Goal: Transaction & Acquisition: Purchase product/service

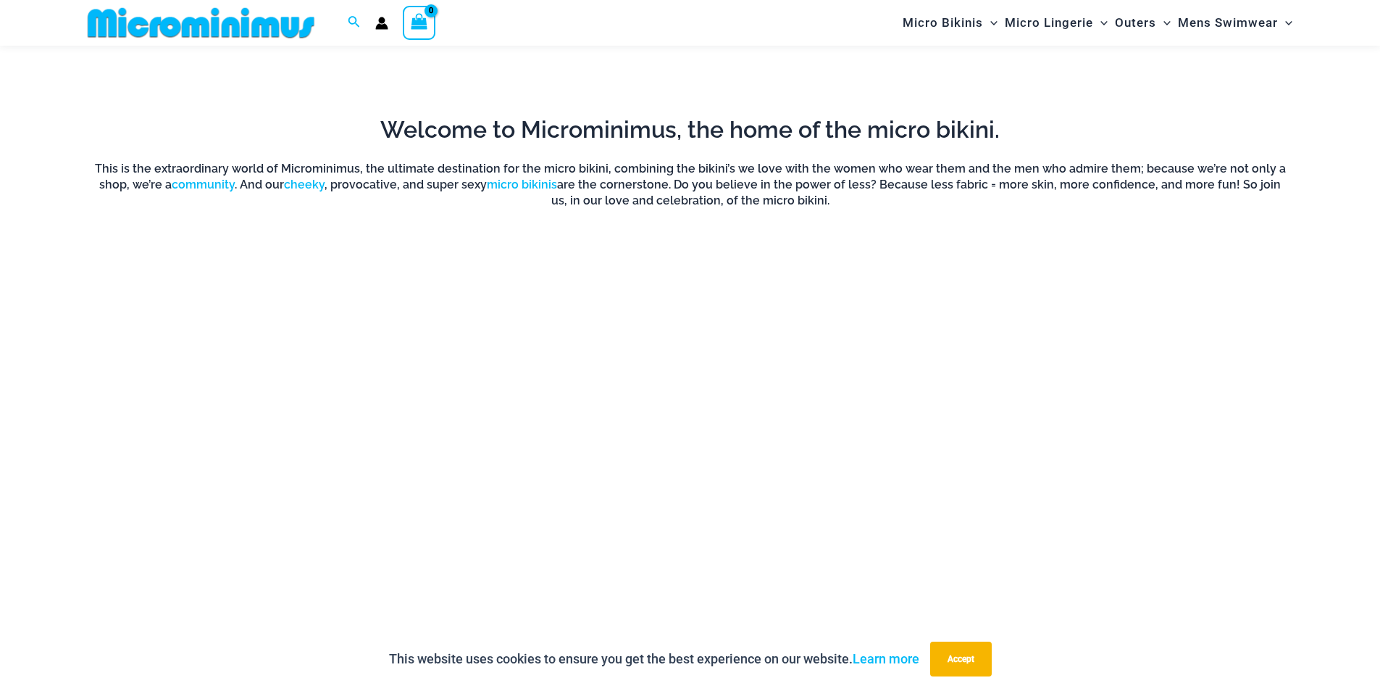
scroll to position [1220, 0]
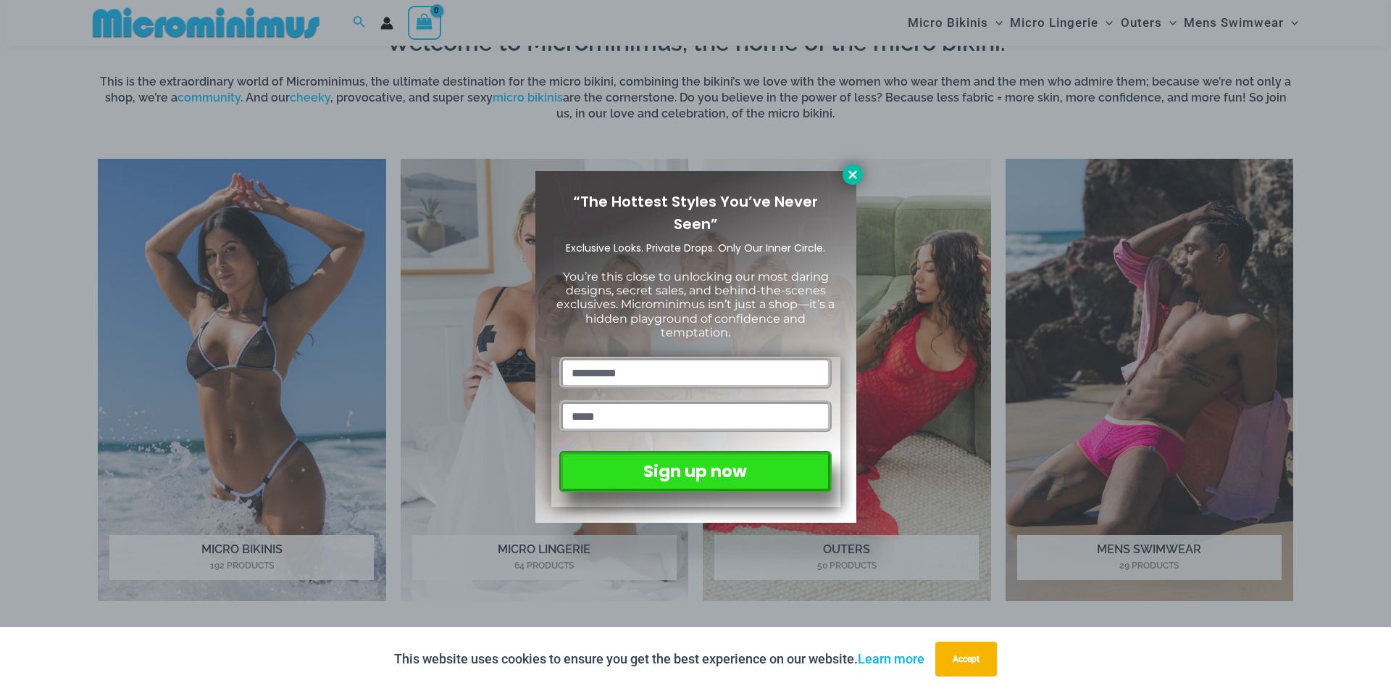
click at [843, 172] on button at bounding box center [853, 174] width 20 height 20
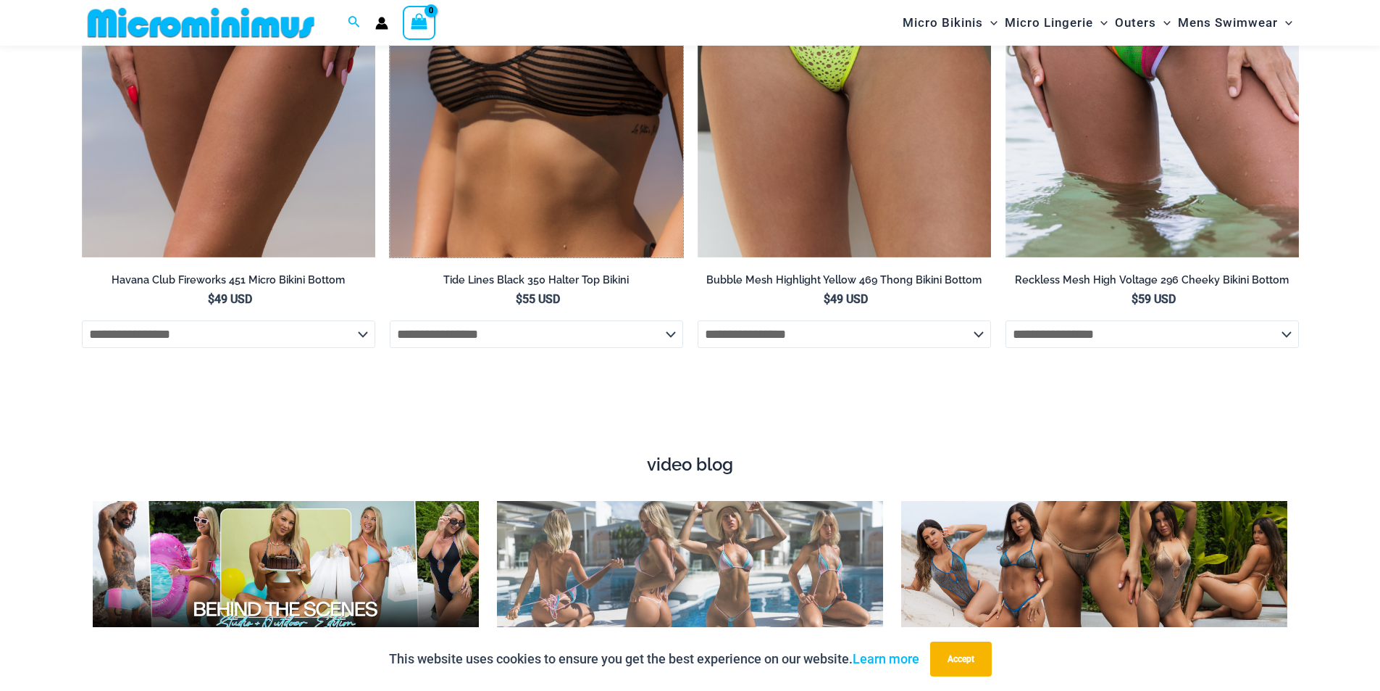
scroll to position [5423, 0]
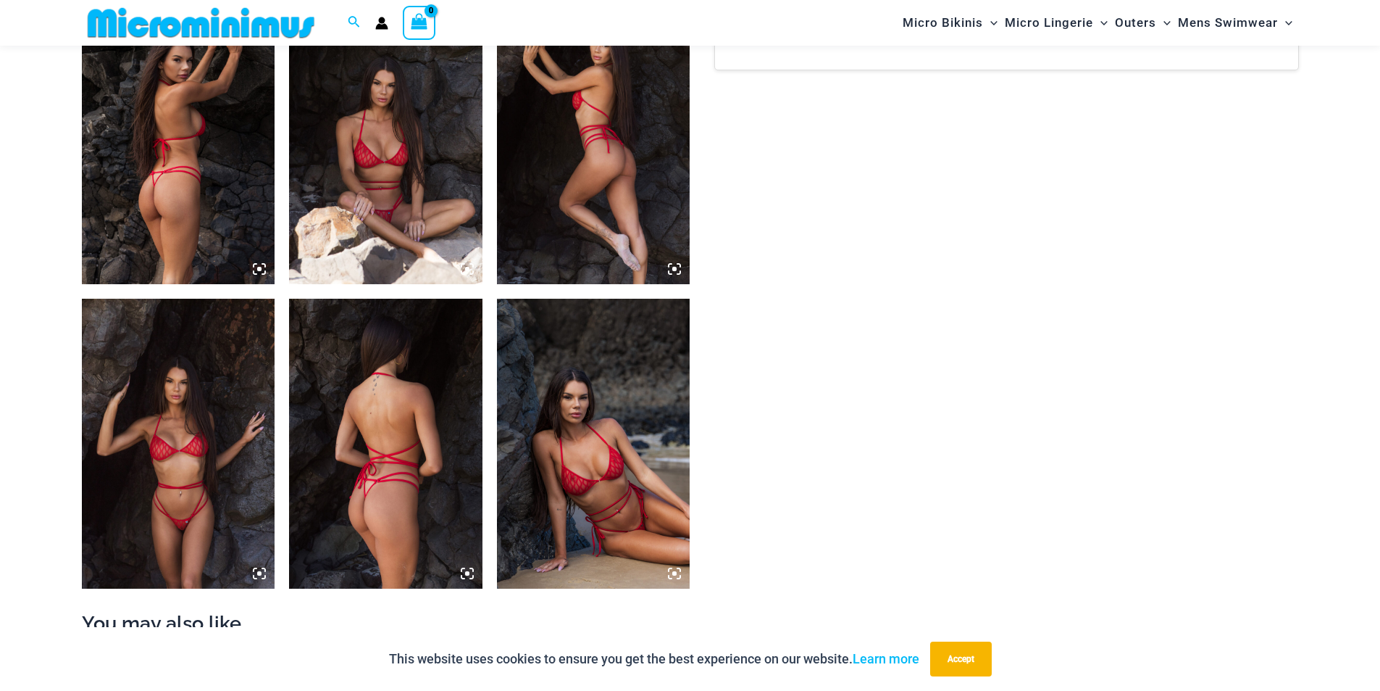
scroll to position [1072, 0]
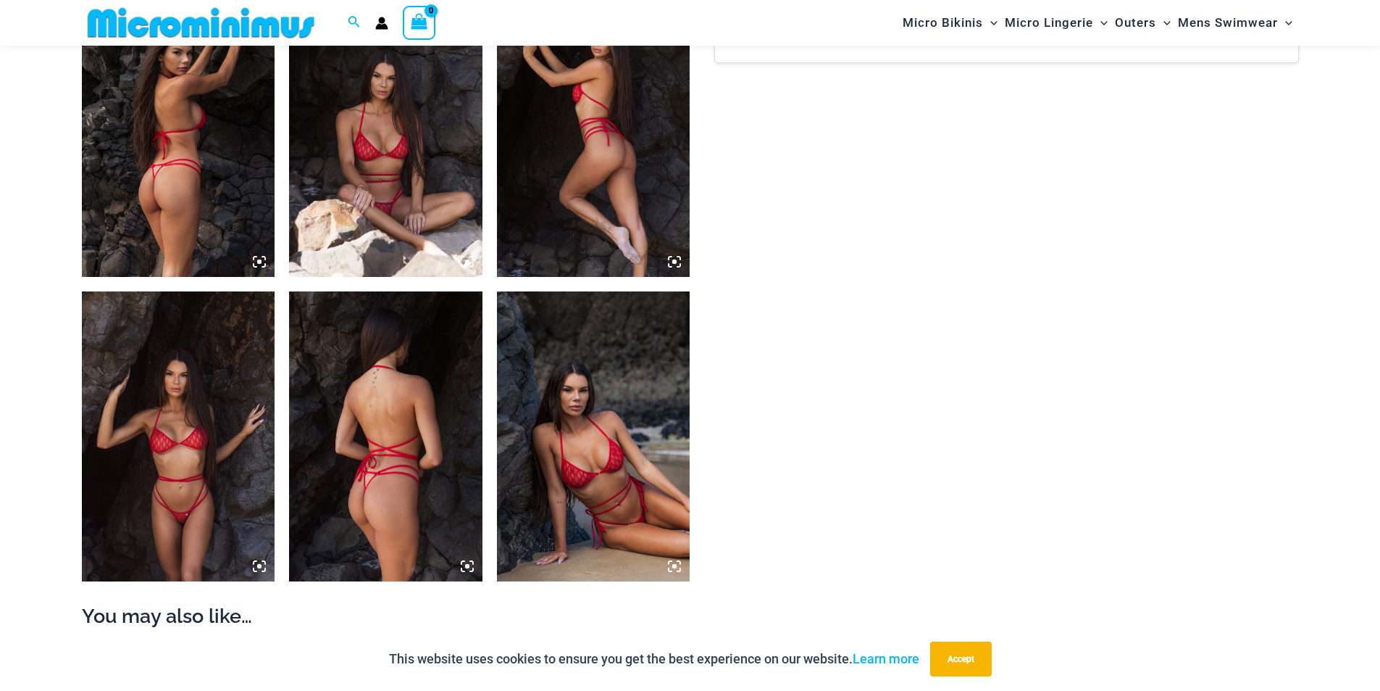
click at [207, 414] on img at bounding box center [178, 436] width 193 height 290
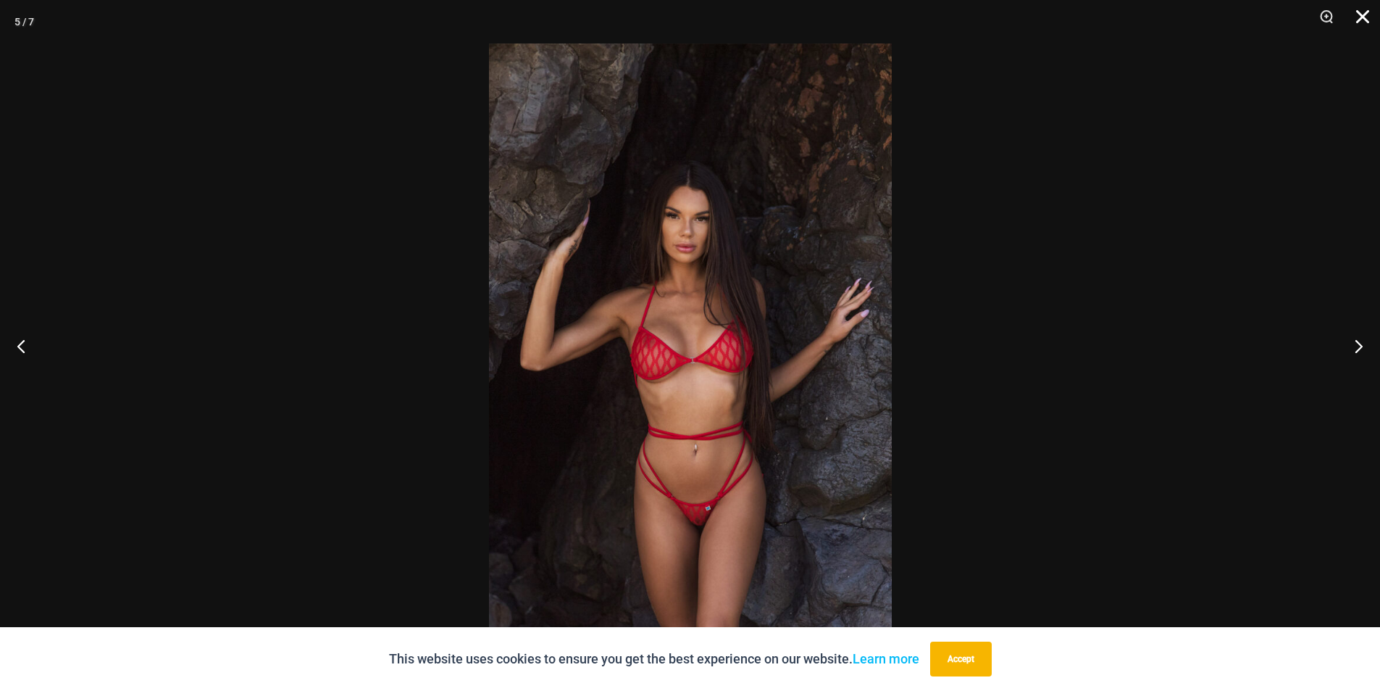
click at [1362, 8] on button "Close" at bounding box center [1358, 21] width 36 height 43
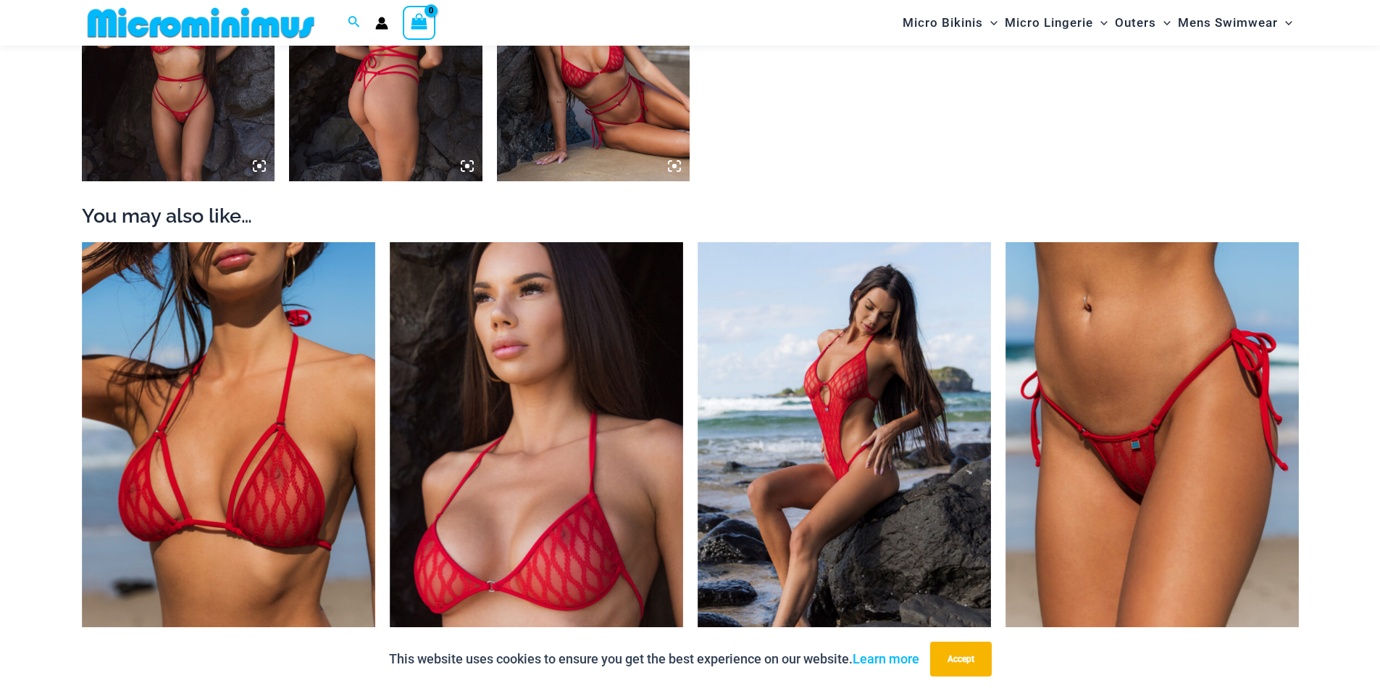
scroll to position [1580, 0]
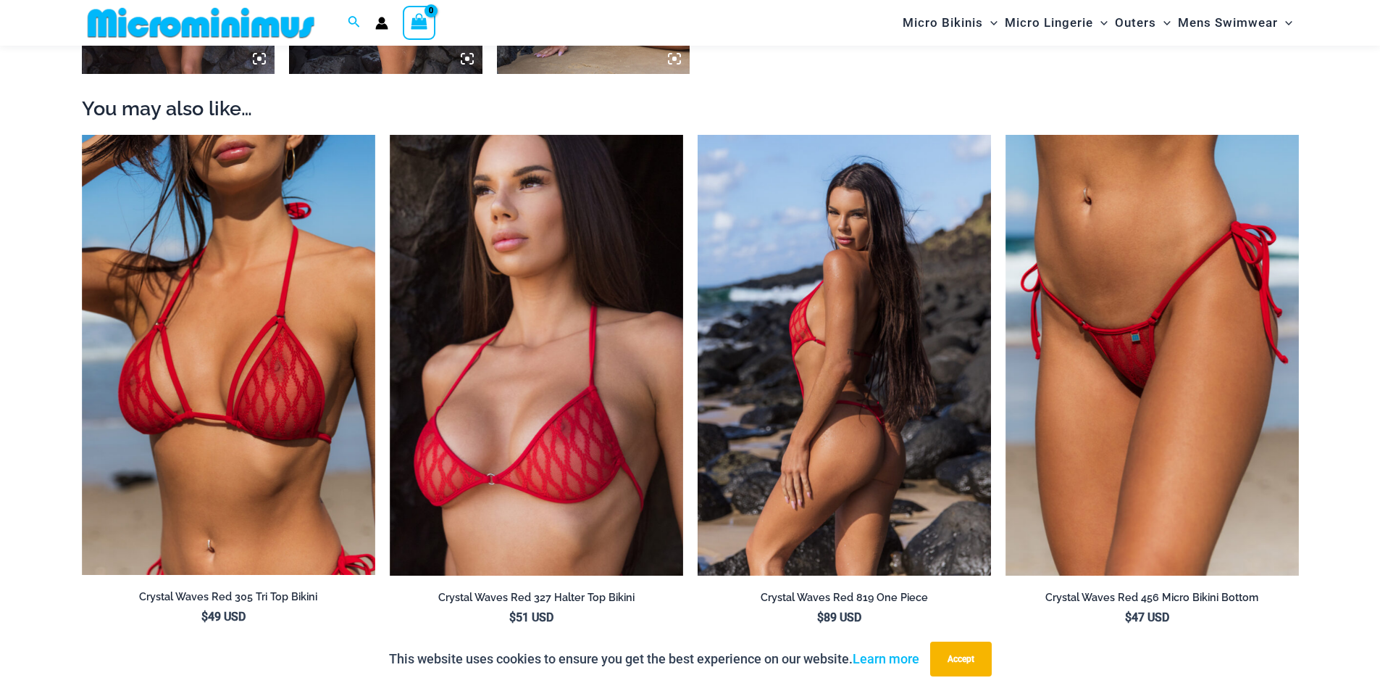
click at [820, 261] on img at bounding box center [844, 355] width 293 height 441
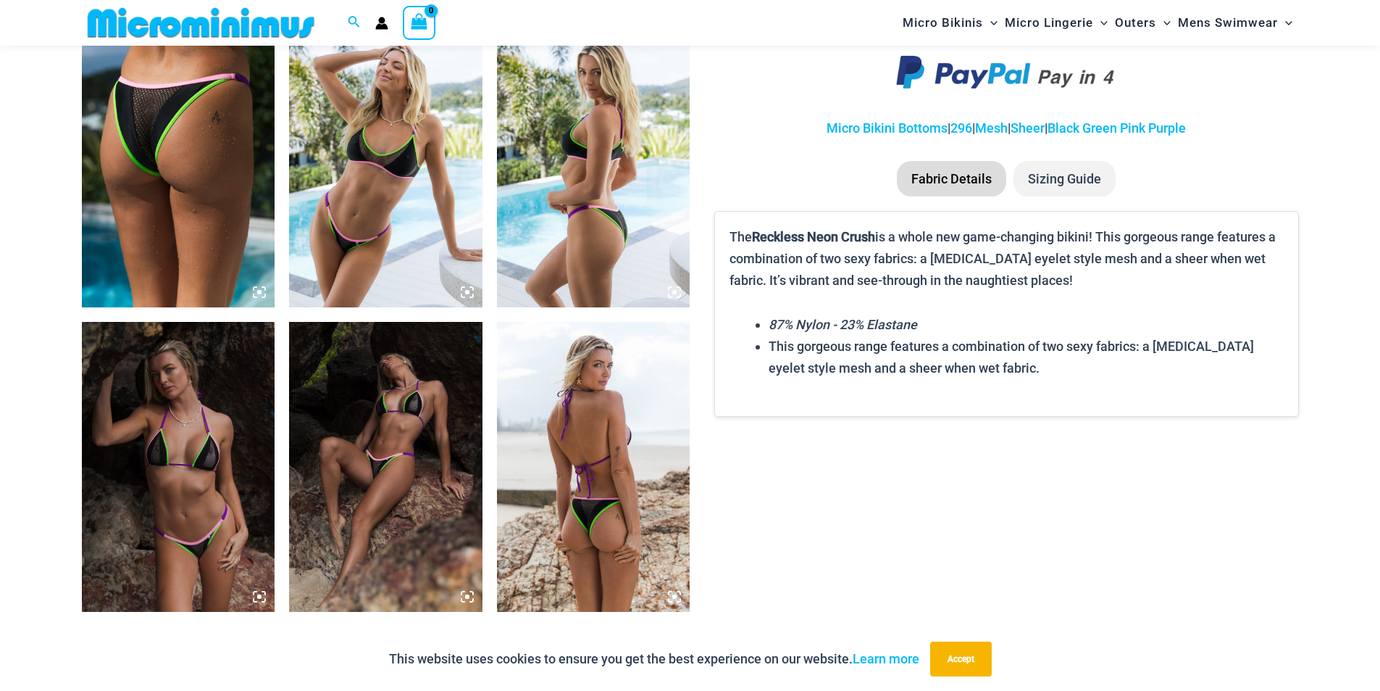
scroll to position [1148, 0]
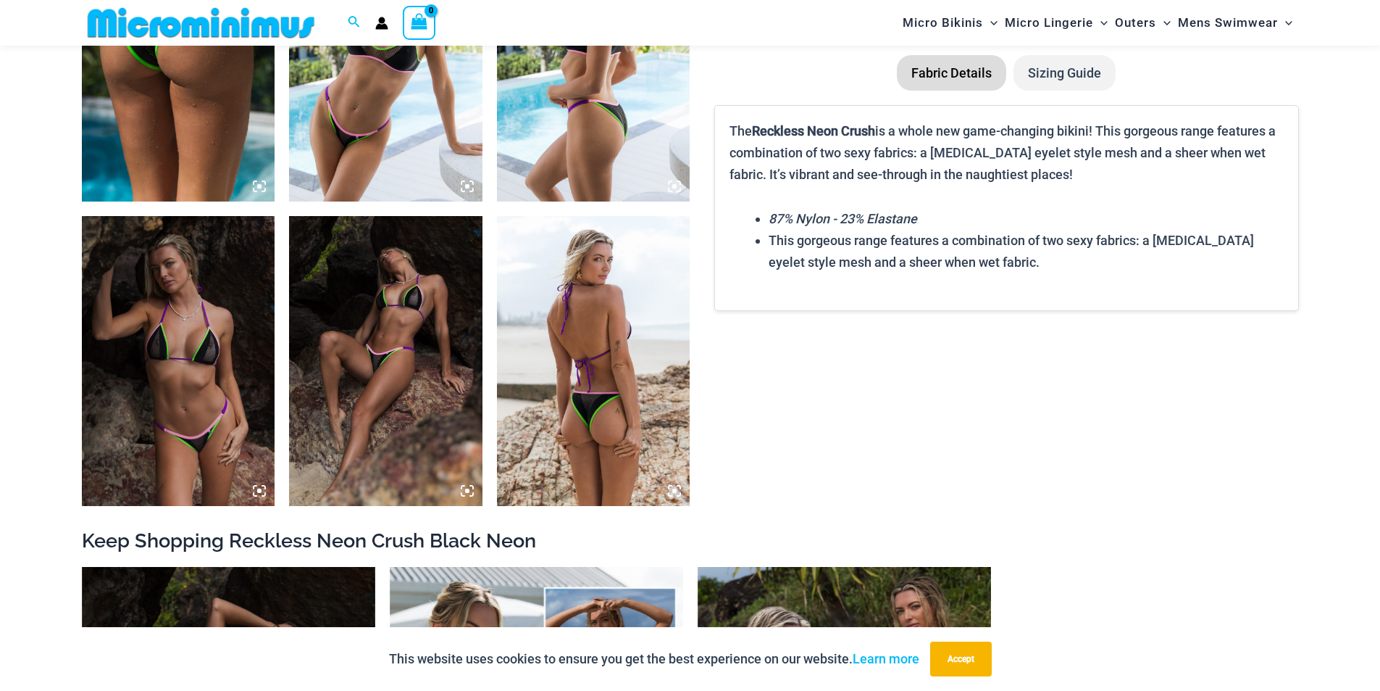
click at [342, 383] on img at bounding box center [385, 361] width 193 height 290
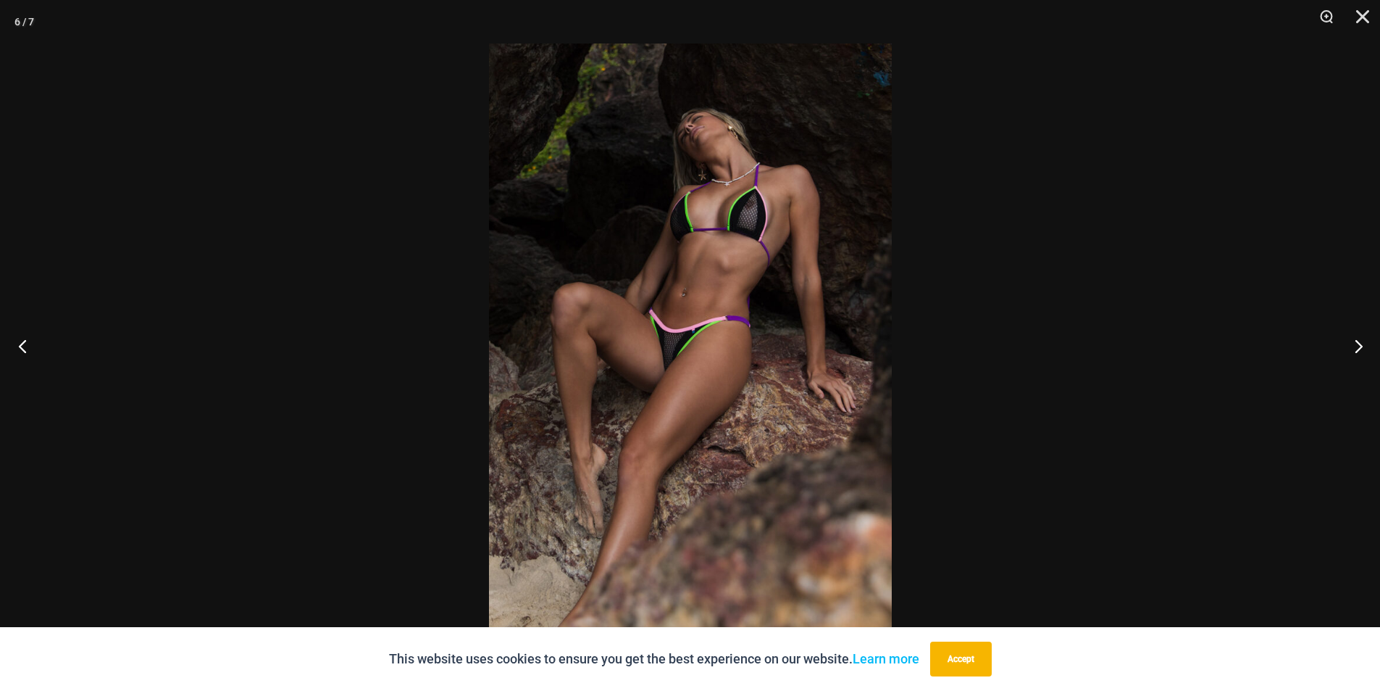
click at [9, 335] on button "Previous" at bounding box center [27, 345] width 54 height 72
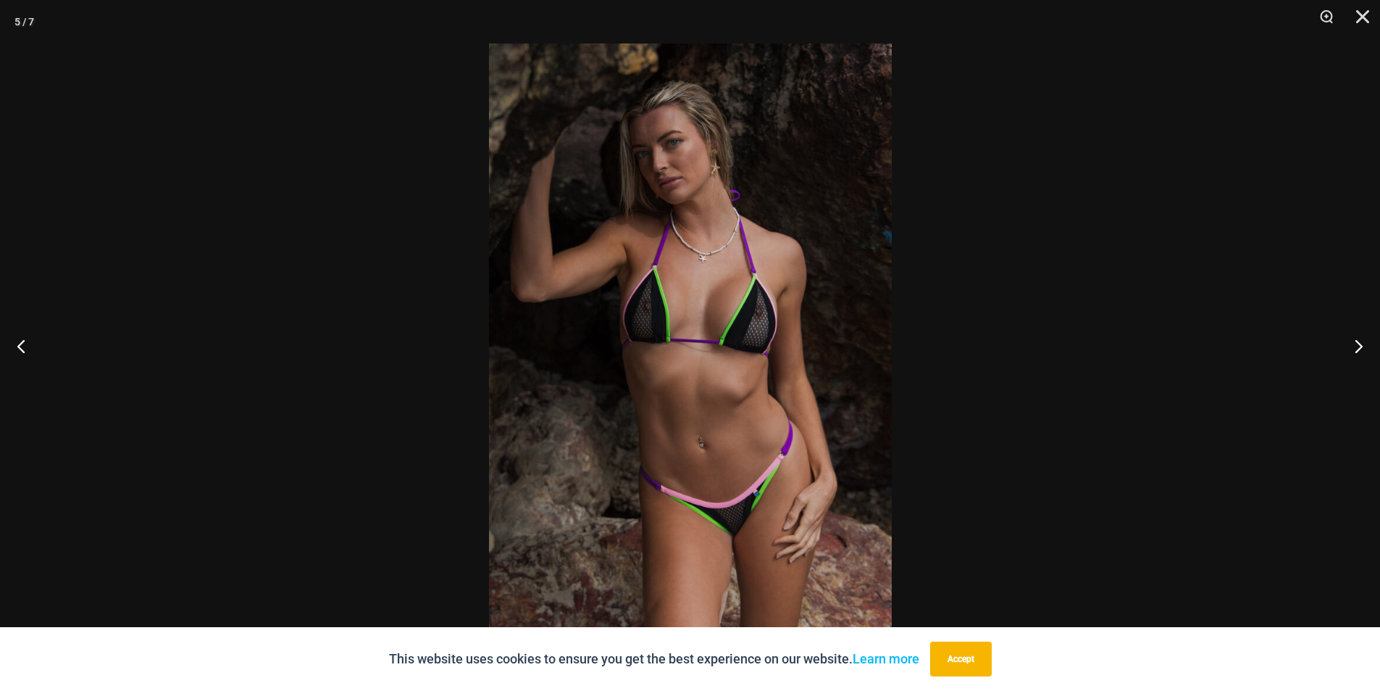
click at [181, 341] on div at bounding box center [690, 345] width 1380 height 691
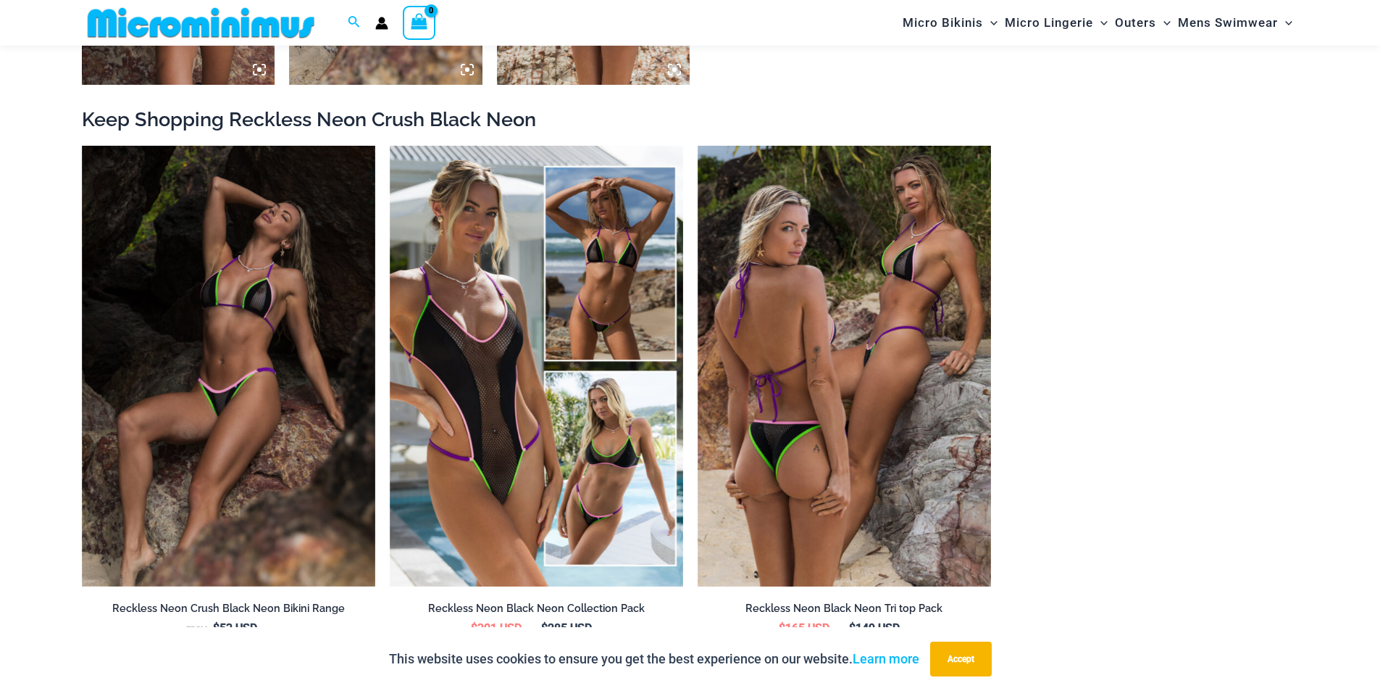
scroll to position [1583, 0]
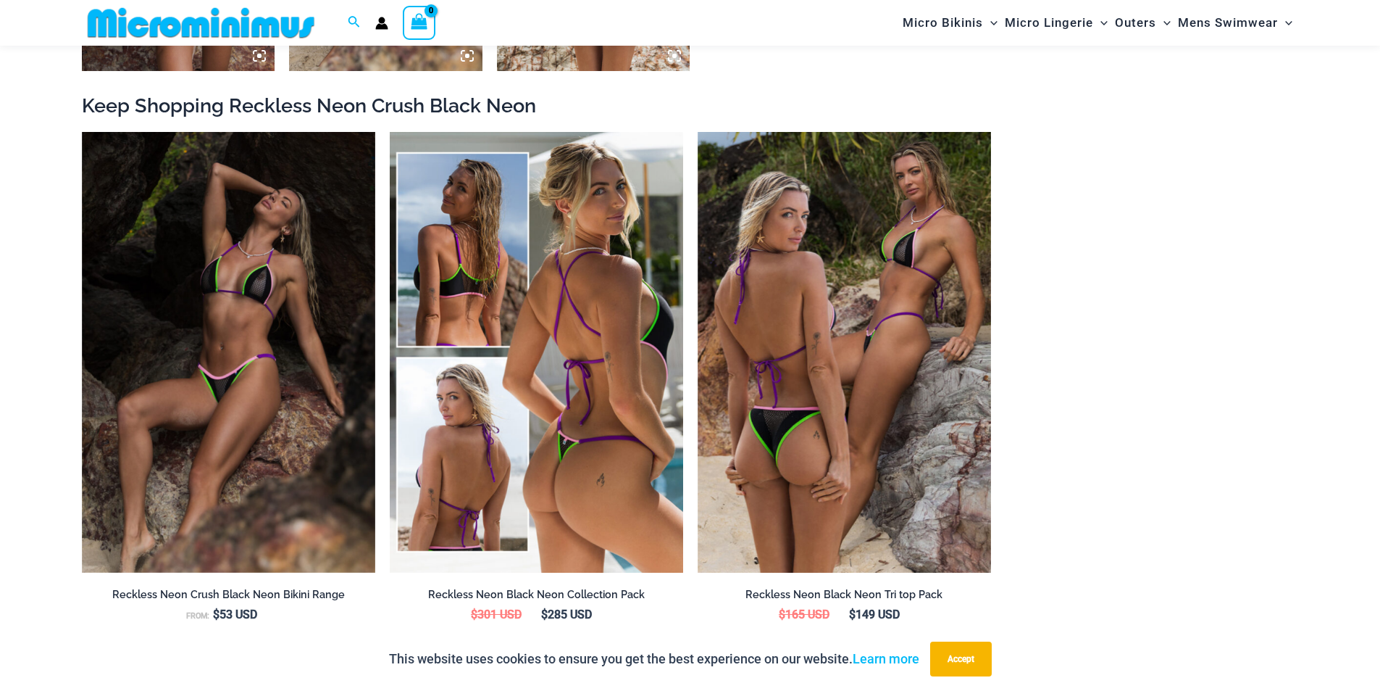
click at [449, 336] on img at bounding box center [536, 352] width 293 height 441
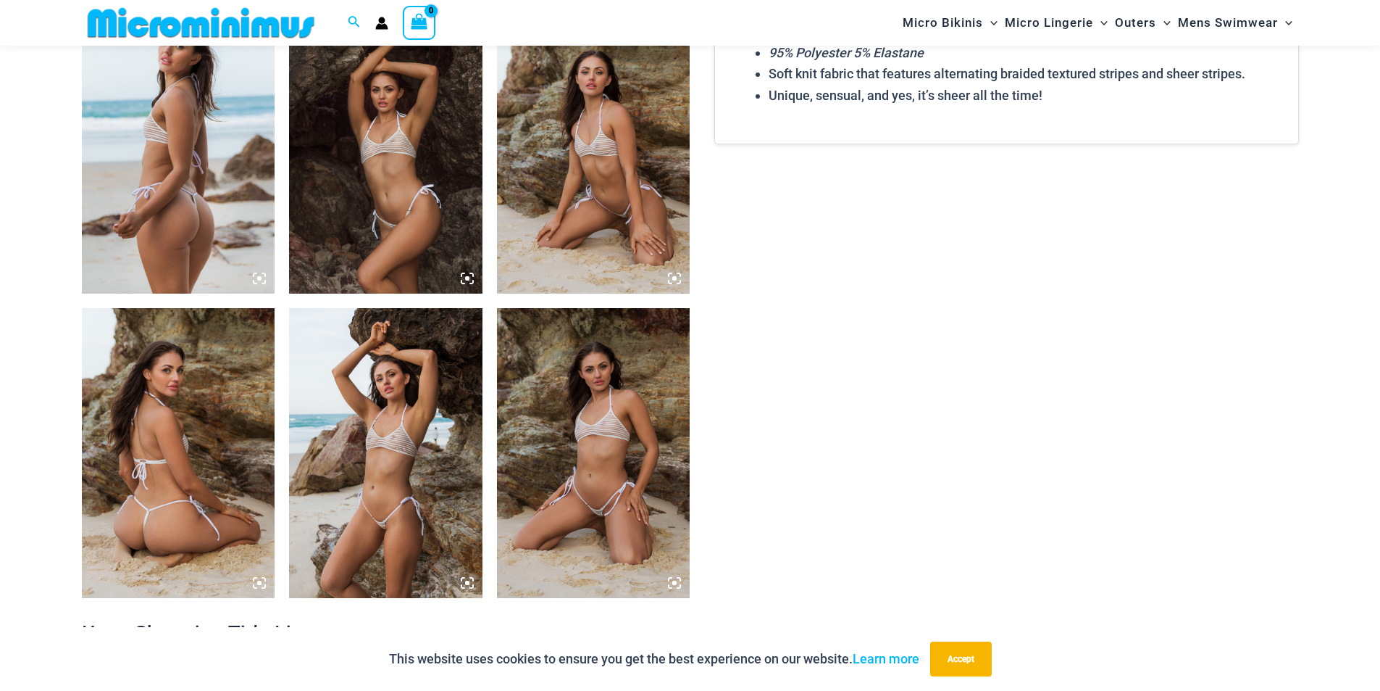
scroll to position [1075, 0]
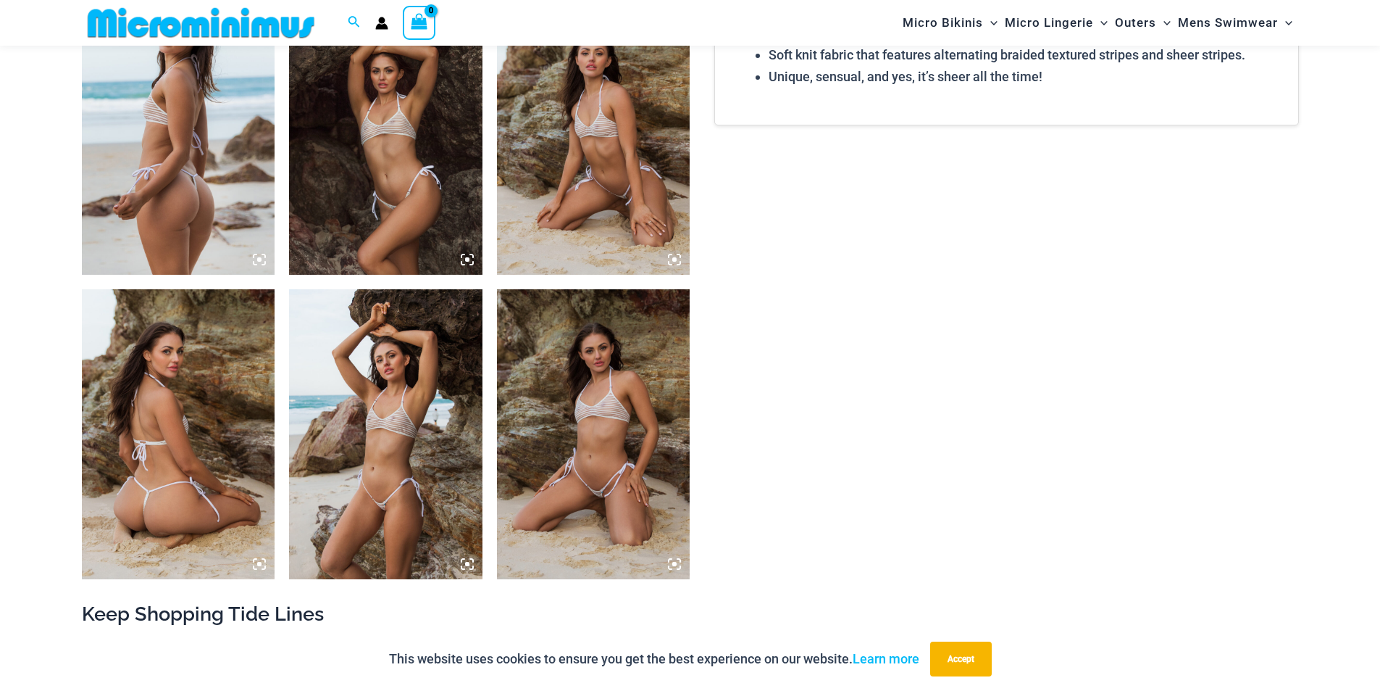
click at [348, 411] on img at bounding box center [385, 434] width 193 height 290
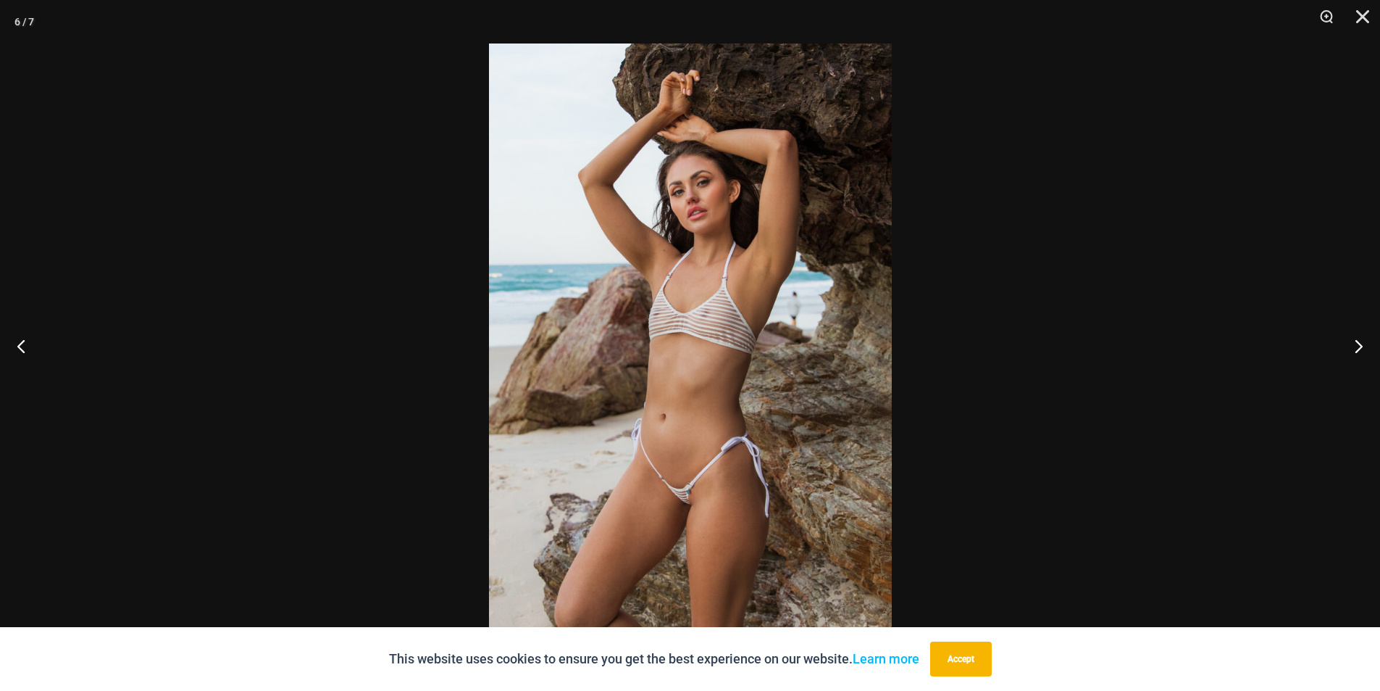
click at [228, 422] on div at bounding box center [690, 345] width 1380 height 691
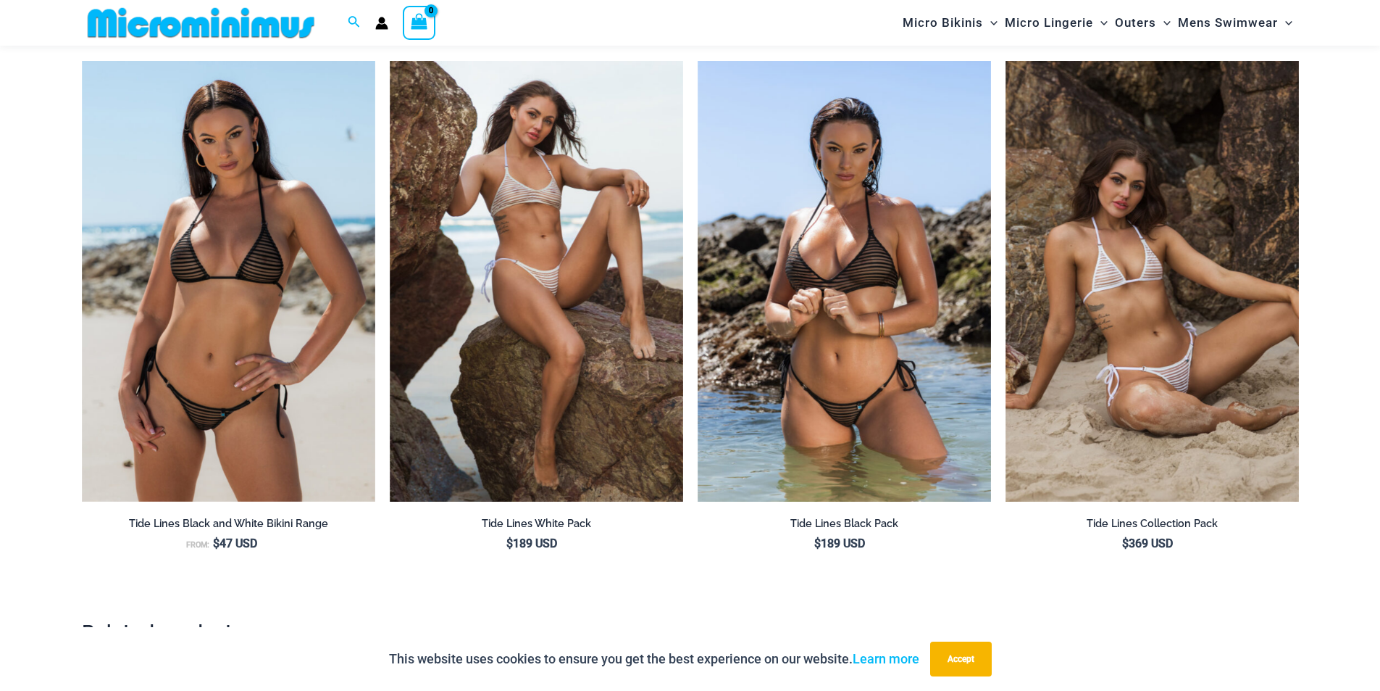
scroll to position [1654, 0]
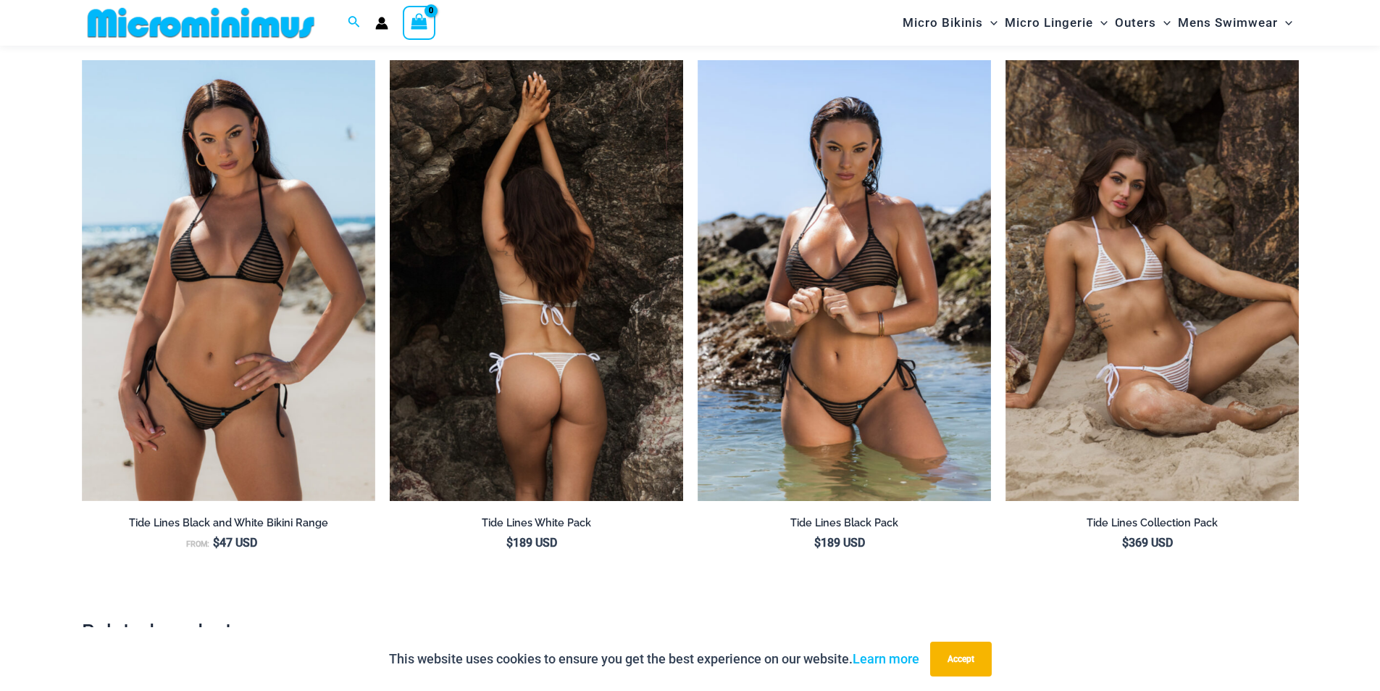
click at [484, 339] on img at bounding box center [536, 280] width 293 height 441
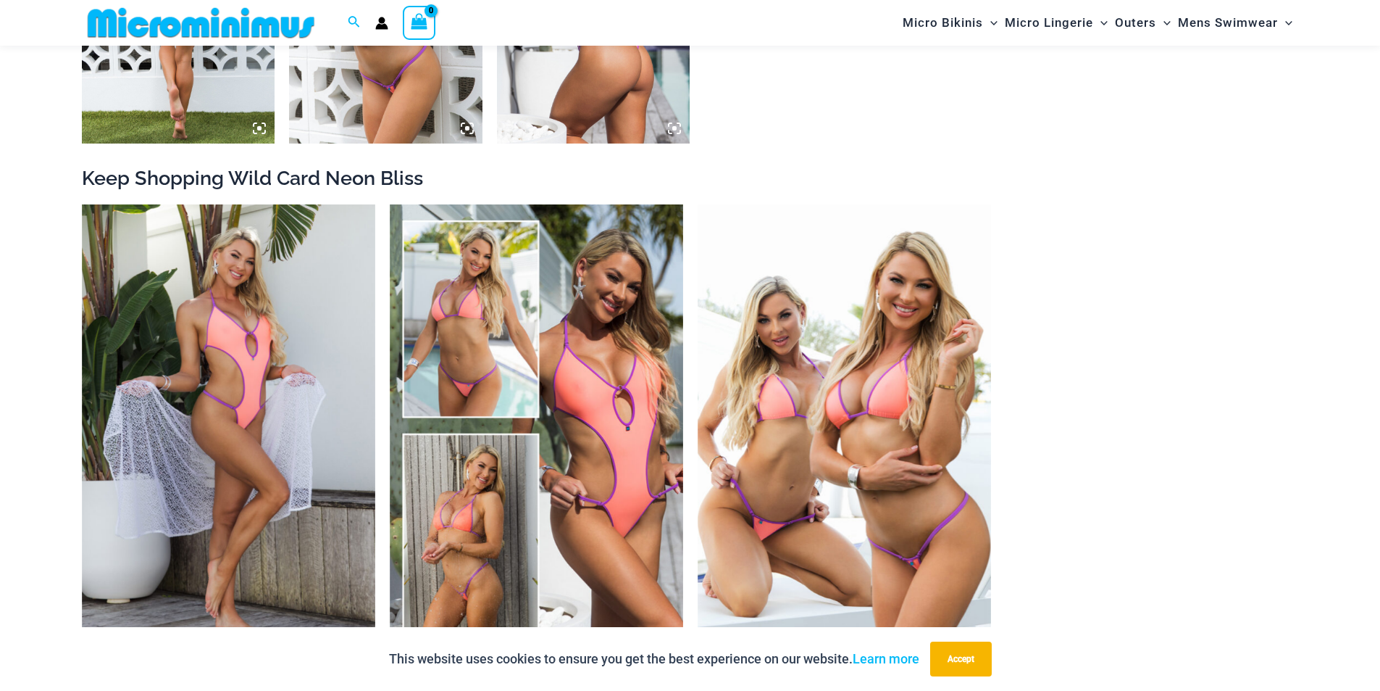
scroll to position [1293, 0]
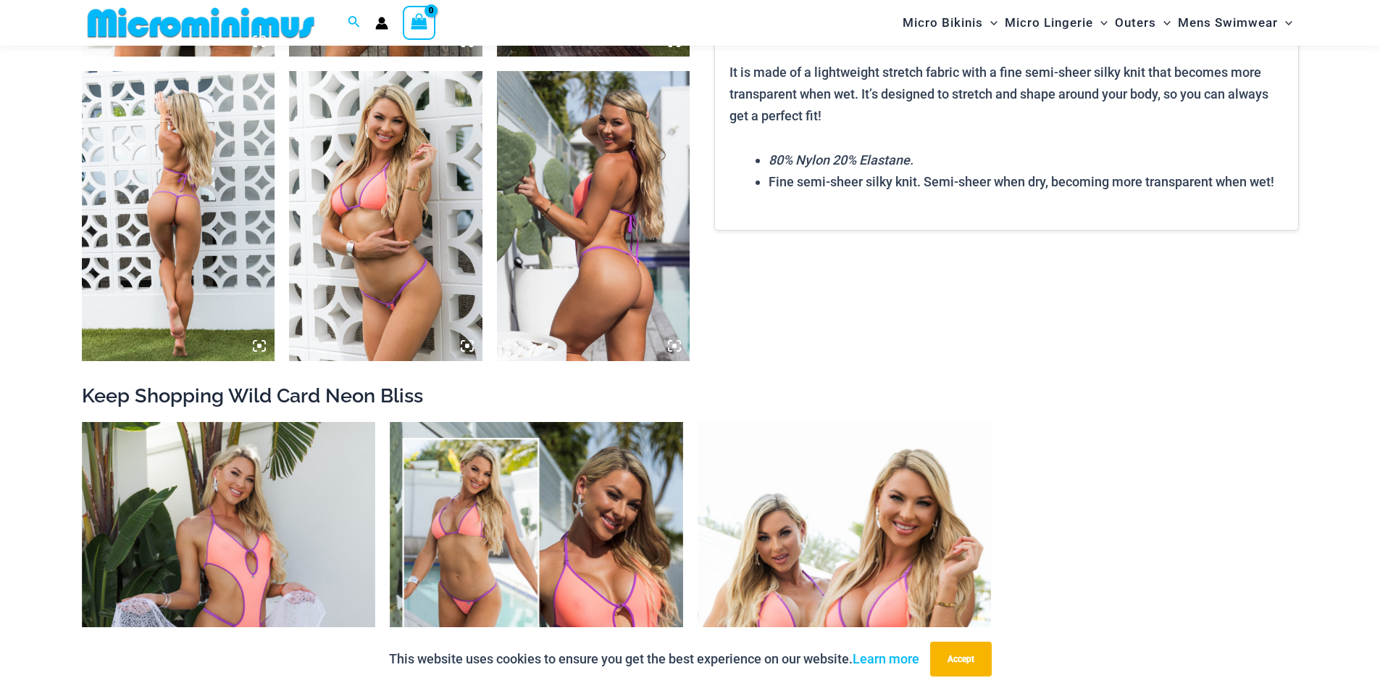
click at [203, 243] on img at bounding box center [178, 216] width 193 height 290
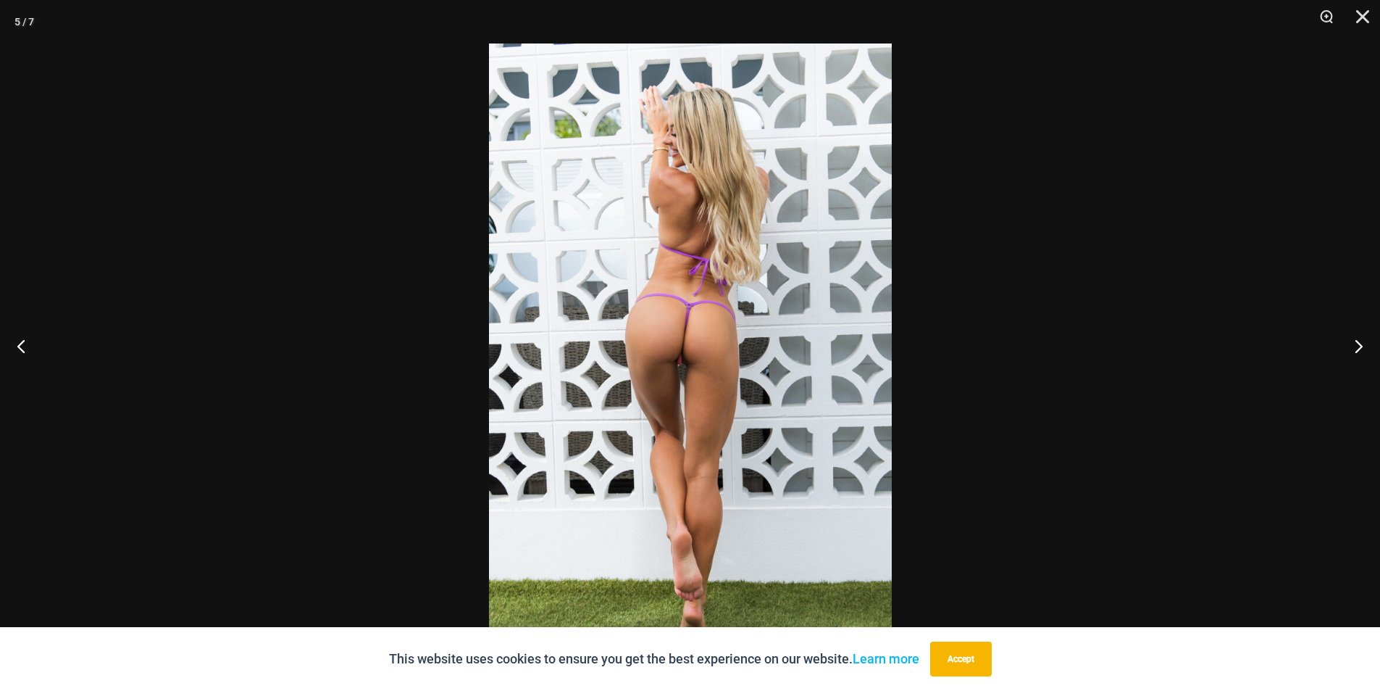
click at [766, 350] on img at bounding box center [690, 345] width 403 height 604
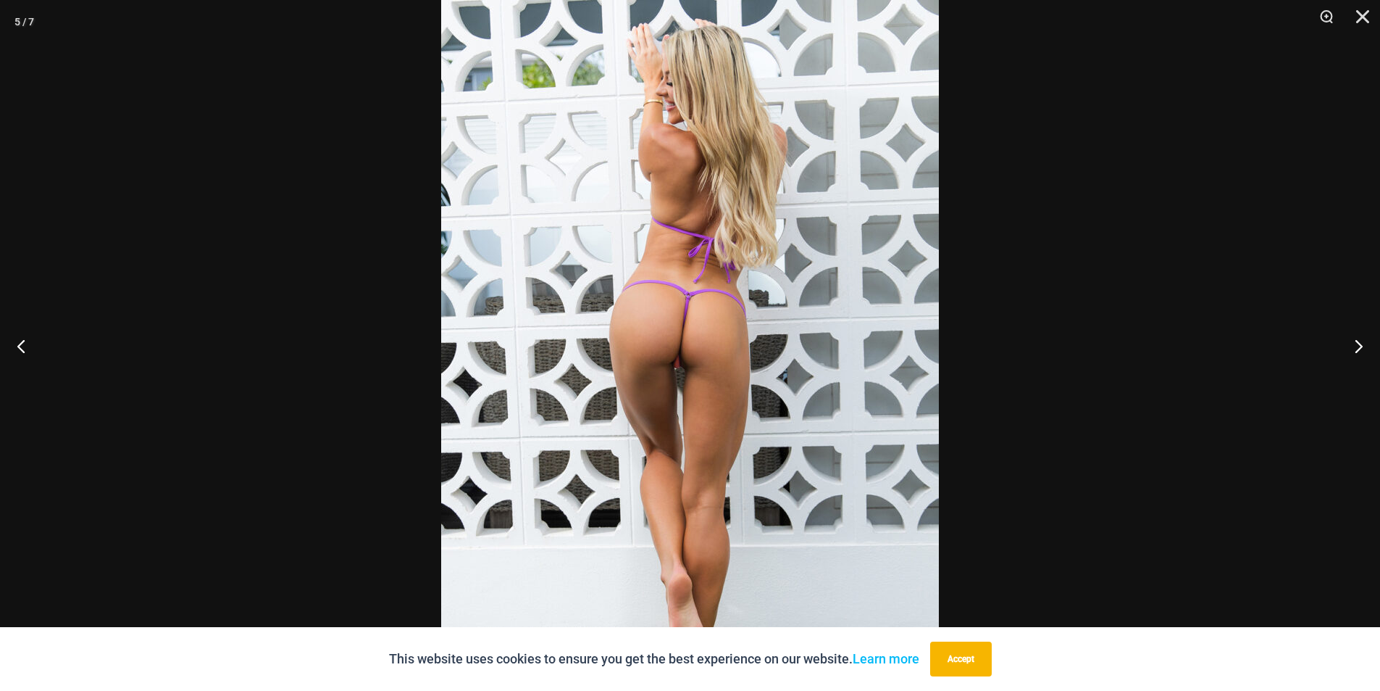
click at [151, 516] on div at bounding box center [690, 345] width 1380 height 691
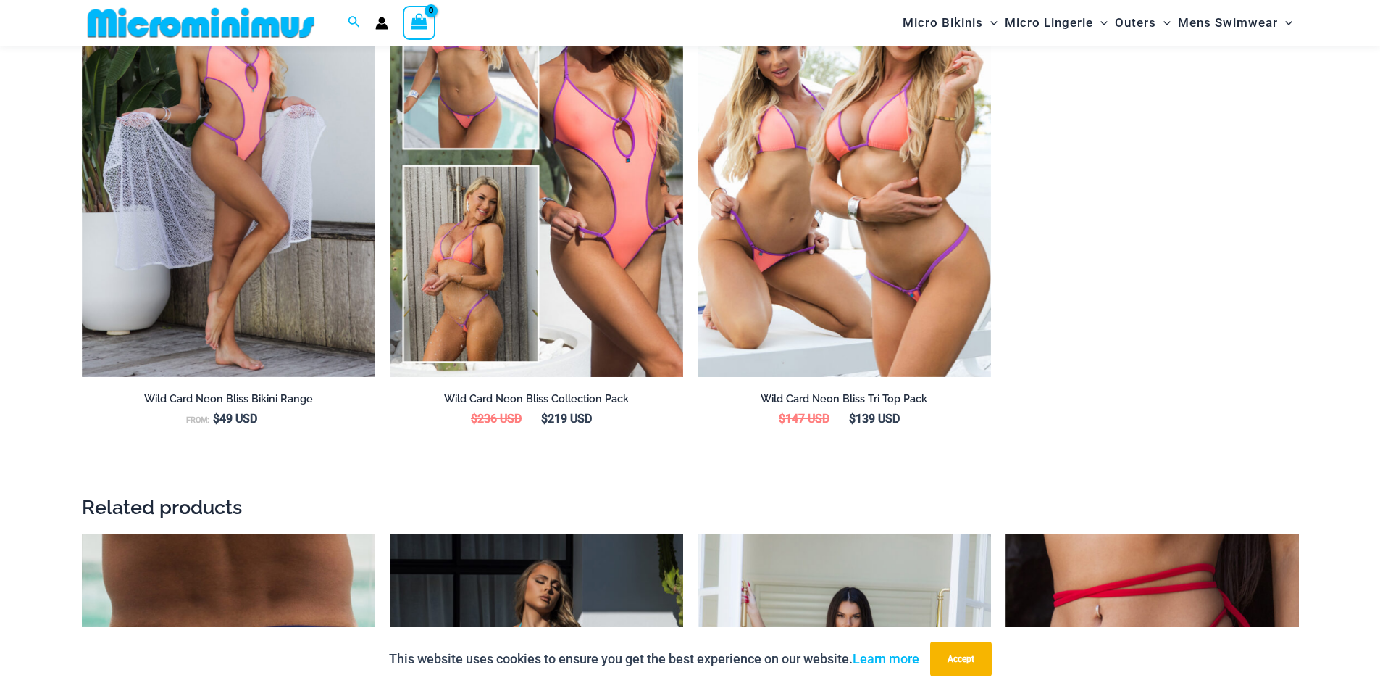
scroll to position [2017, 0]
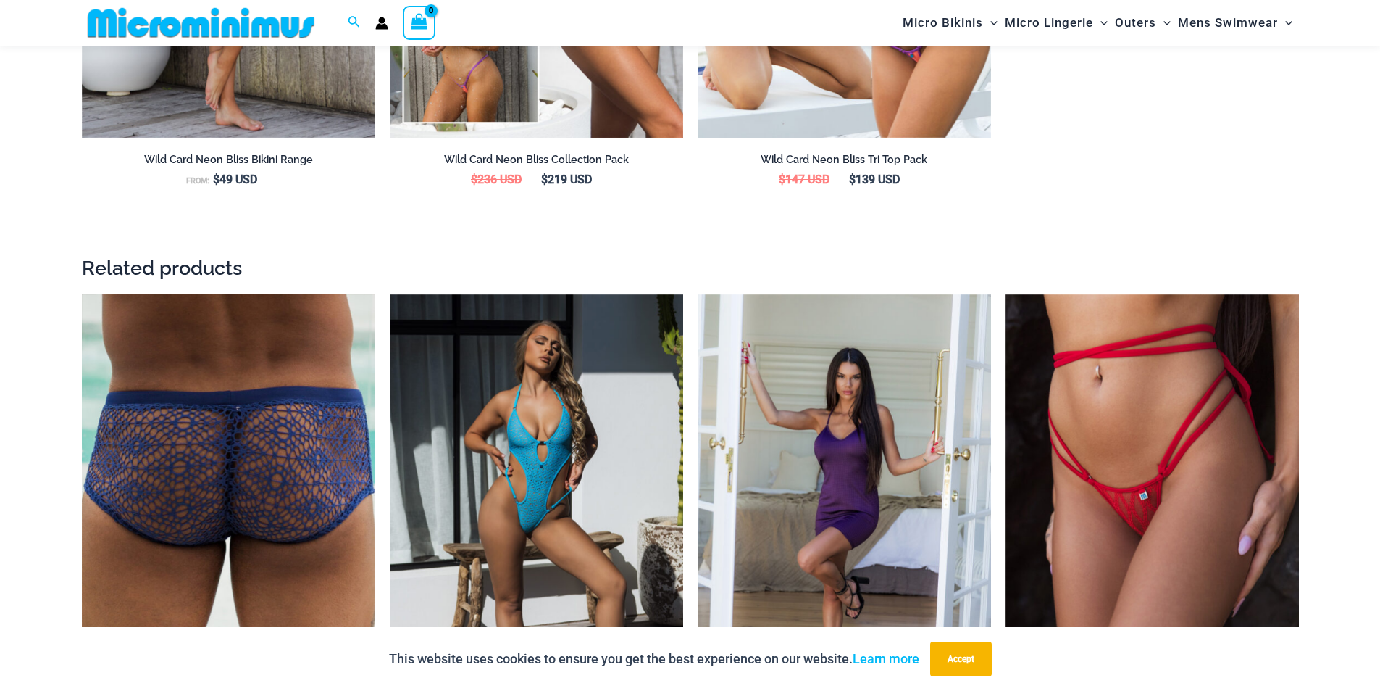
click at [238, 414] on img at bounding box center [228, 514] width 293 height 440
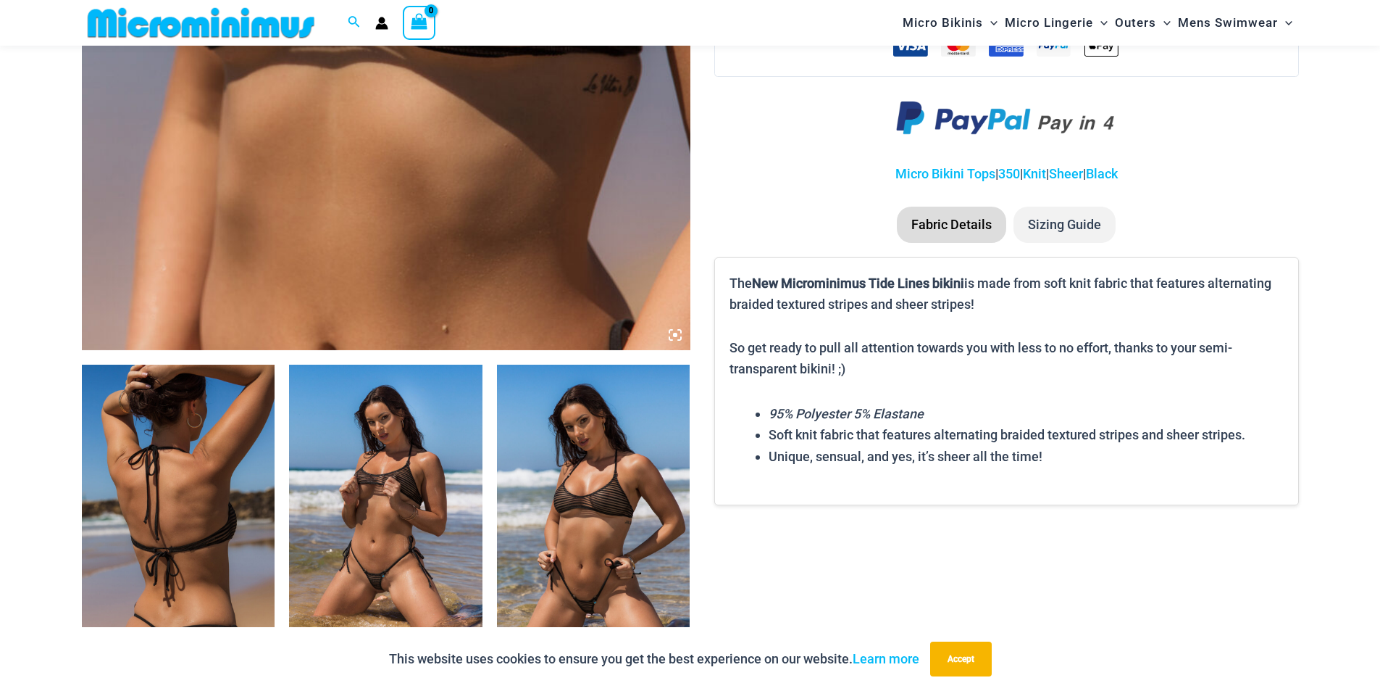
scroll to position [928, 0]
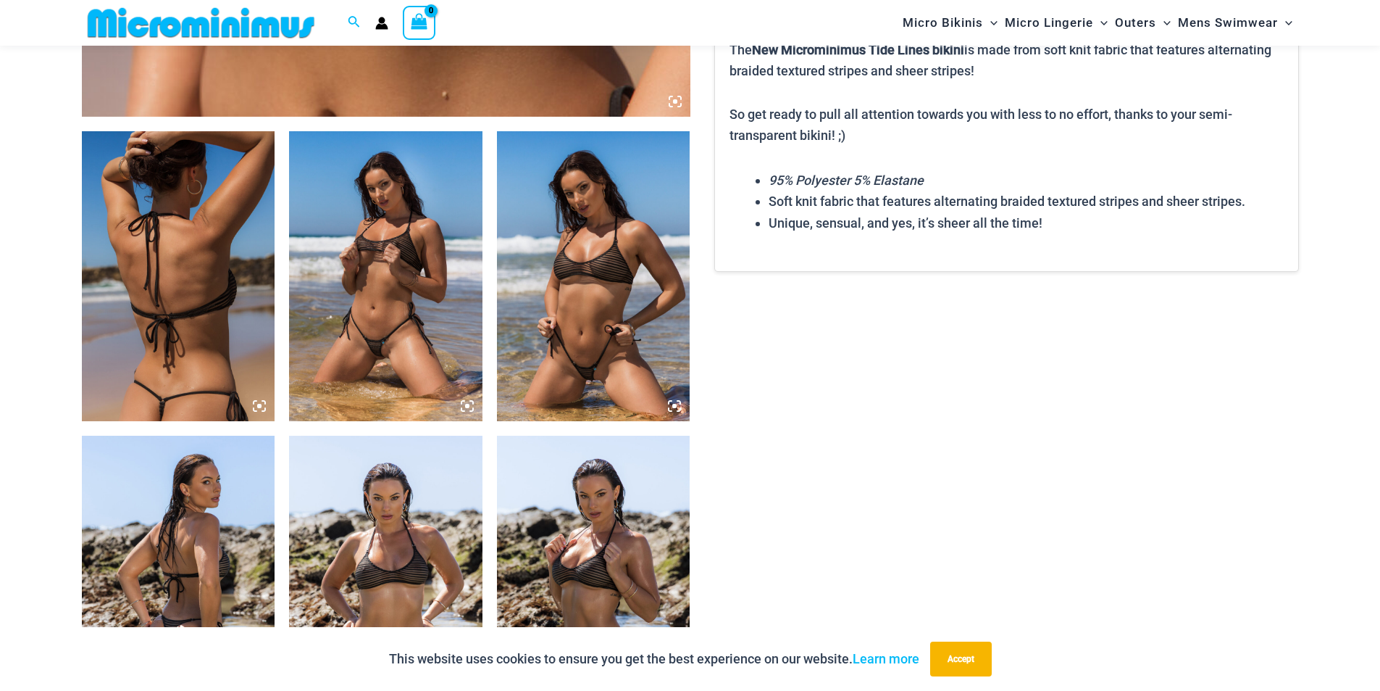
click at [601, 321] on img at bounding box center [593, 276] width 193 height 290
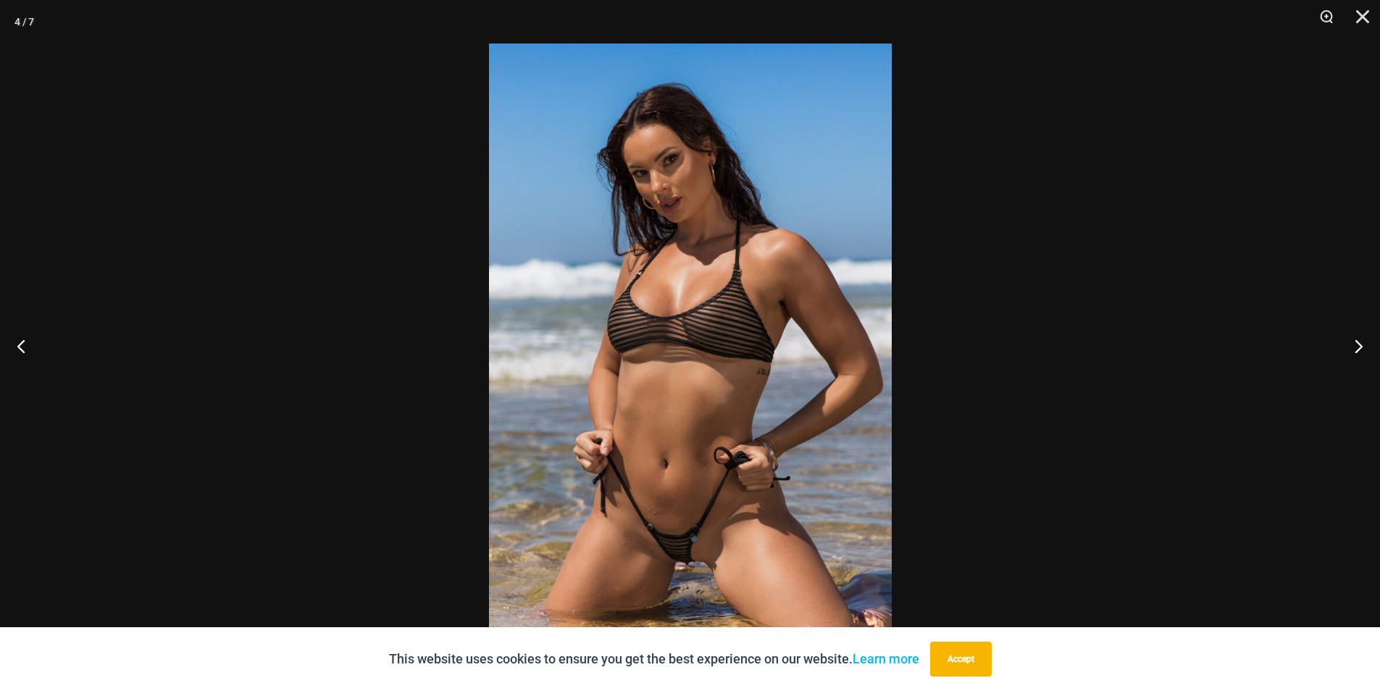
click at [621, 316] on img at bounding box center [690, 345] width 403 height 604
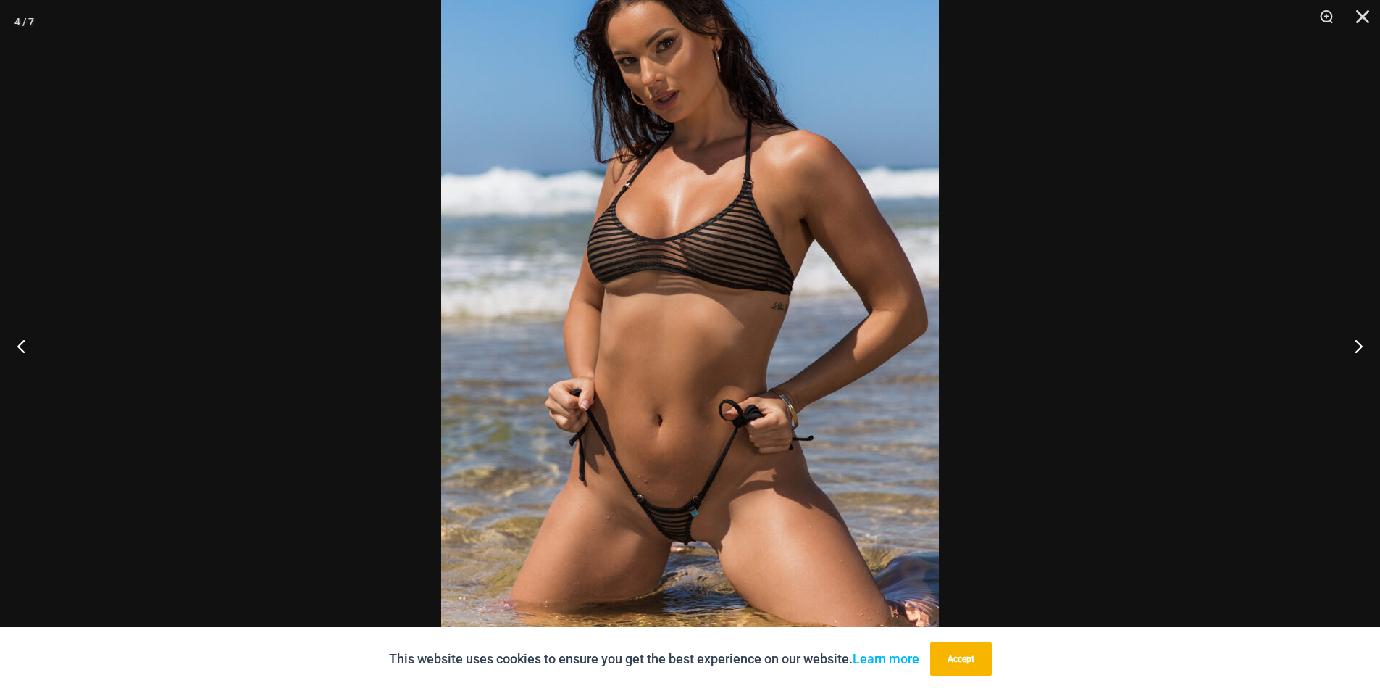
click at [1141, 247] on div at bounding box center [690, 345] width 1380 height 691
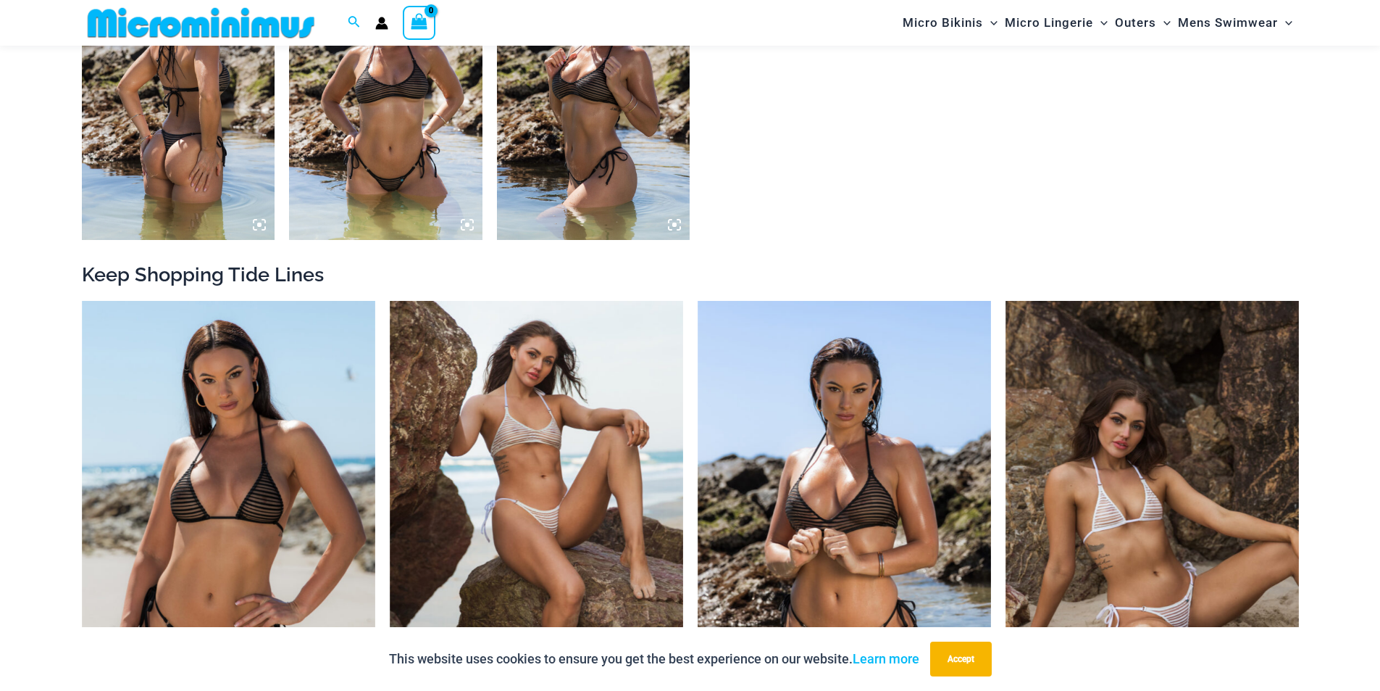
scroll to position [1435, 0]
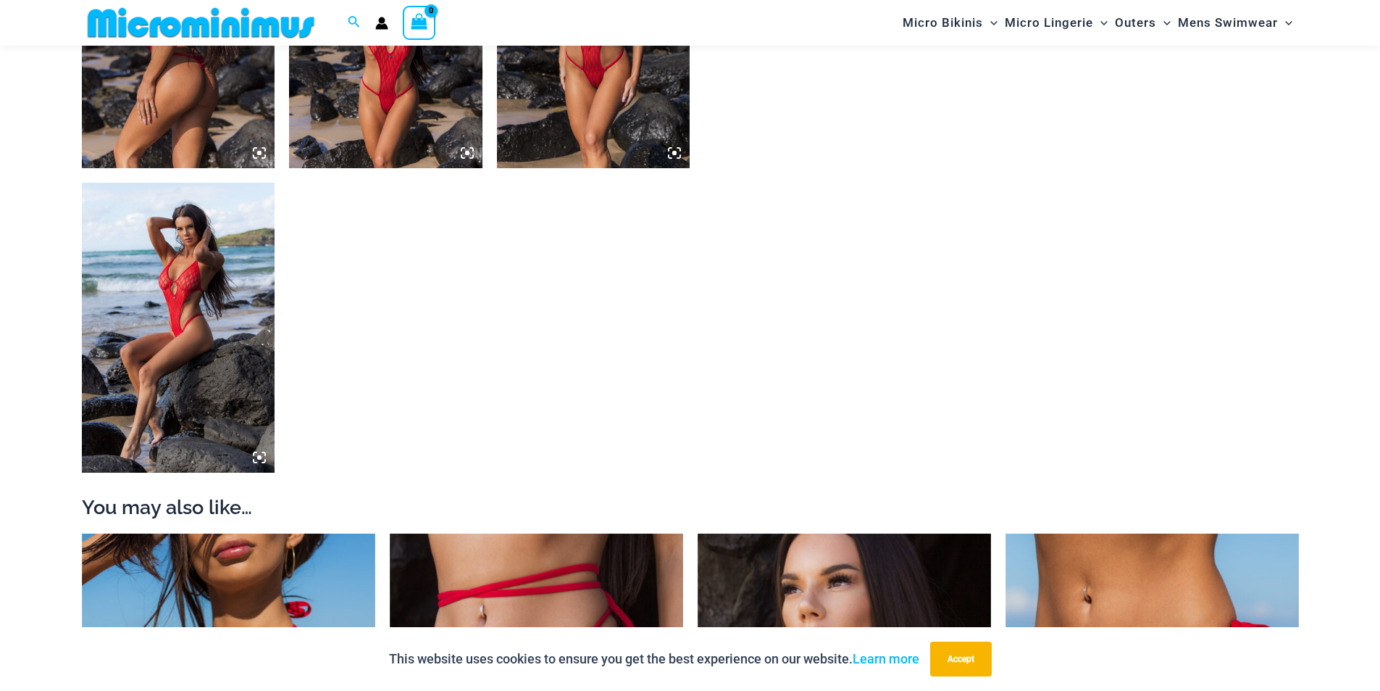
scroll to position [1081, 0]
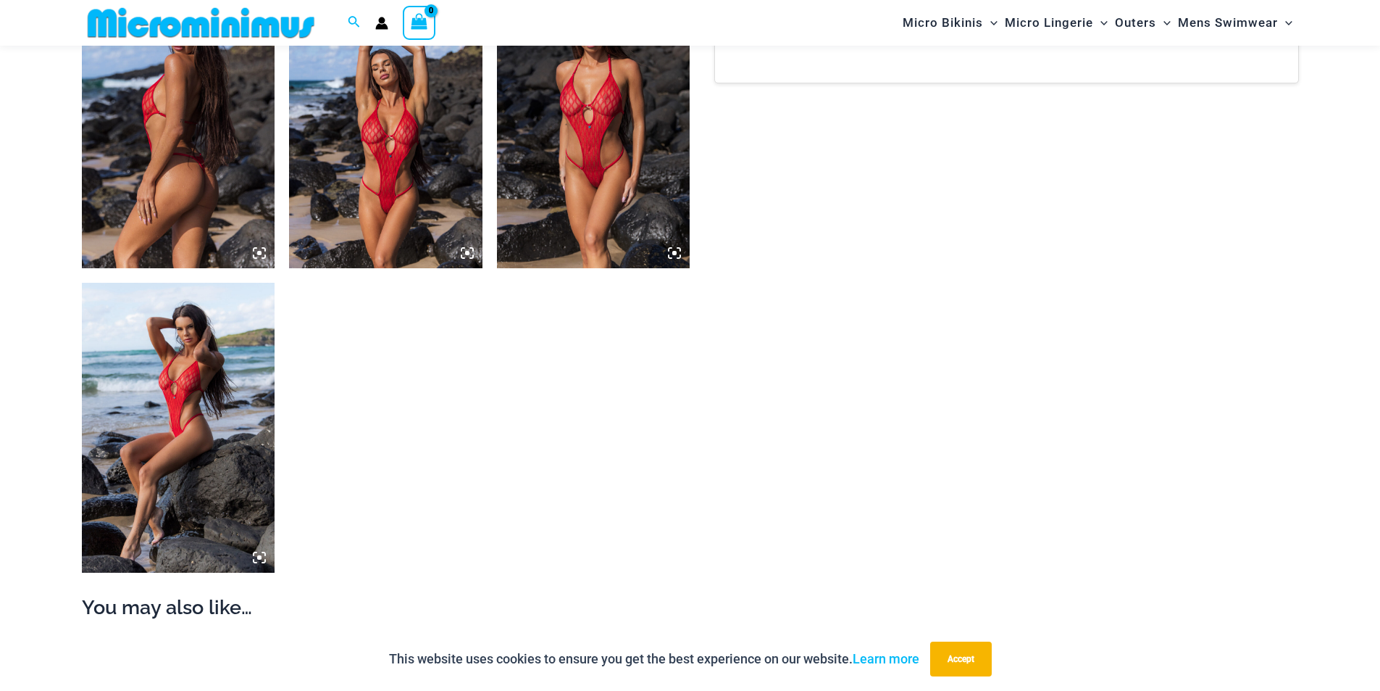
click at [570, 201] on img at bounding box center [593, 123] width 193 height 290
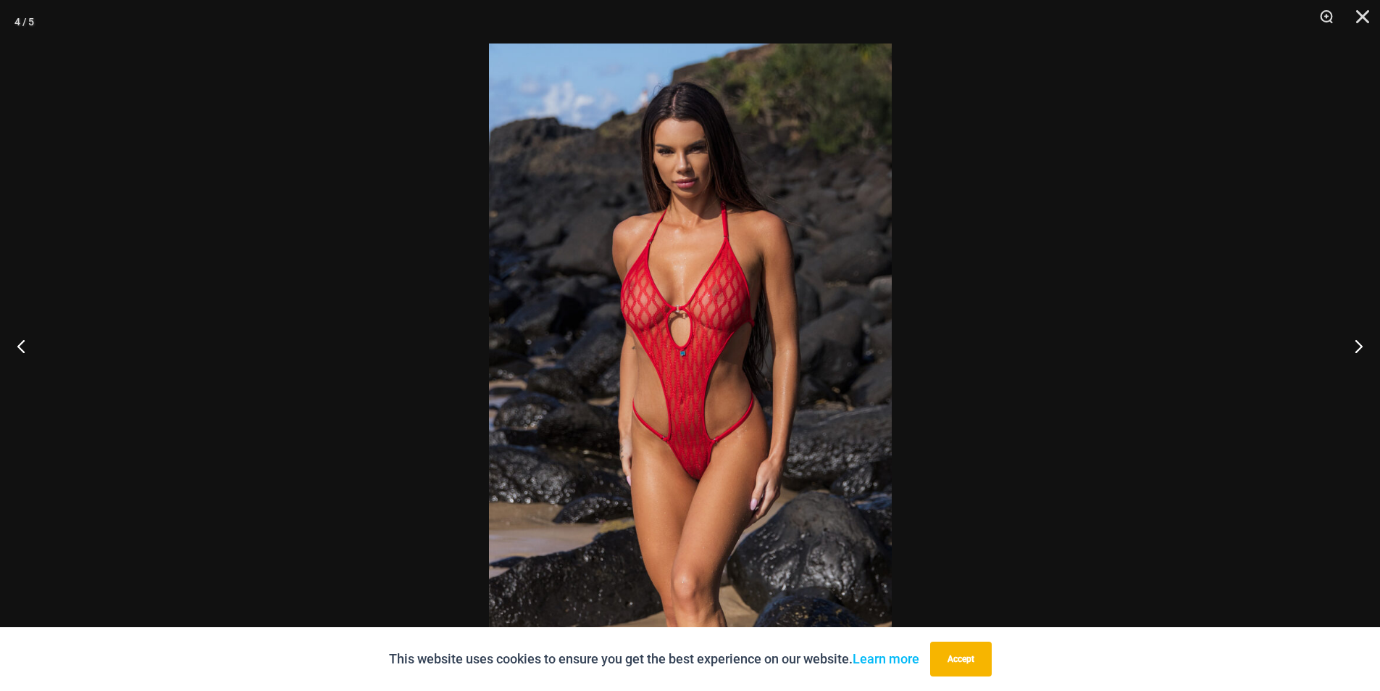
click at [645, 216] on img at bounding box center [690, 345] width 403 height 604
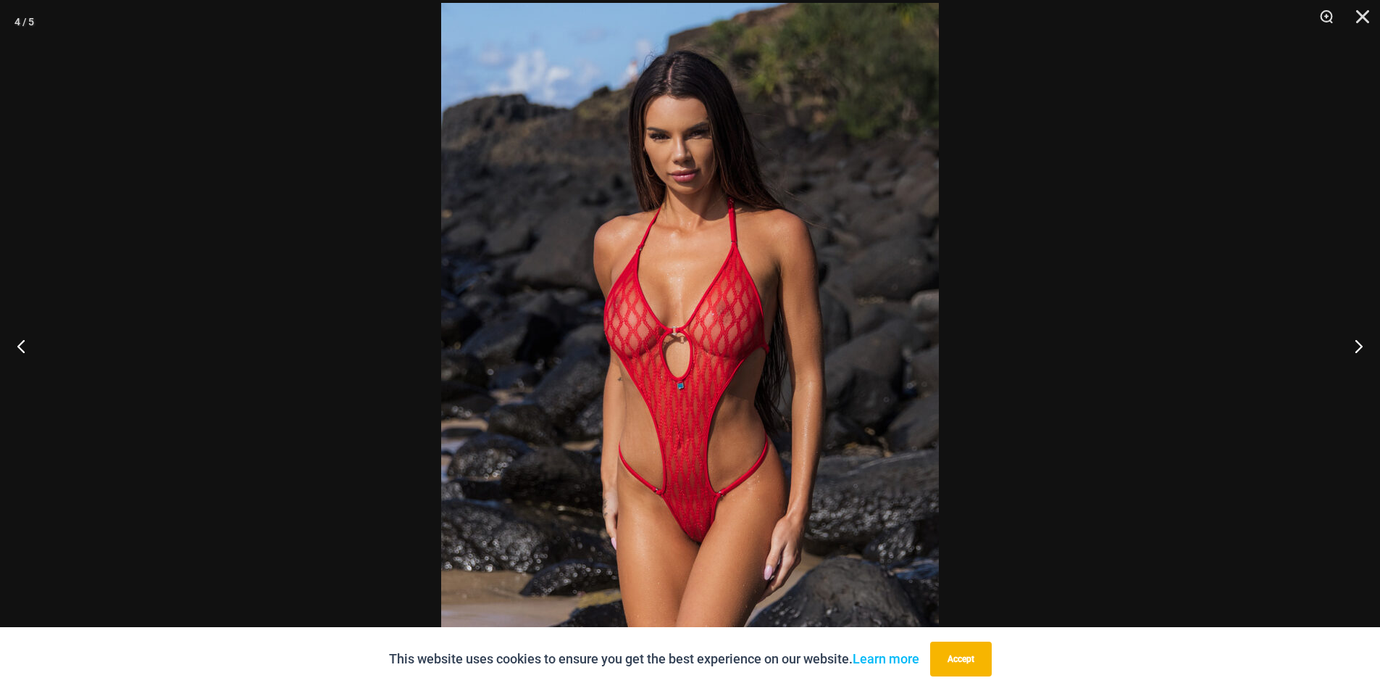
click at [1160, 222] on div at bounding box center [690, 345] width 1380 height 691
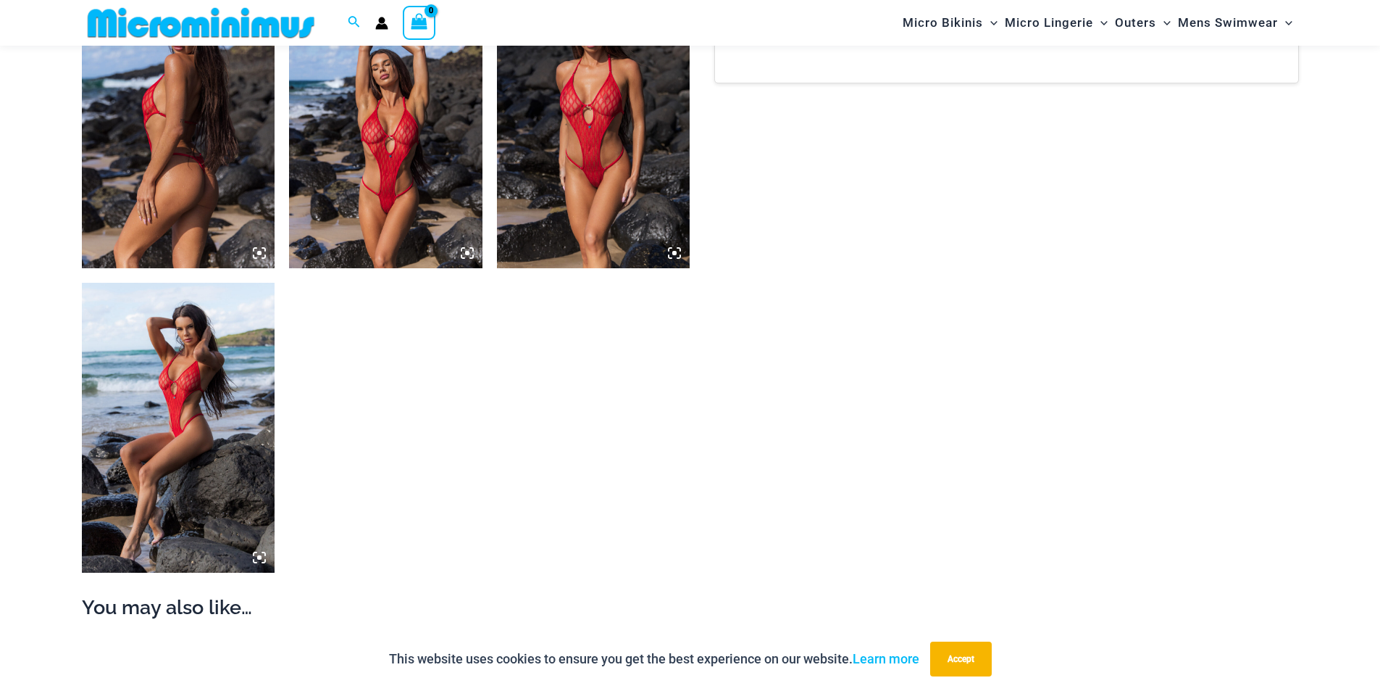
scroll to position [1443, 0]
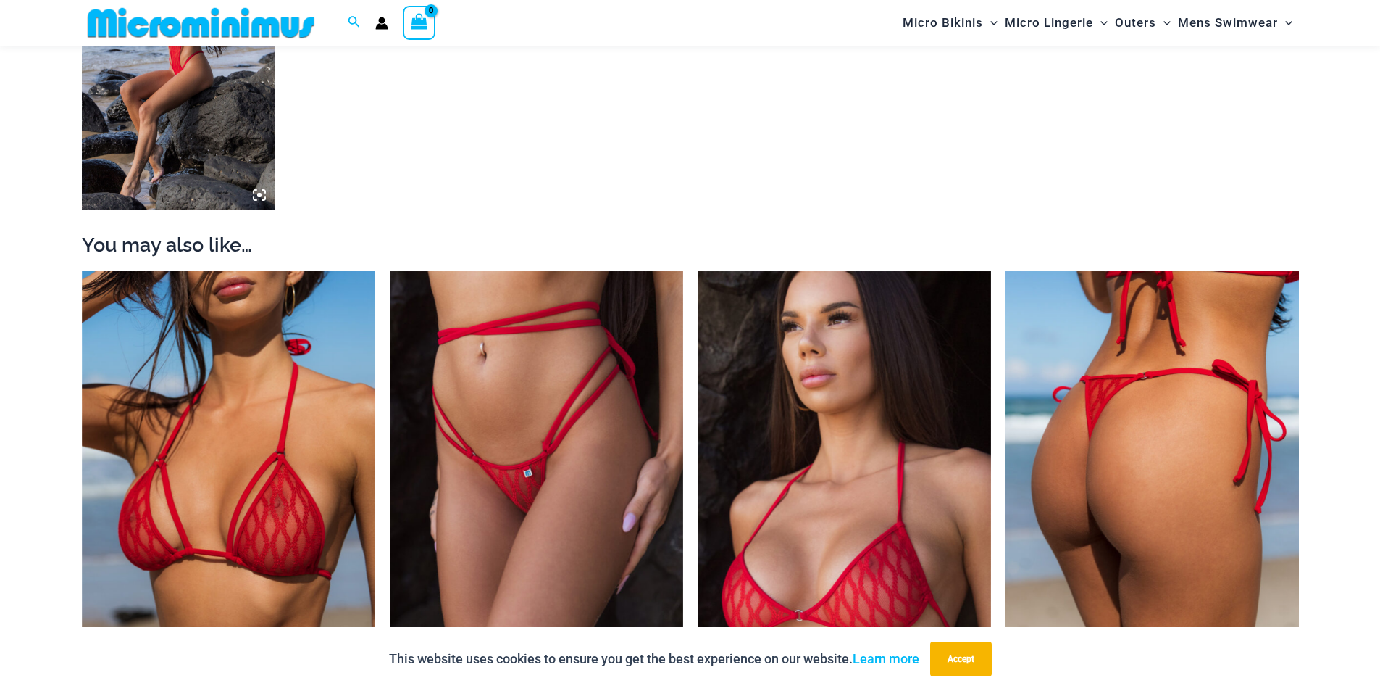
click at [1184, 455] on img at bounding box center [1152, 491] width 293 height 441
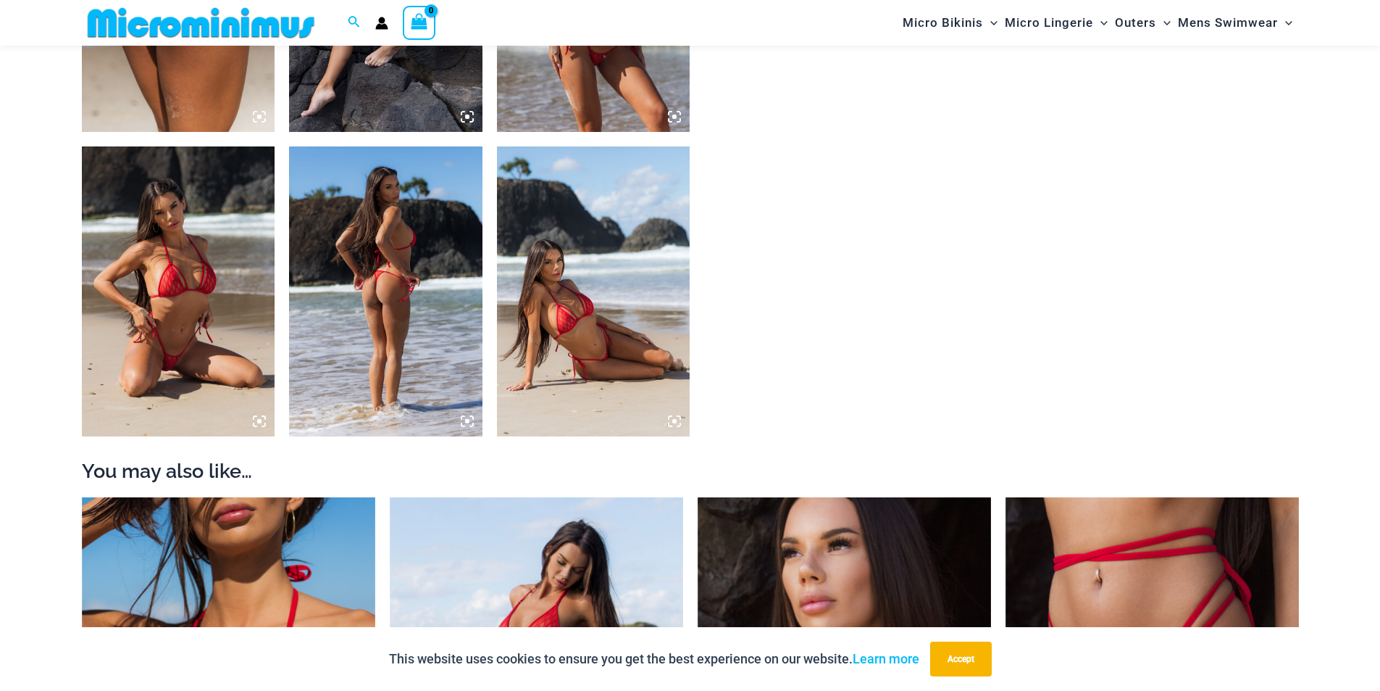
scroll to position [1232, 0]
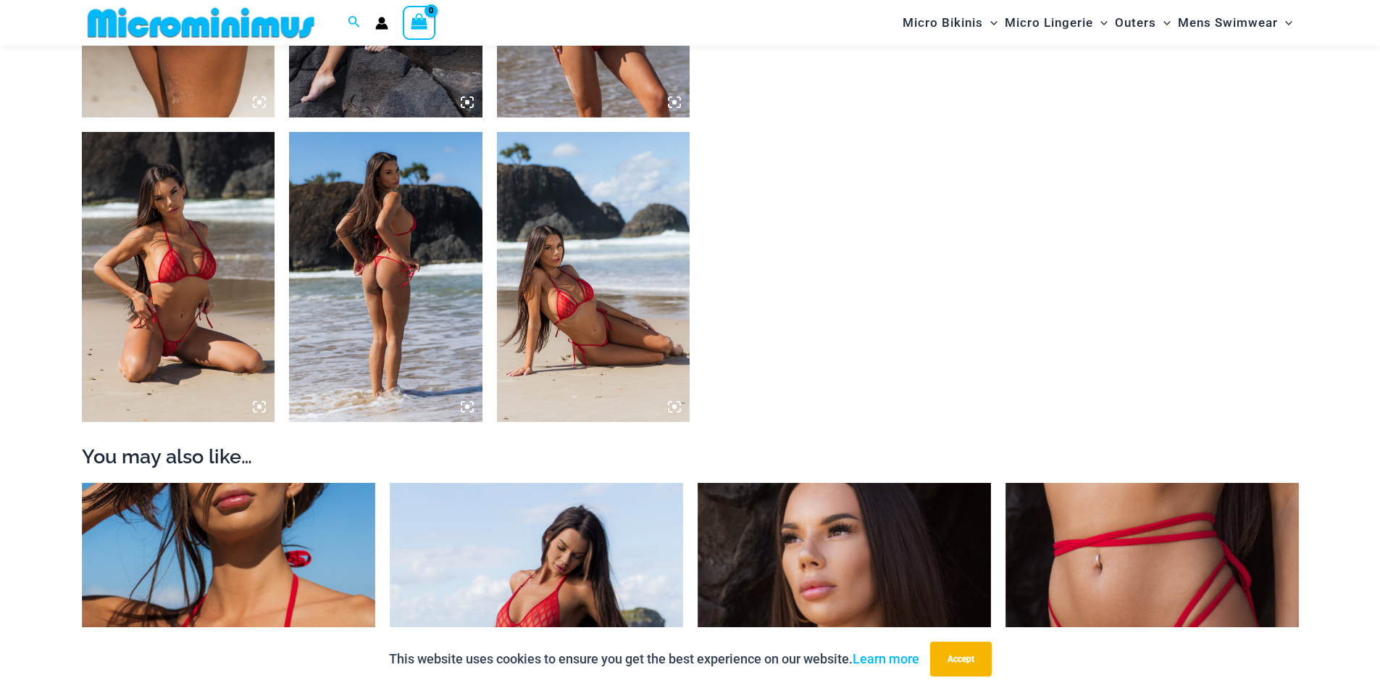
click at [196, 354] on img at bounding box center [178, 277] width 193 height 290
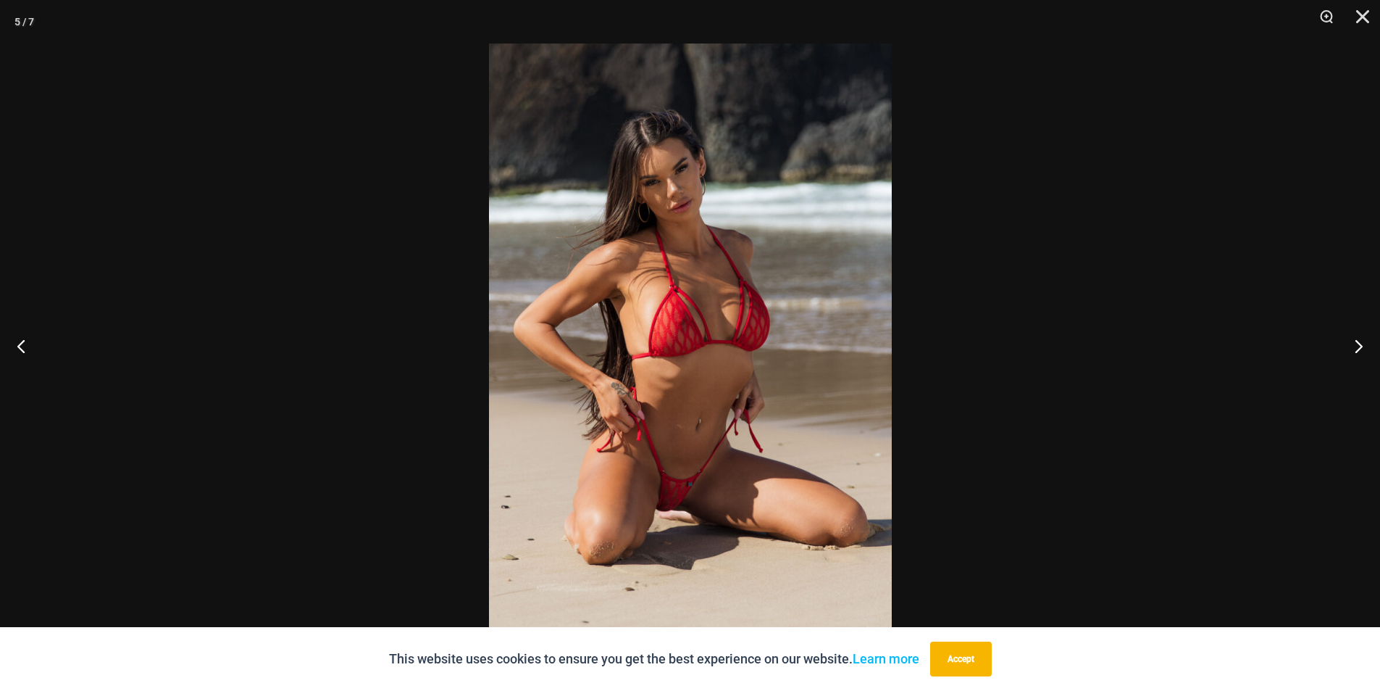
click at [739, 421] on img at bounding box center [690, 345] width 403 height 604
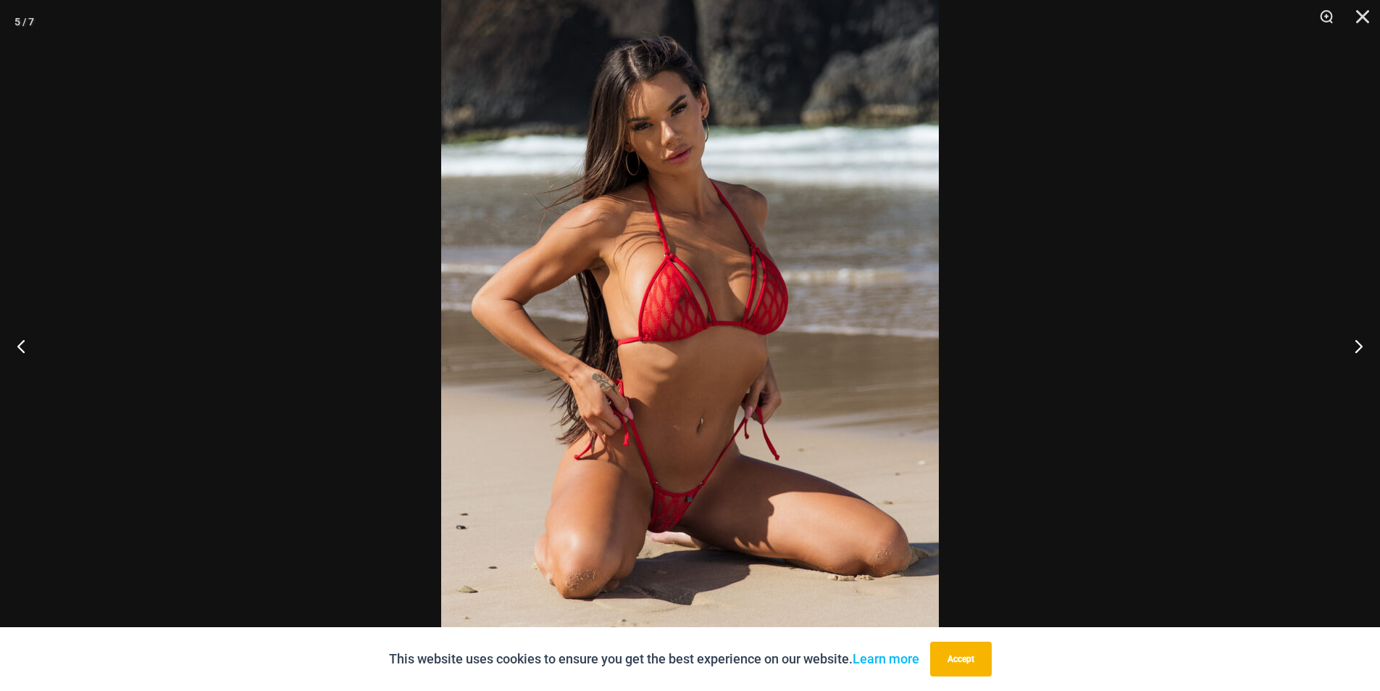
click at [1115, 333] on div at bounding box center [690, 345] width 1380 height 691
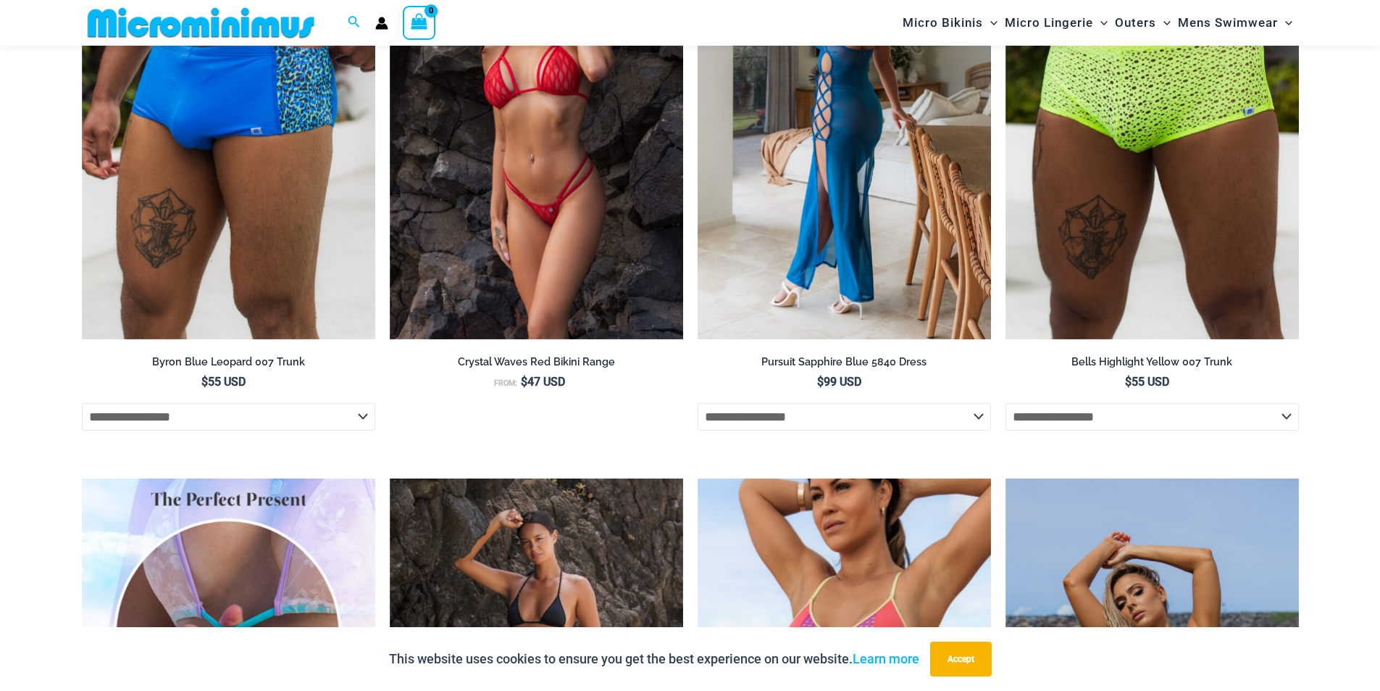
scroll to position [3333, 0]
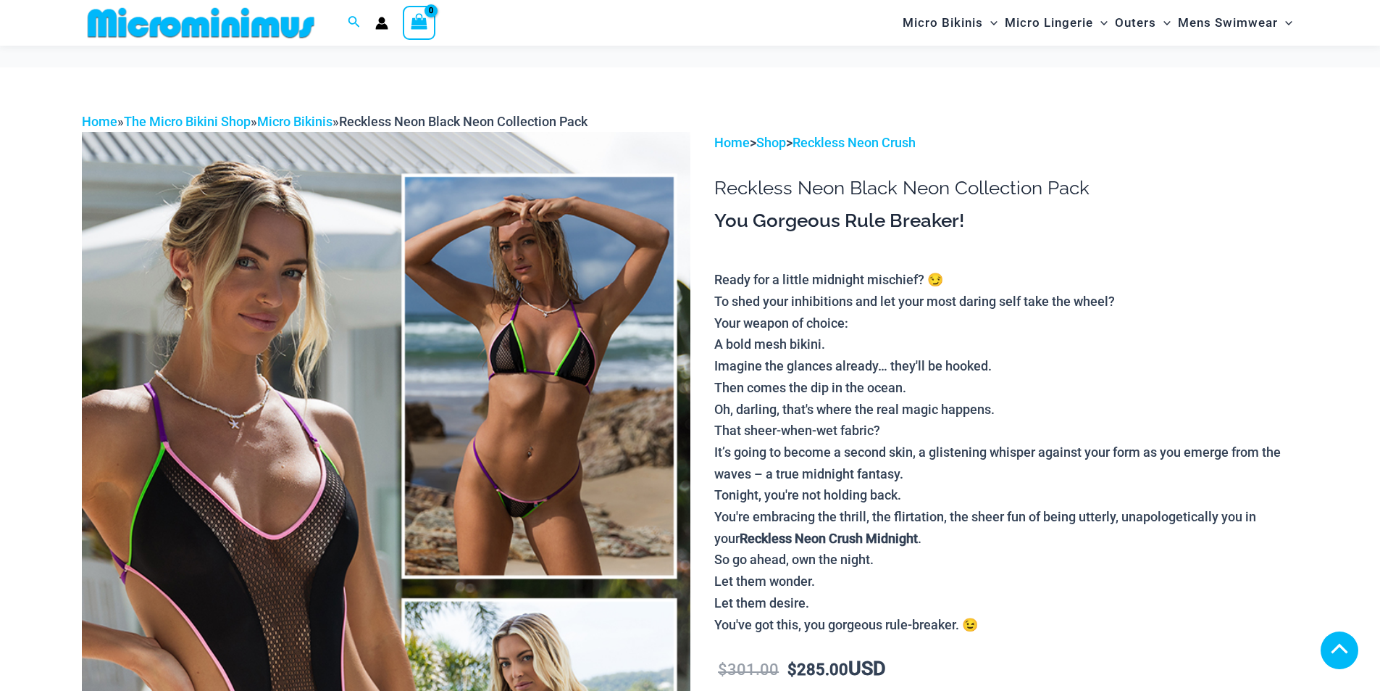
scroll to position [281, 0]
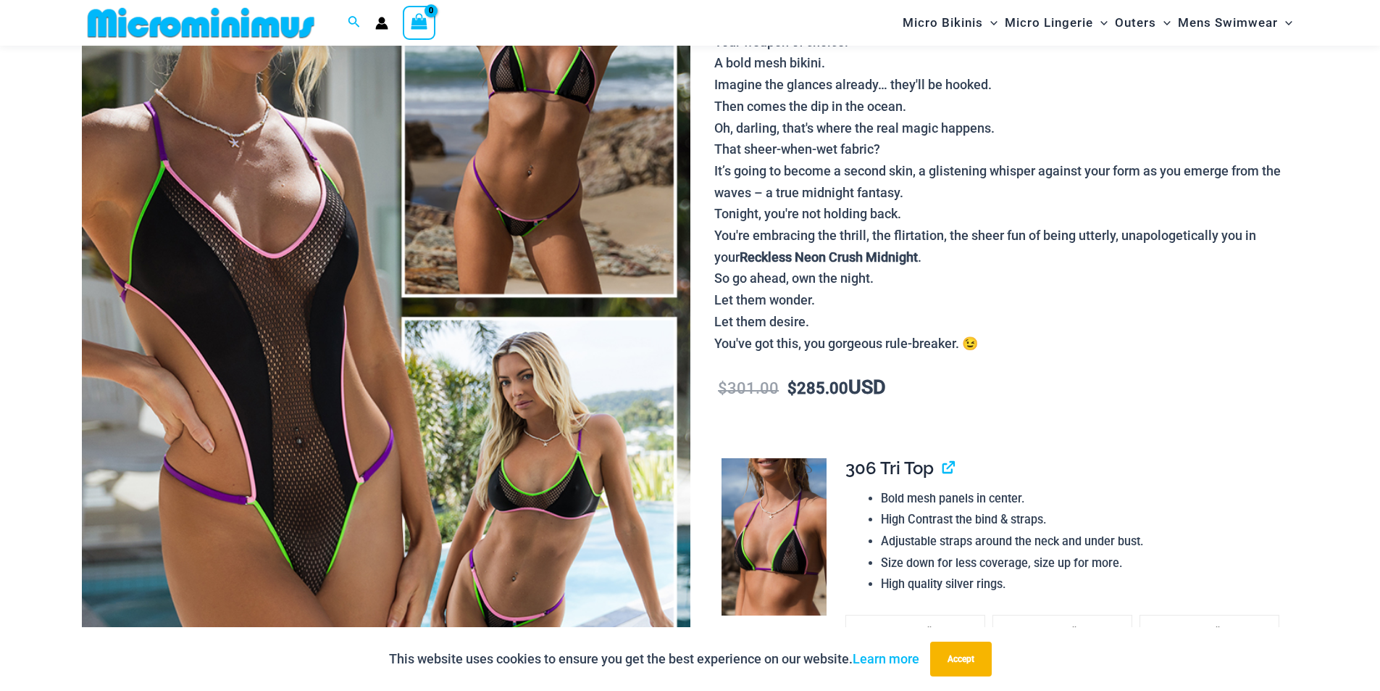
click at [487, 176] on img at bounding box center [386, 307] width 609 height 913
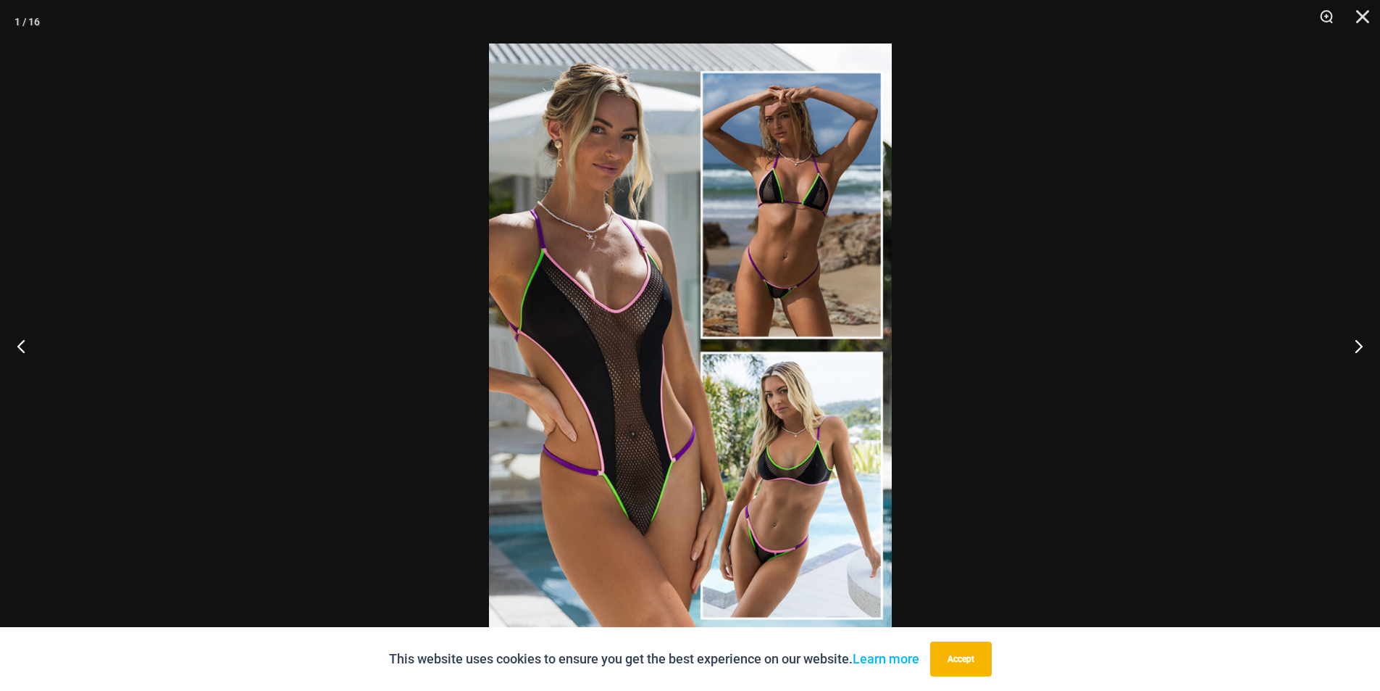
click at [690, 202] on img at bounding box center [690, 345] width 403 height 604
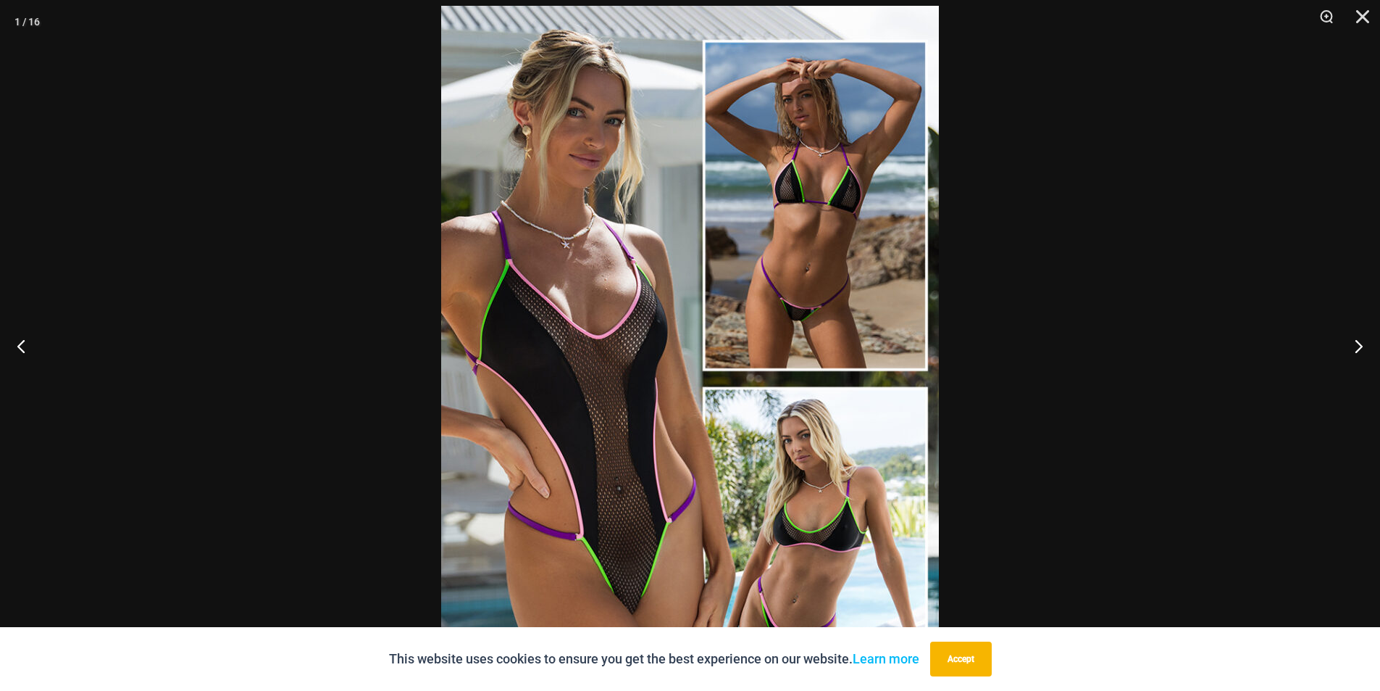
click at [1121, 354] on div at bounding box center [690, 345] width 1380 height 691
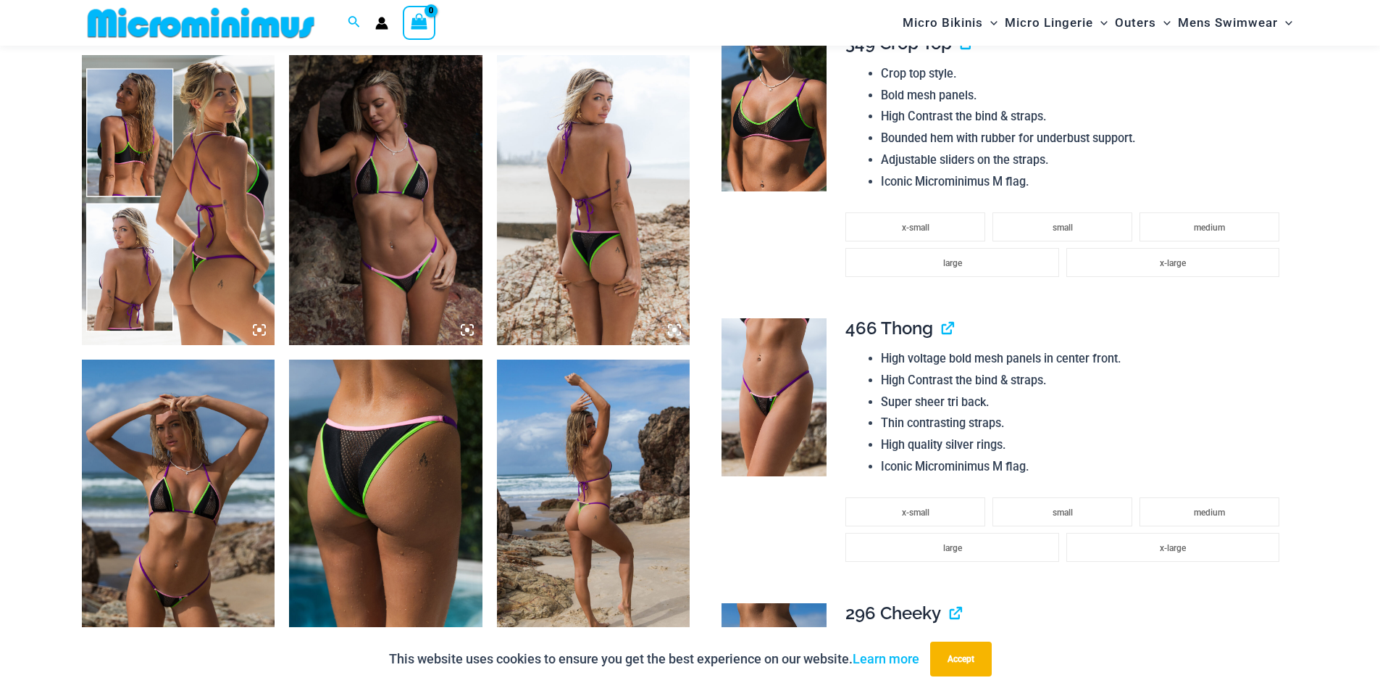
scroll to position [1006, 0]
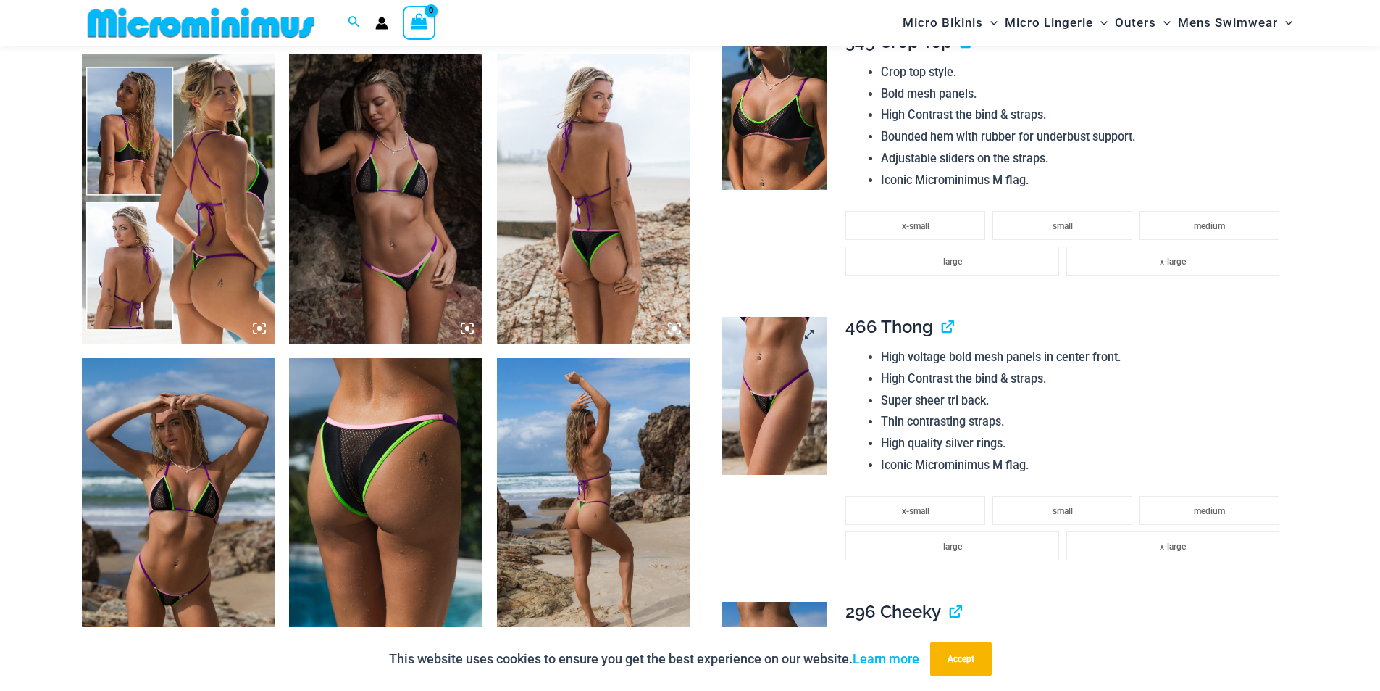
click at [781, 388] on img at bounding box center [774, 396] width 105 height 158
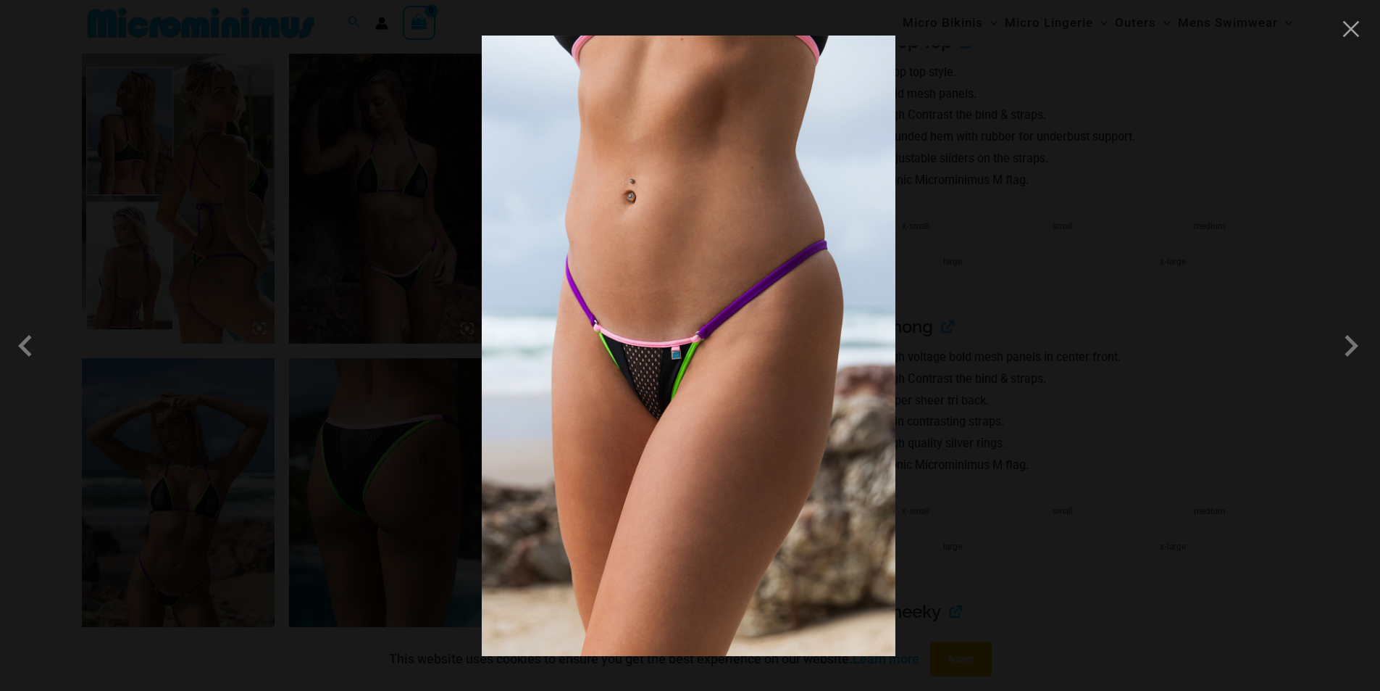
click at [1067, 278] on div at bounding box center [690, 345] width 1380 height 691
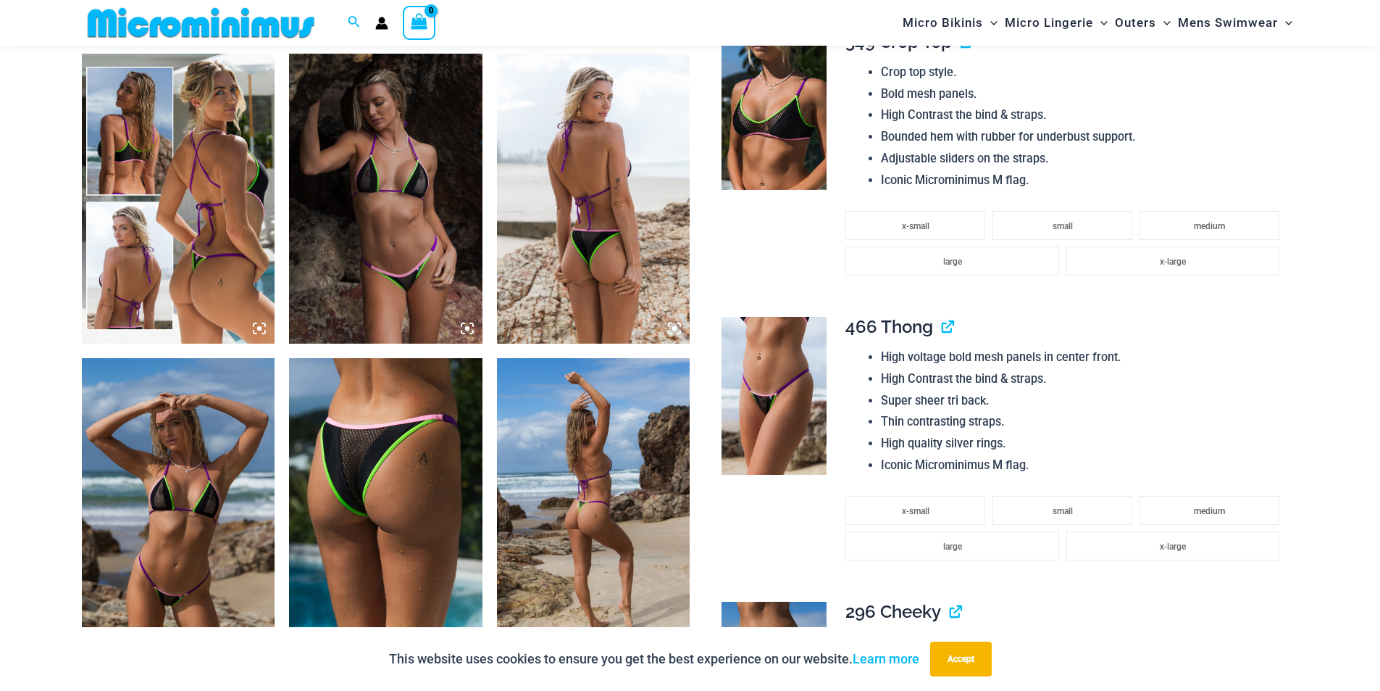
click at [164, 522] on img at bounding box center [178, 503] width 193 height 290
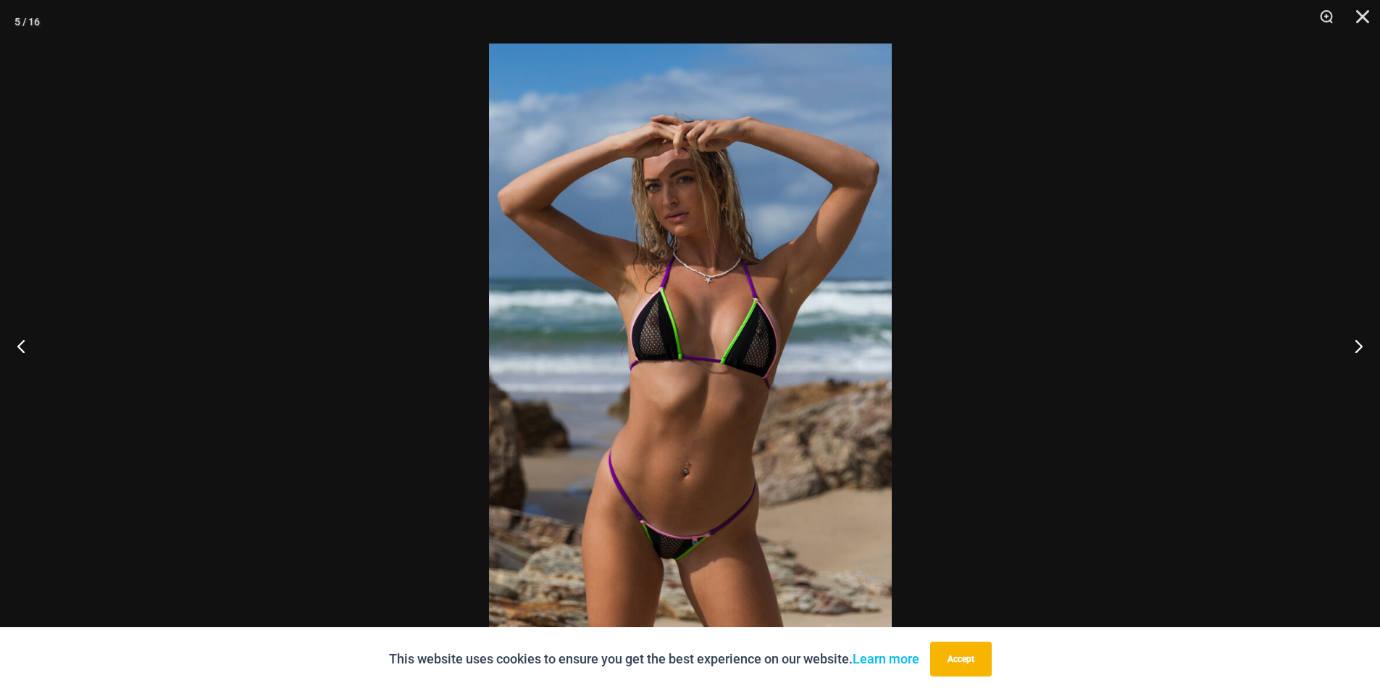
click at [721, 491] on img at bounding box center [690, 345] width 403 height 604
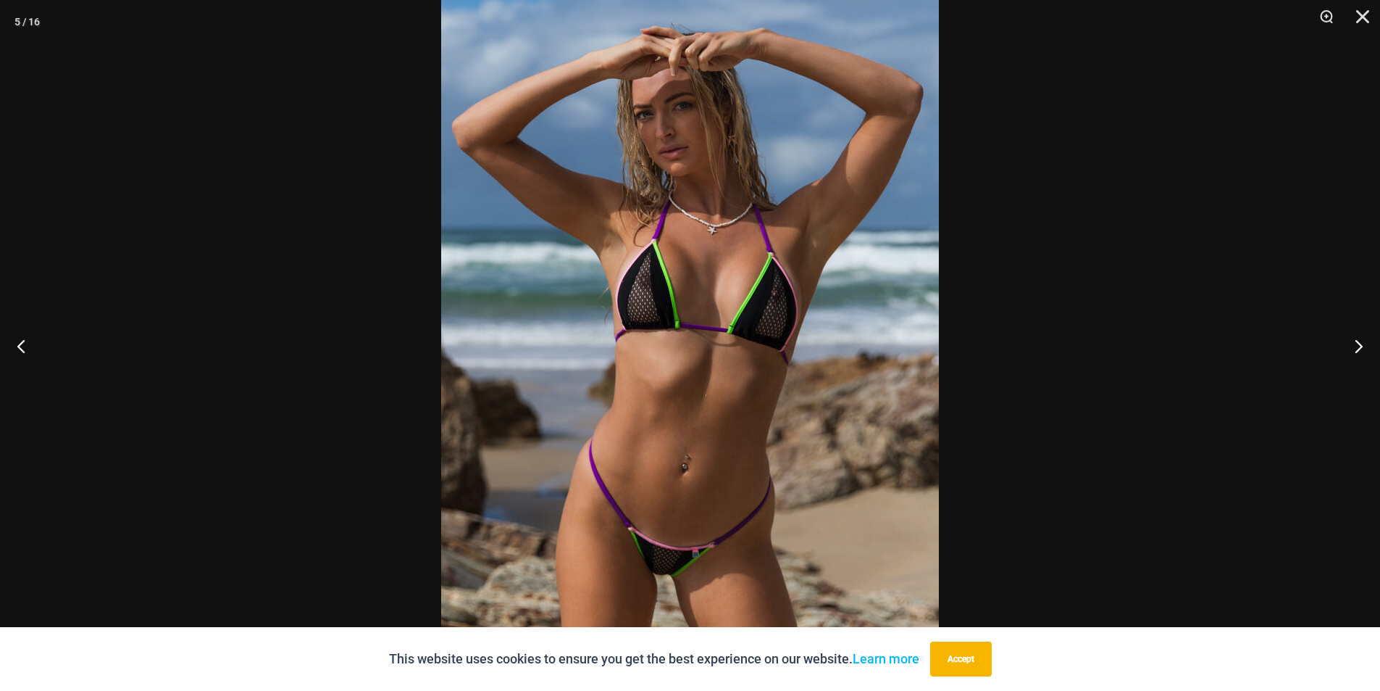
click at [277, 499] on div at bounding box center [690, 345] width 1380 height 691
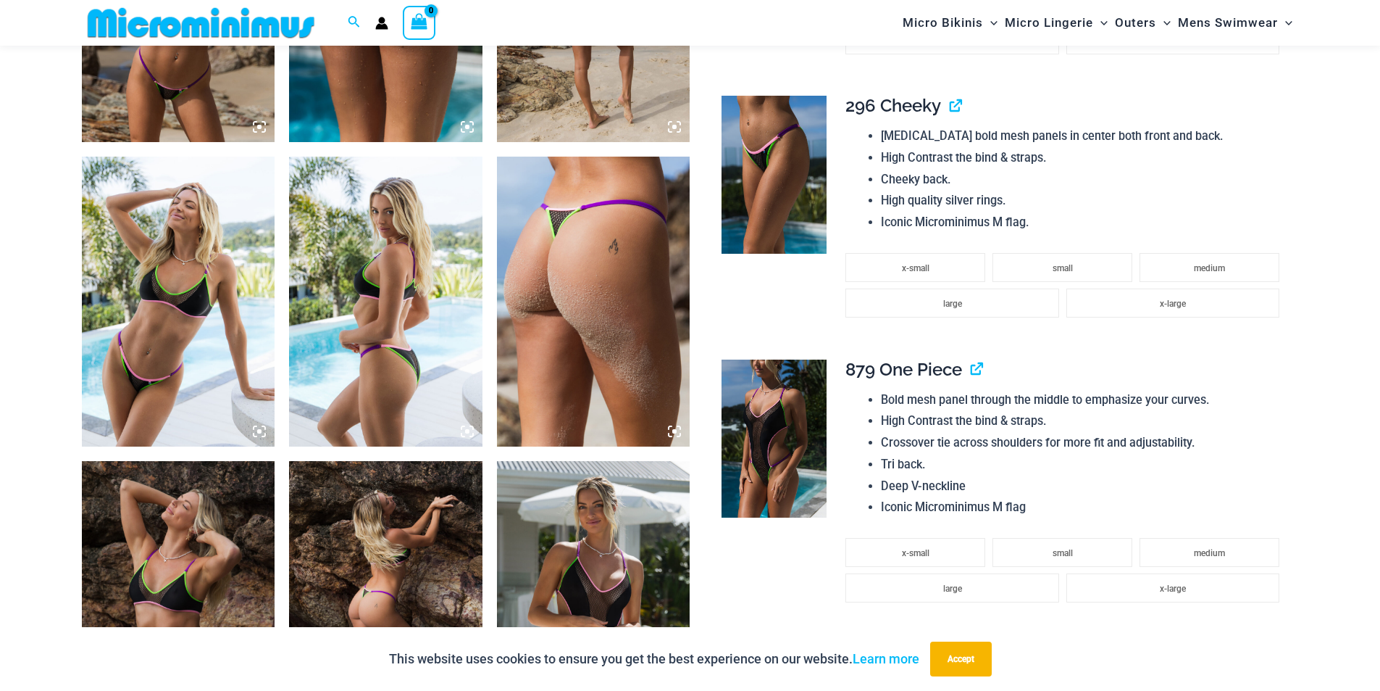
scroll to position [1513, 0]
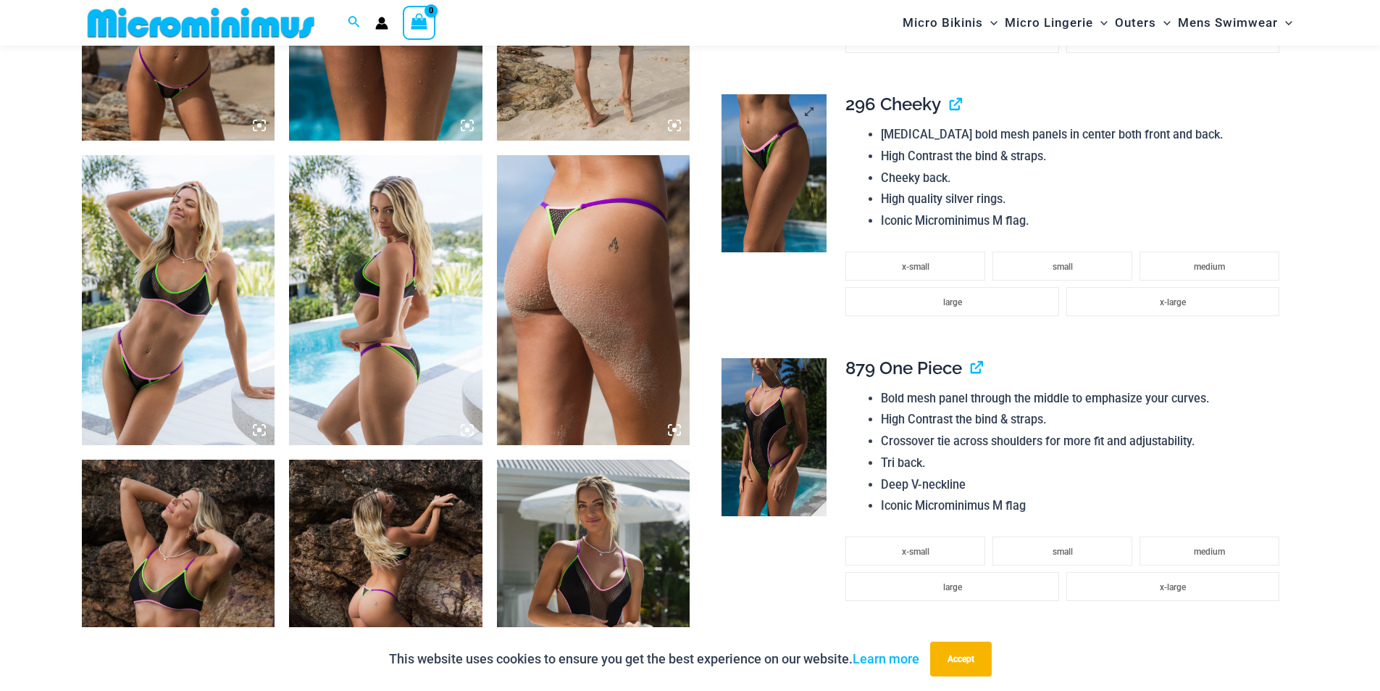
click at [809, 107] on link at bounding box center [774, 173] width 105 height 158
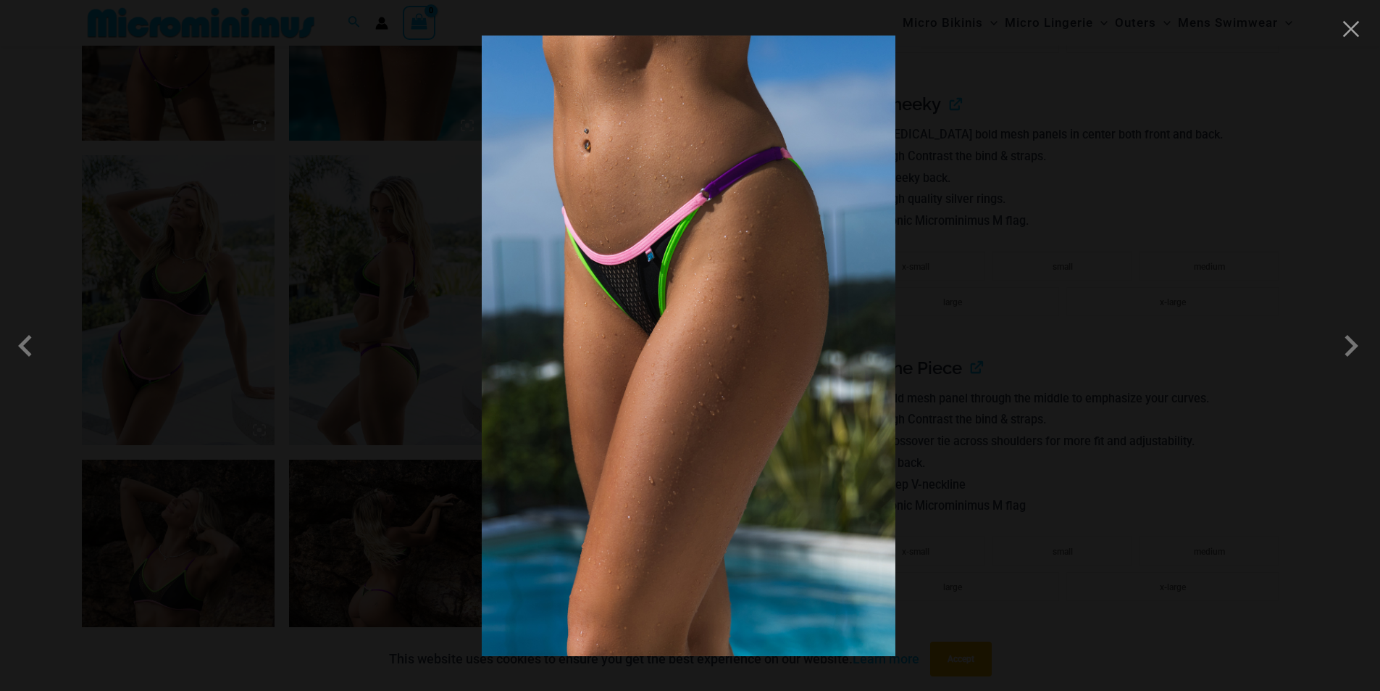
click at [400, 443] on div at bounding box center [690, 345] width 1380 height 691
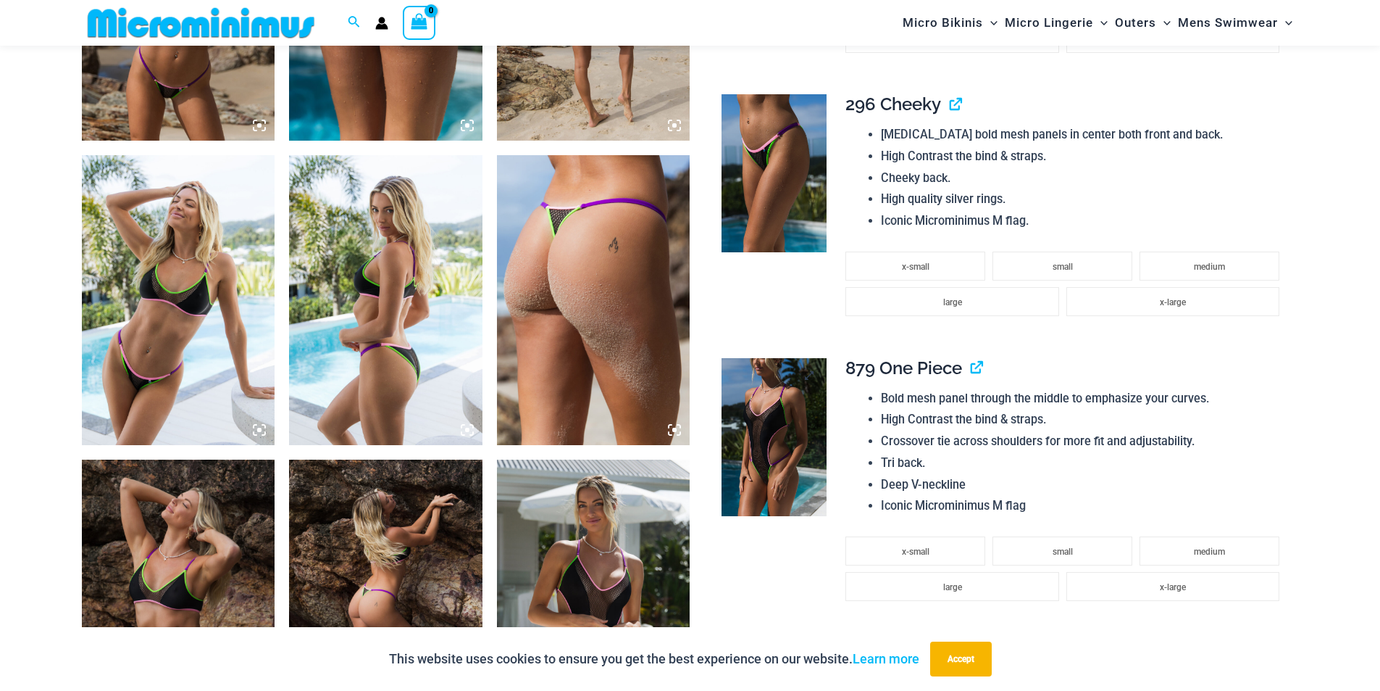
click at [793, 394] on img at bounding box center [774, 437] width 105 height 158
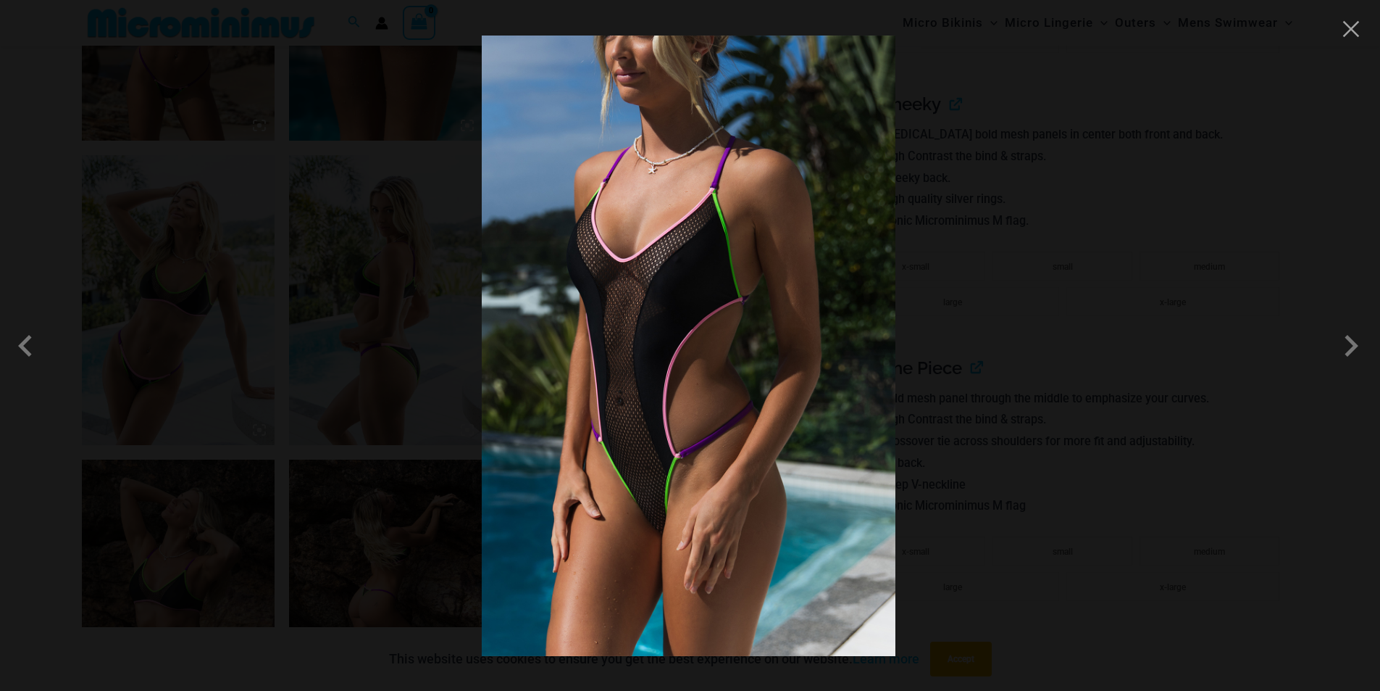
click at [960, 329] on div at bounding box center [690, 345] width 1380 height 691
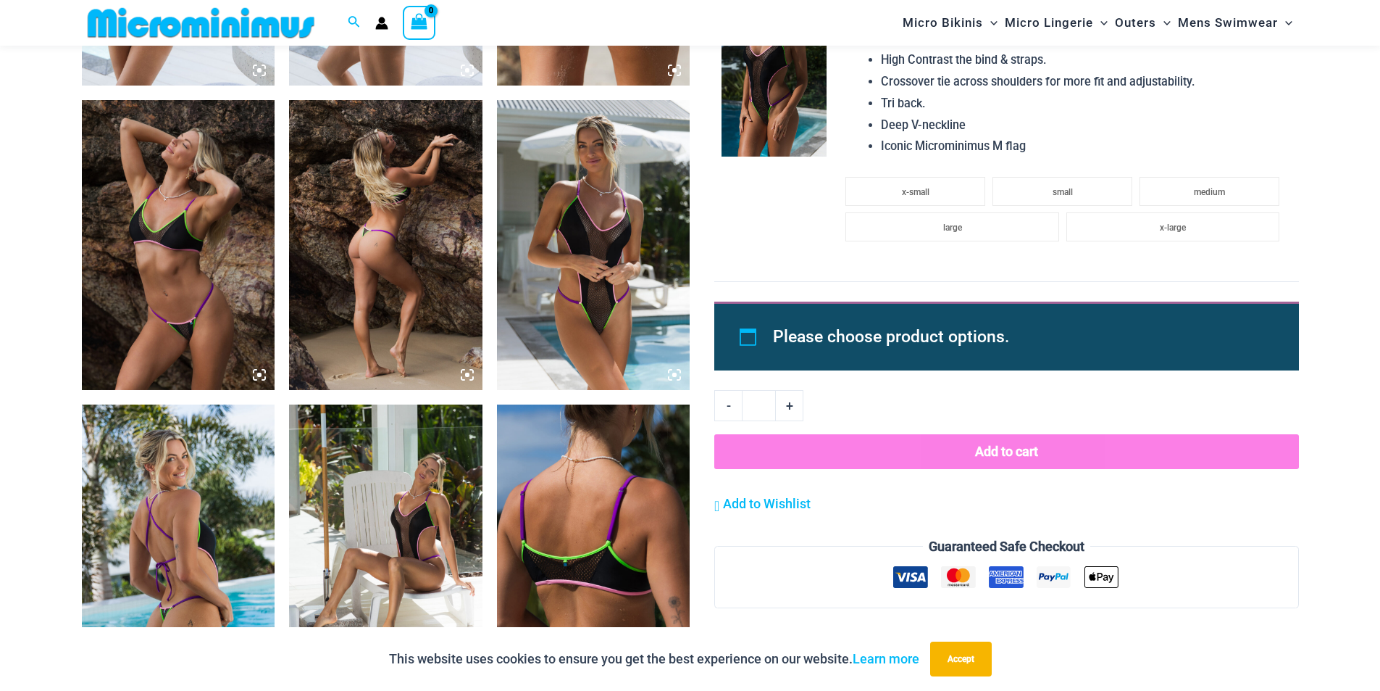
scroll to position [1948, 0]
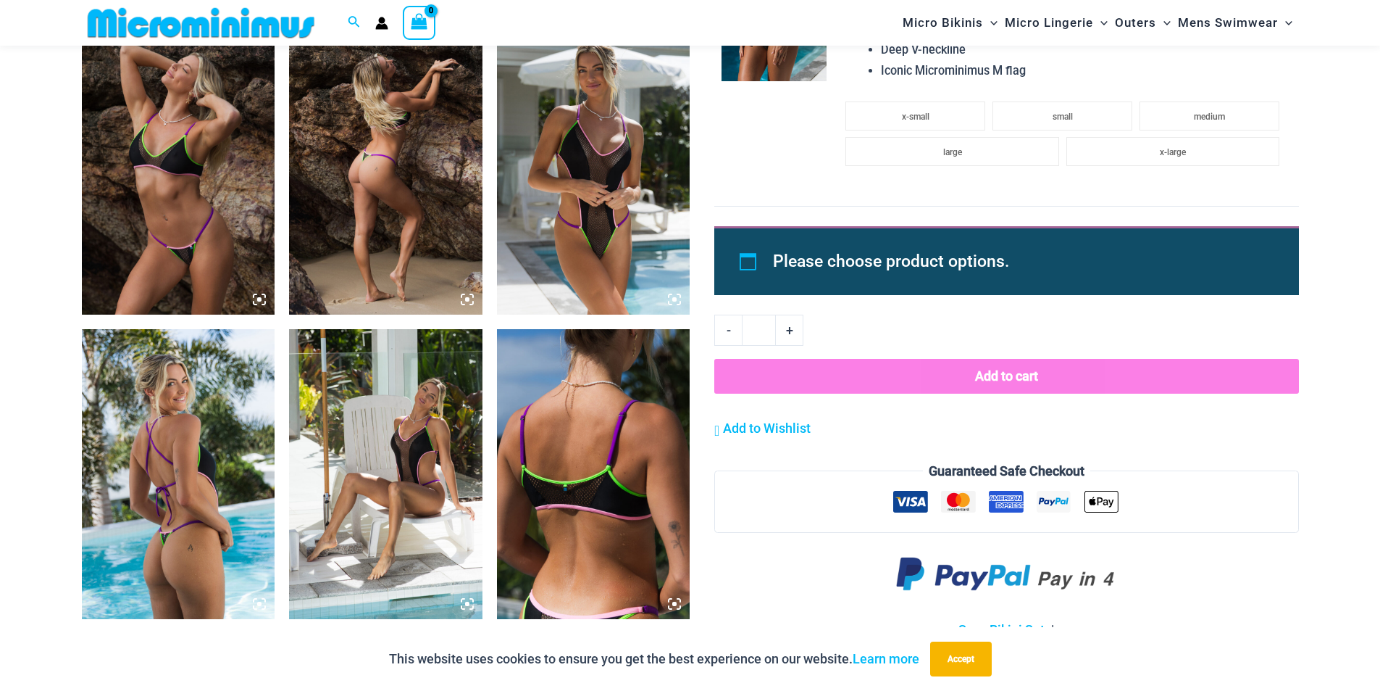
click at [585, 227] on img at bounding box center [593, 170] width 193 height 290
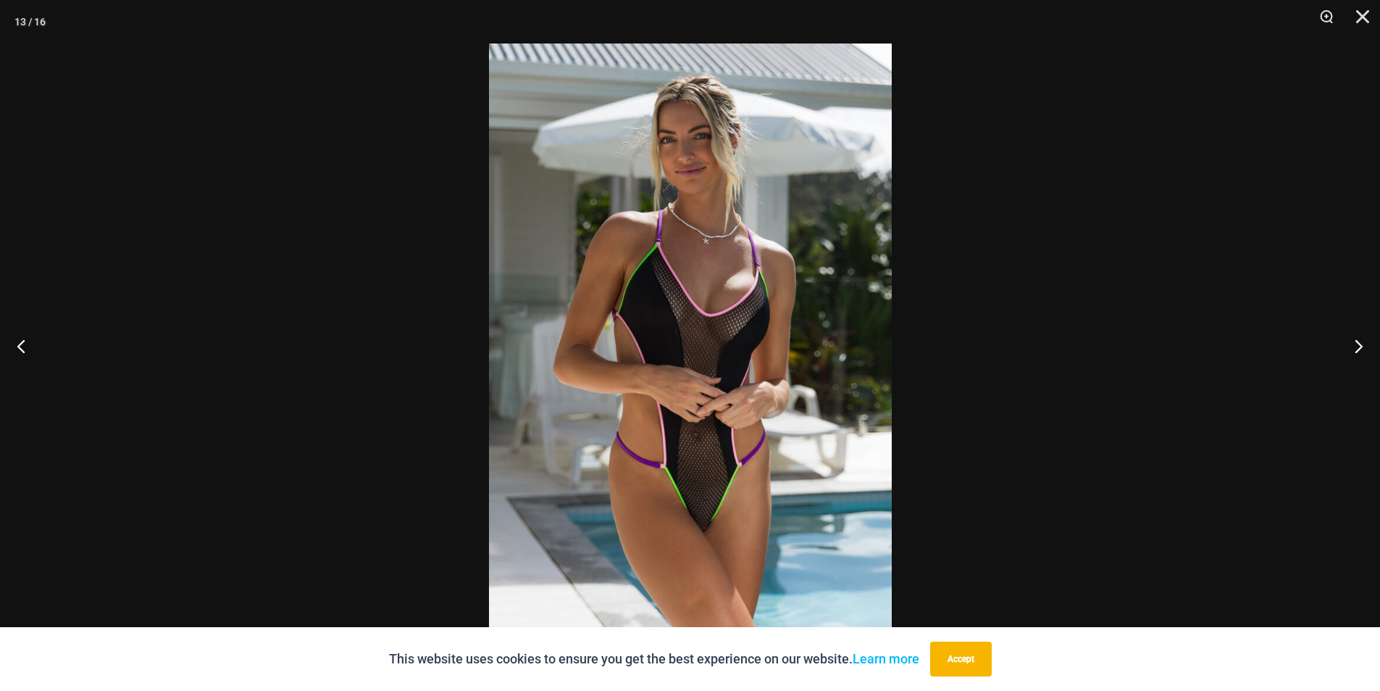
click at [384, 319] on div at bounding box center [690, 345] width 1380 height 691
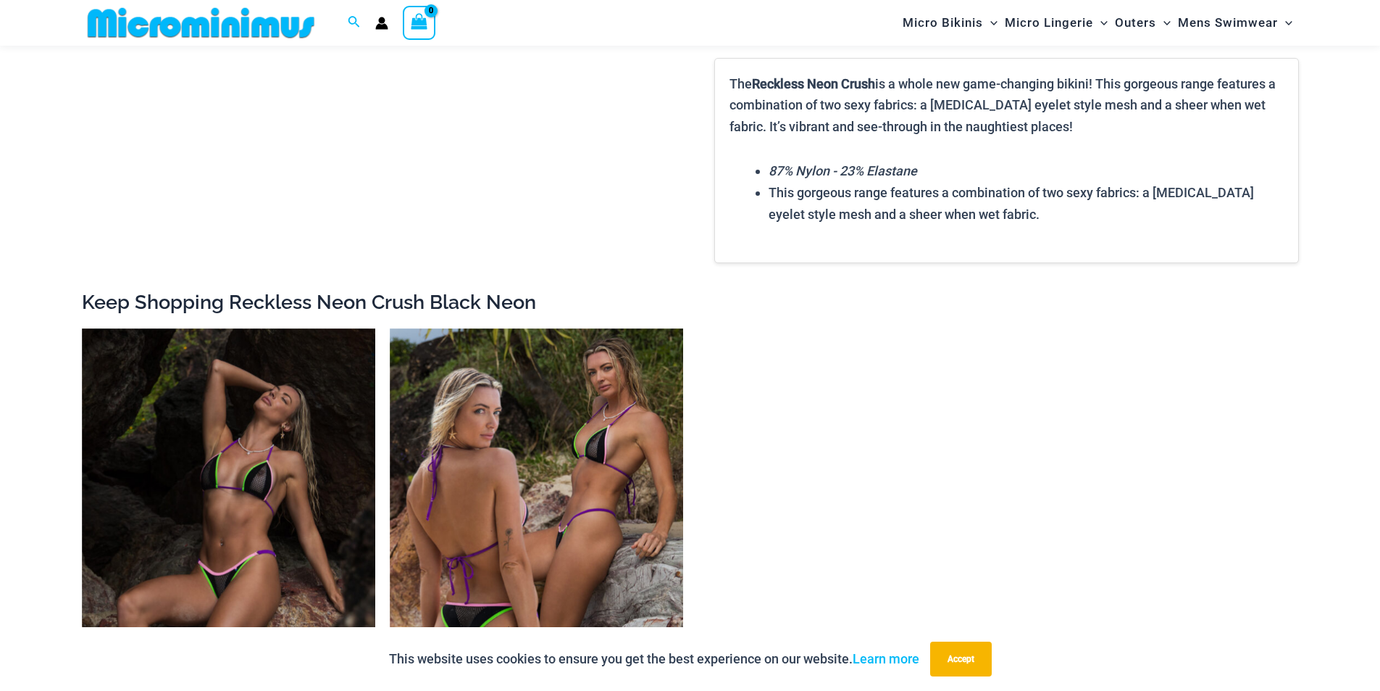
scroll to position [2890, 0]
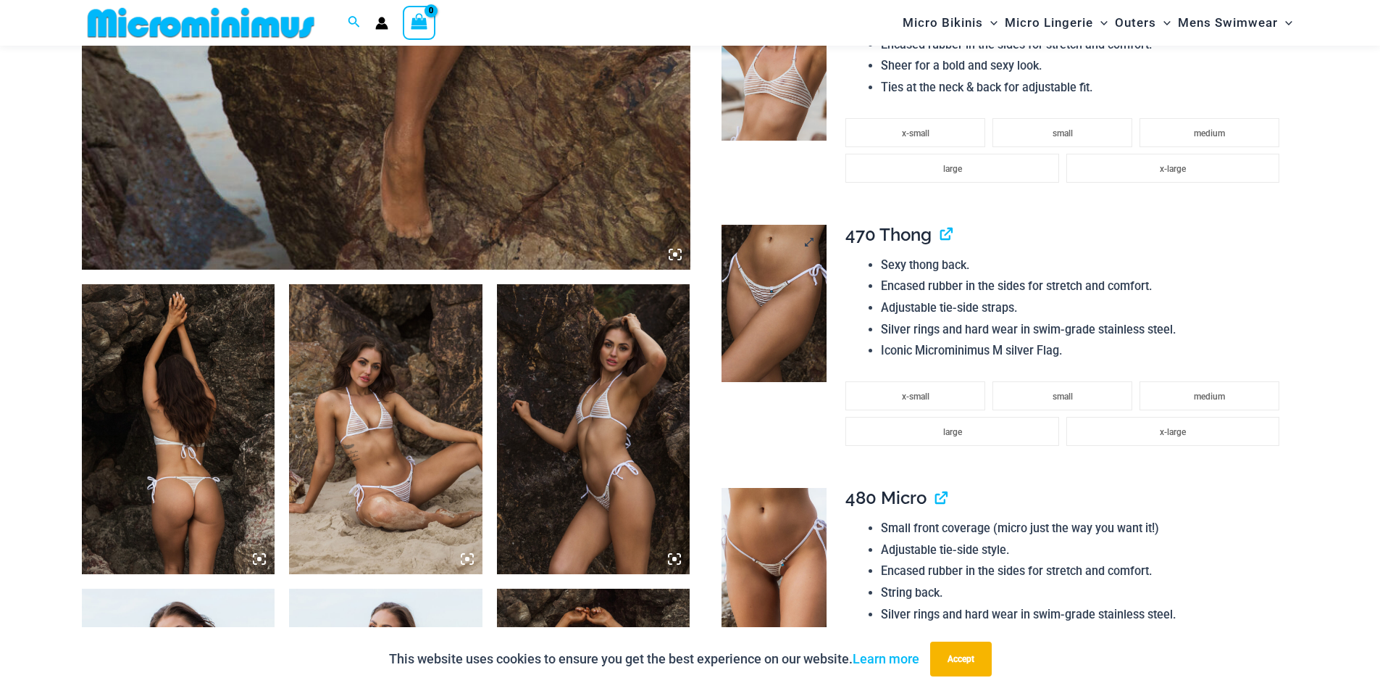
scroll to position [859, 0]
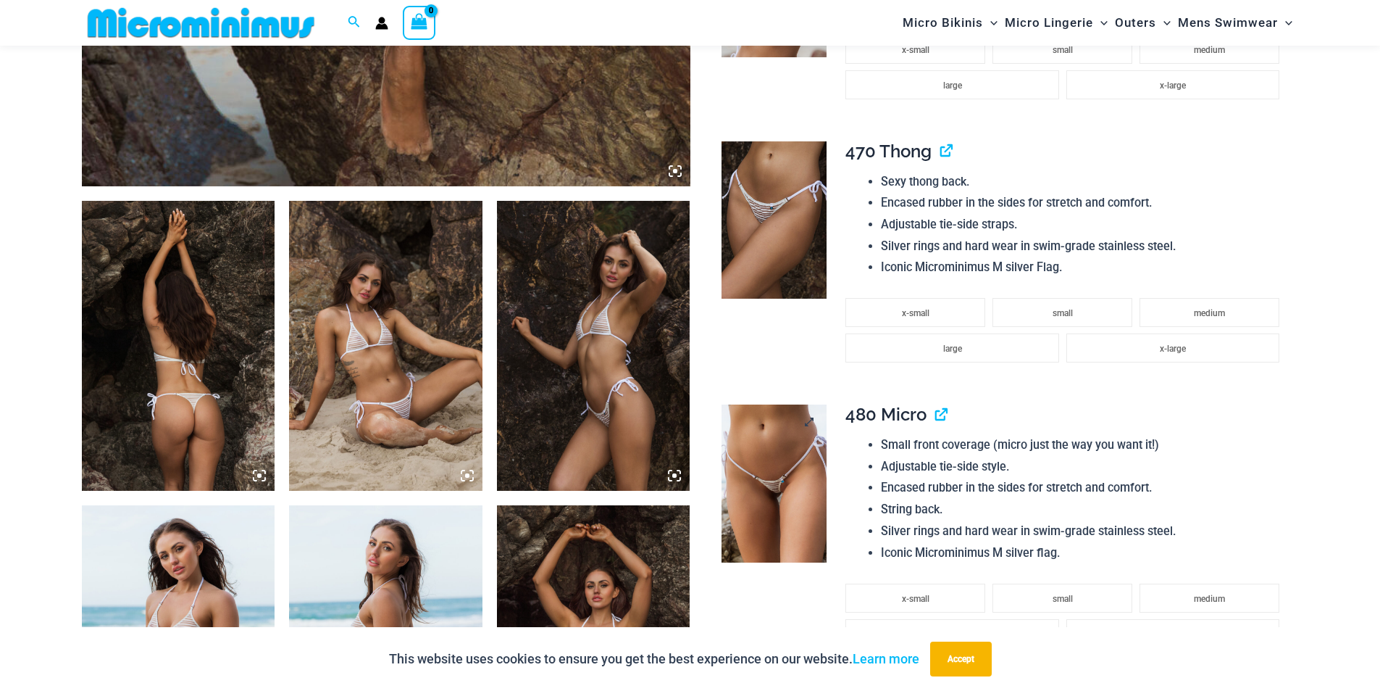
click at [790, 488] on img at bounding box center [774, 483] width 105 height 158
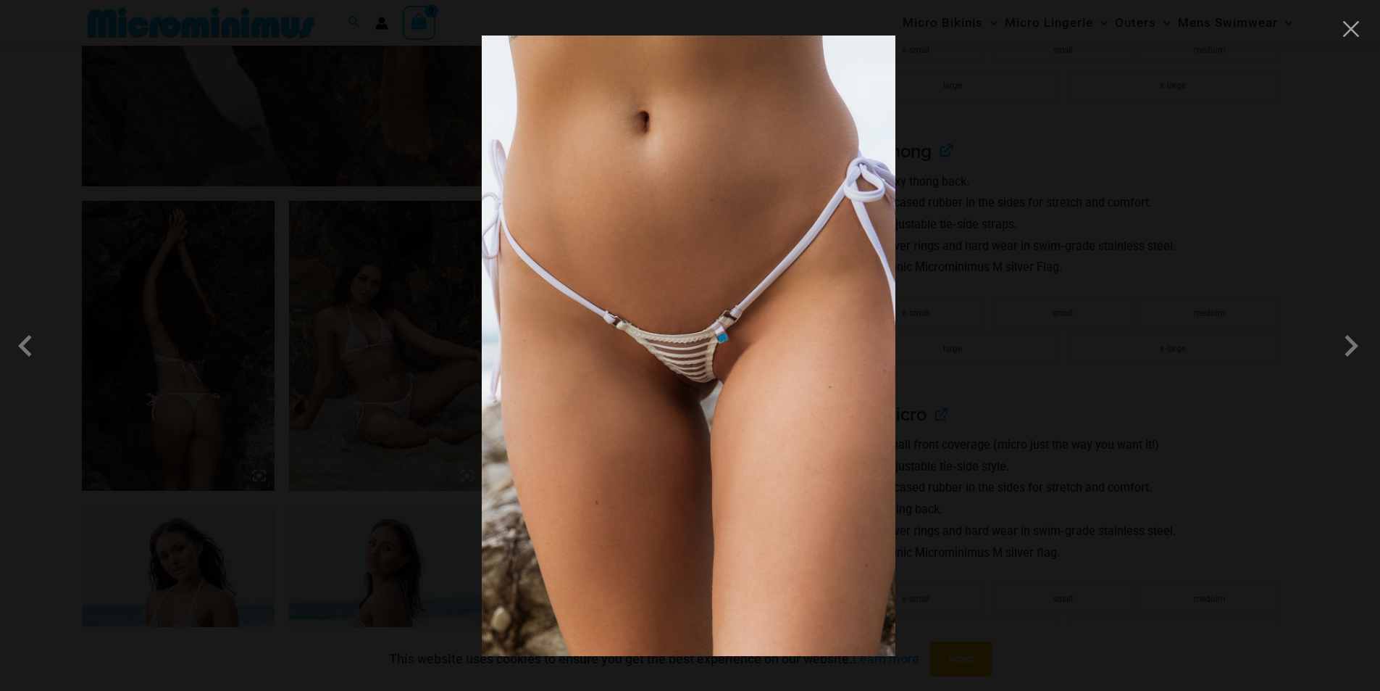
click at [1131, 277] on div at bounding box center [690, 345] width 1380 height 691
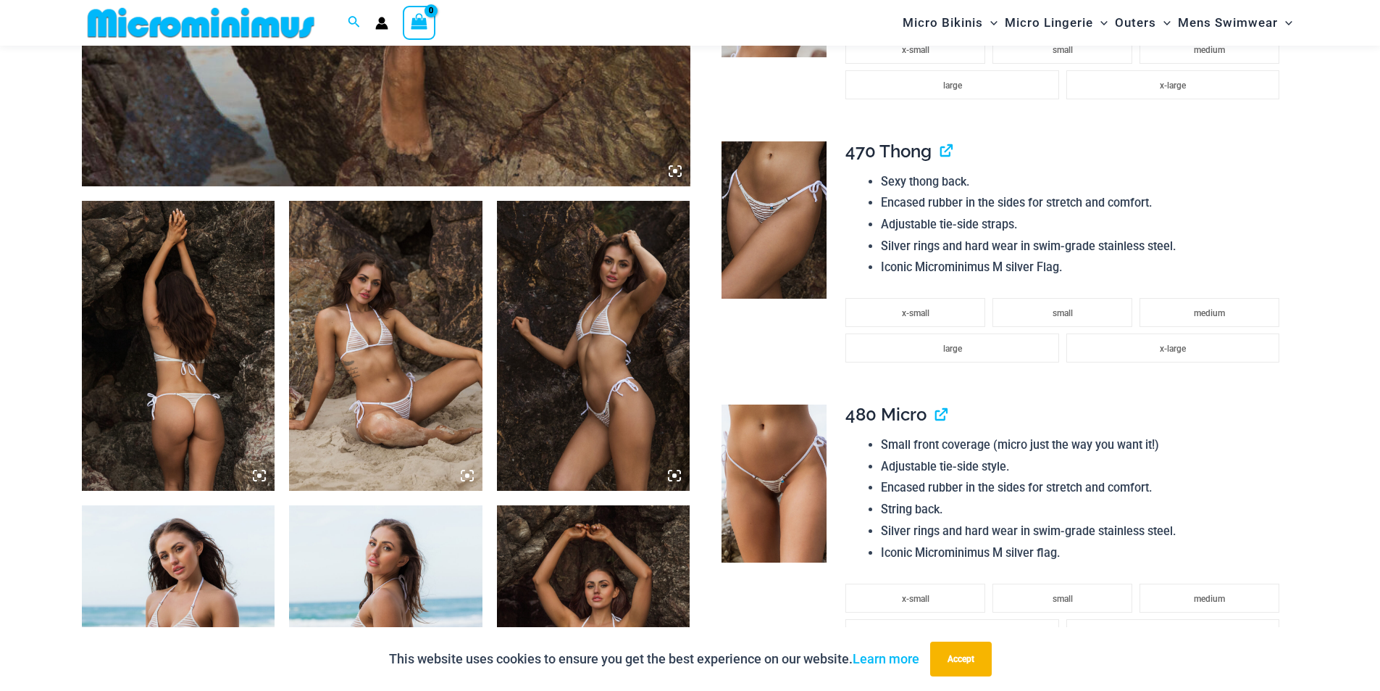
click at [370, 351] on img at bounding box center [385, 346] width 193 height 290
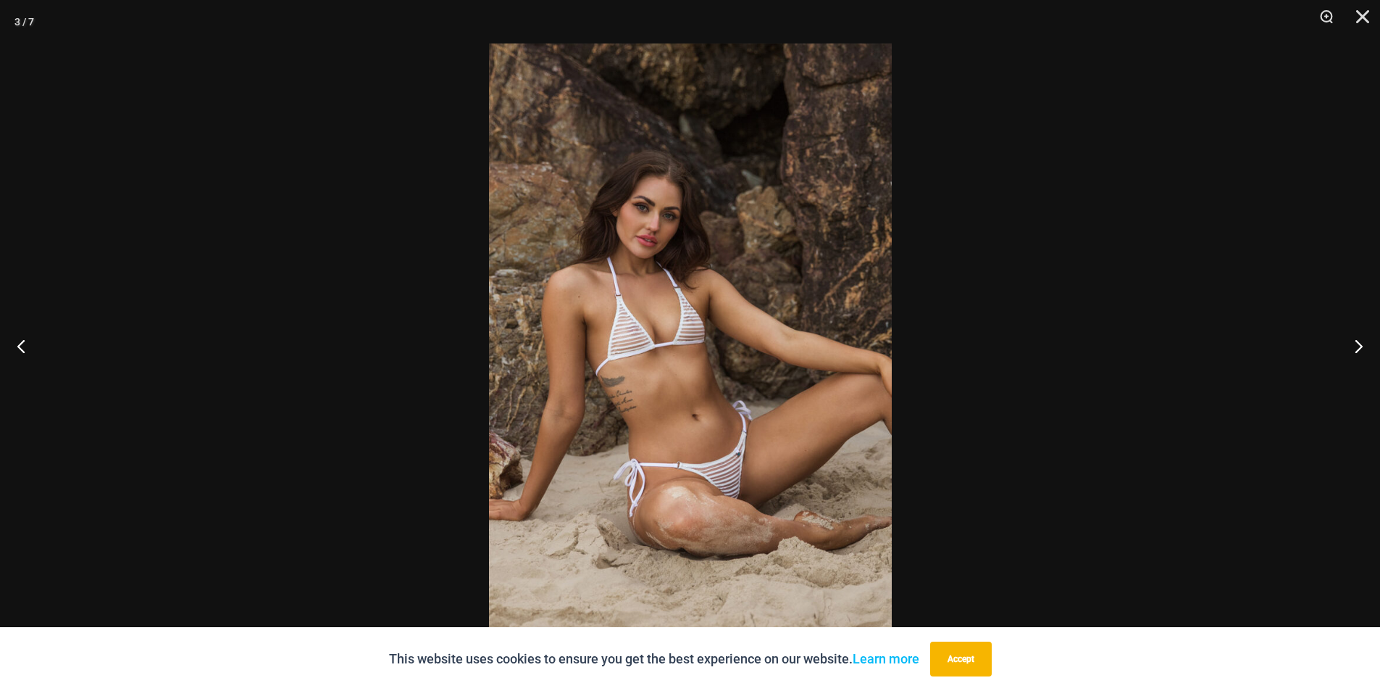
click at [258, 382] on div at bounding box center [690, 345] width 1380 height 691
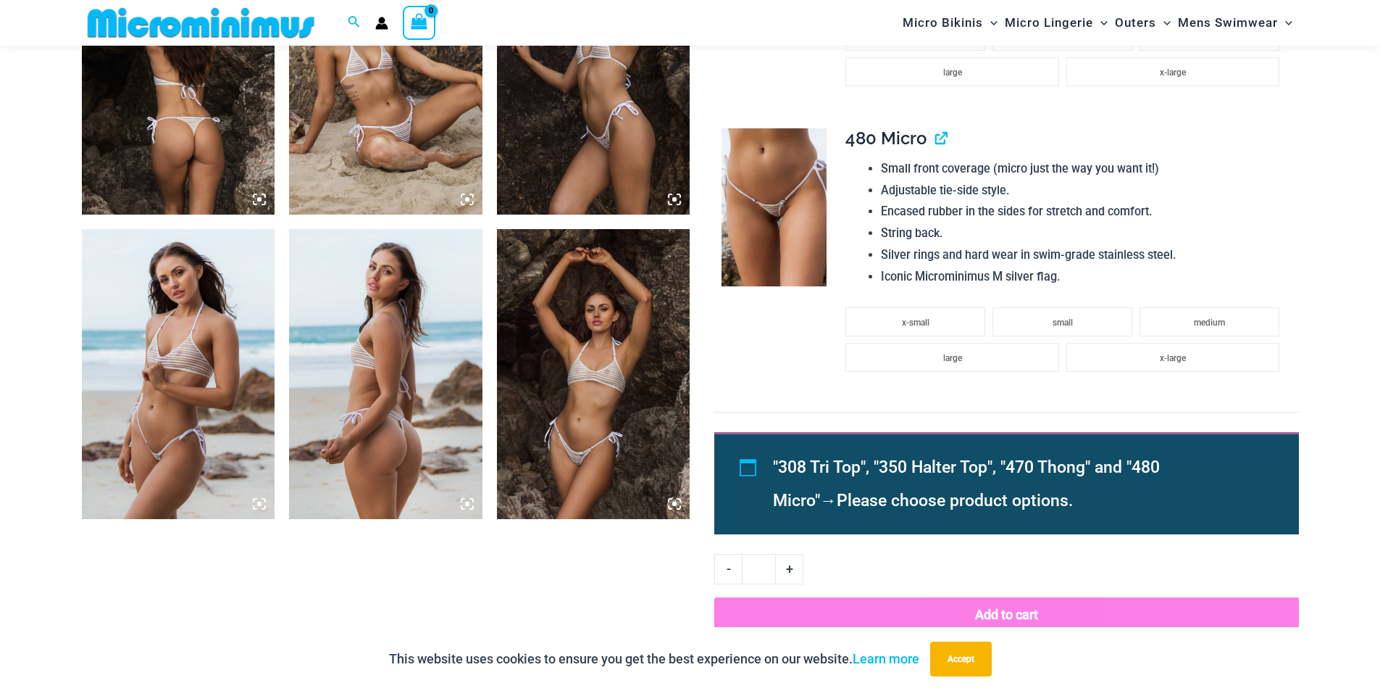
scroll to position [1221, 0]
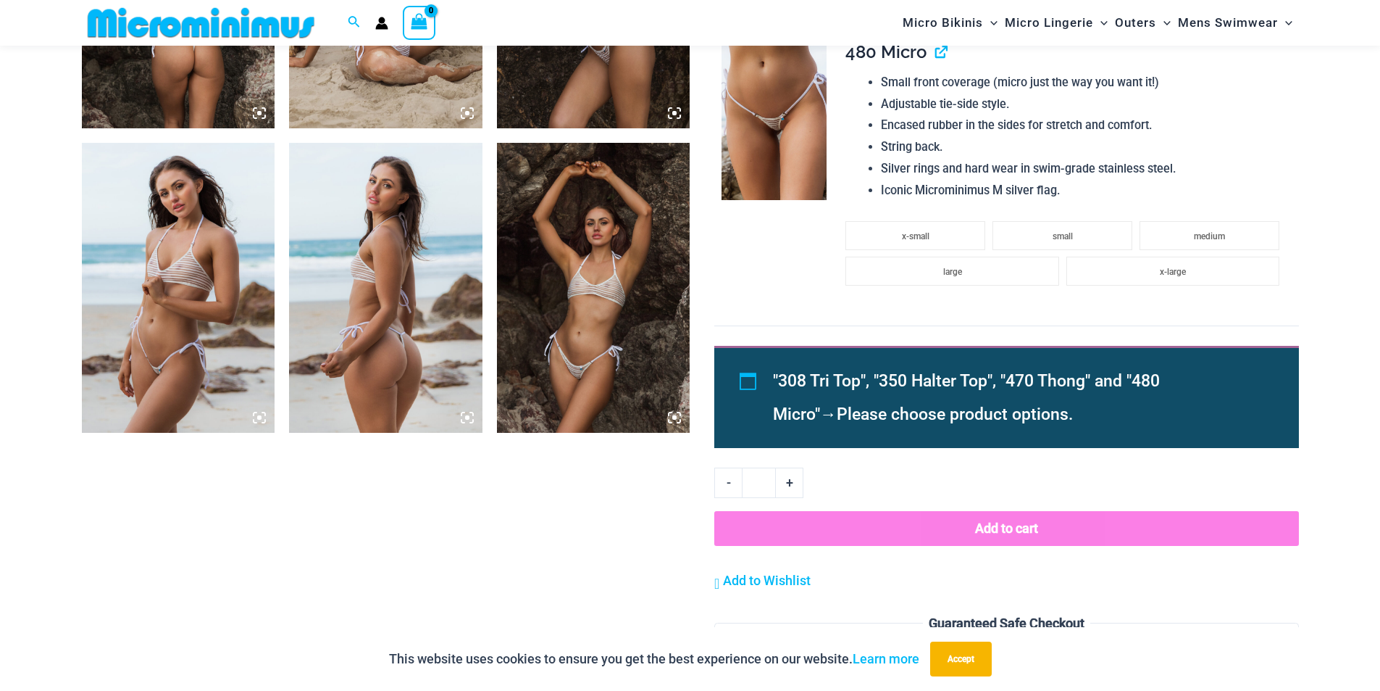
click at [116, 326] on img at bounding box center [178, 288] width 193 height 290
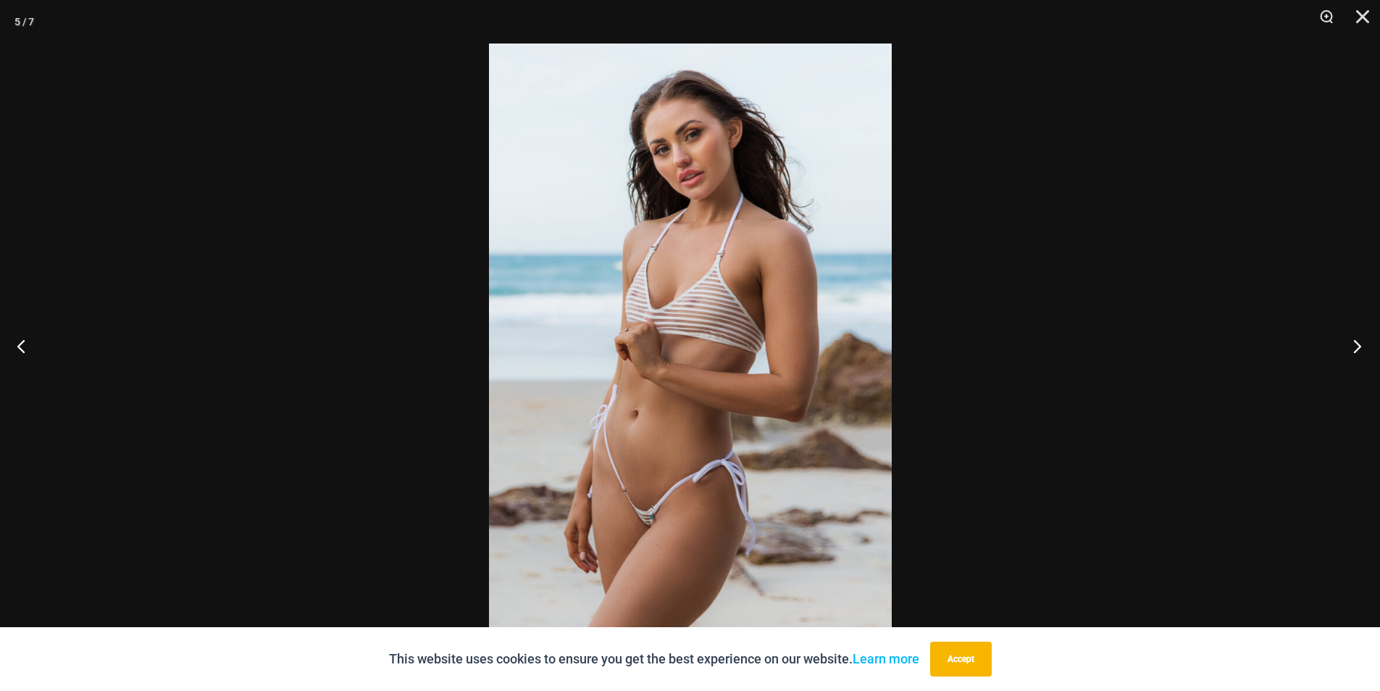
click at [1357, 335] on button "Next" at bounding box center [1353, 345] width 54 height 72
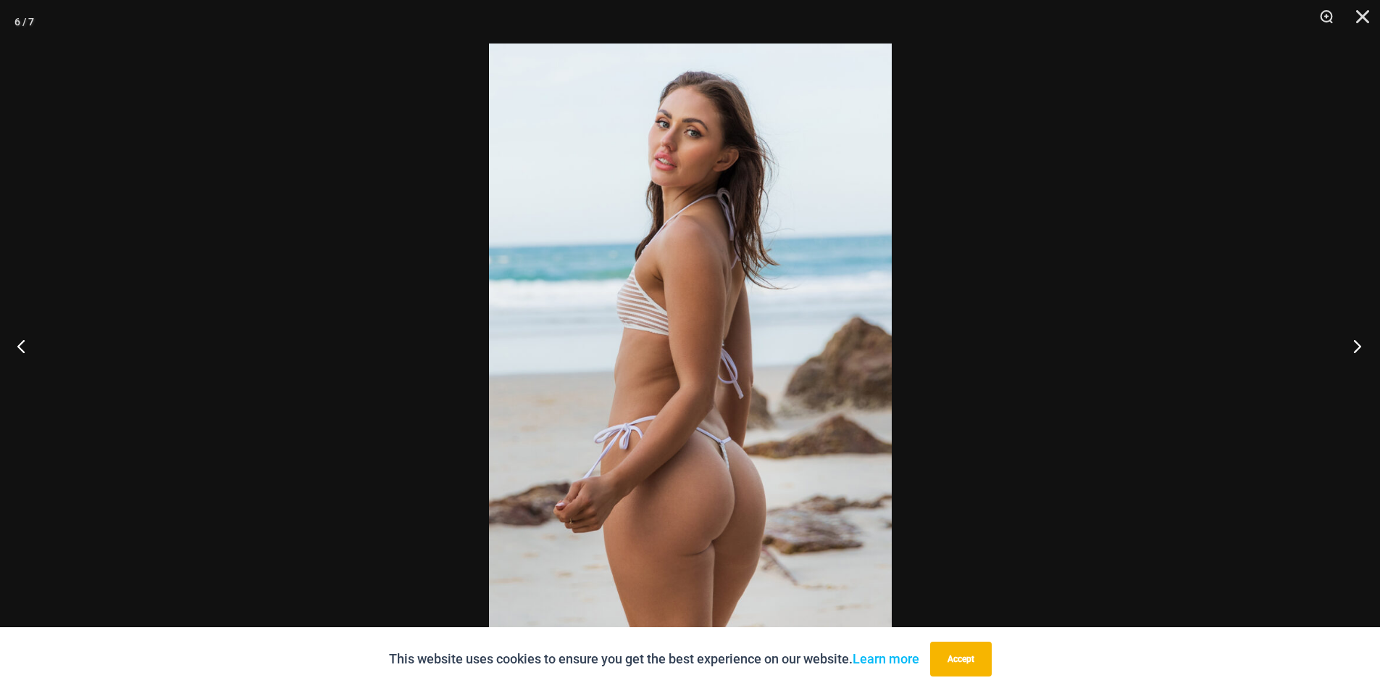
click at [1357, 335] on button "Next" at bounding box center [1353, 345] width 54 height 72
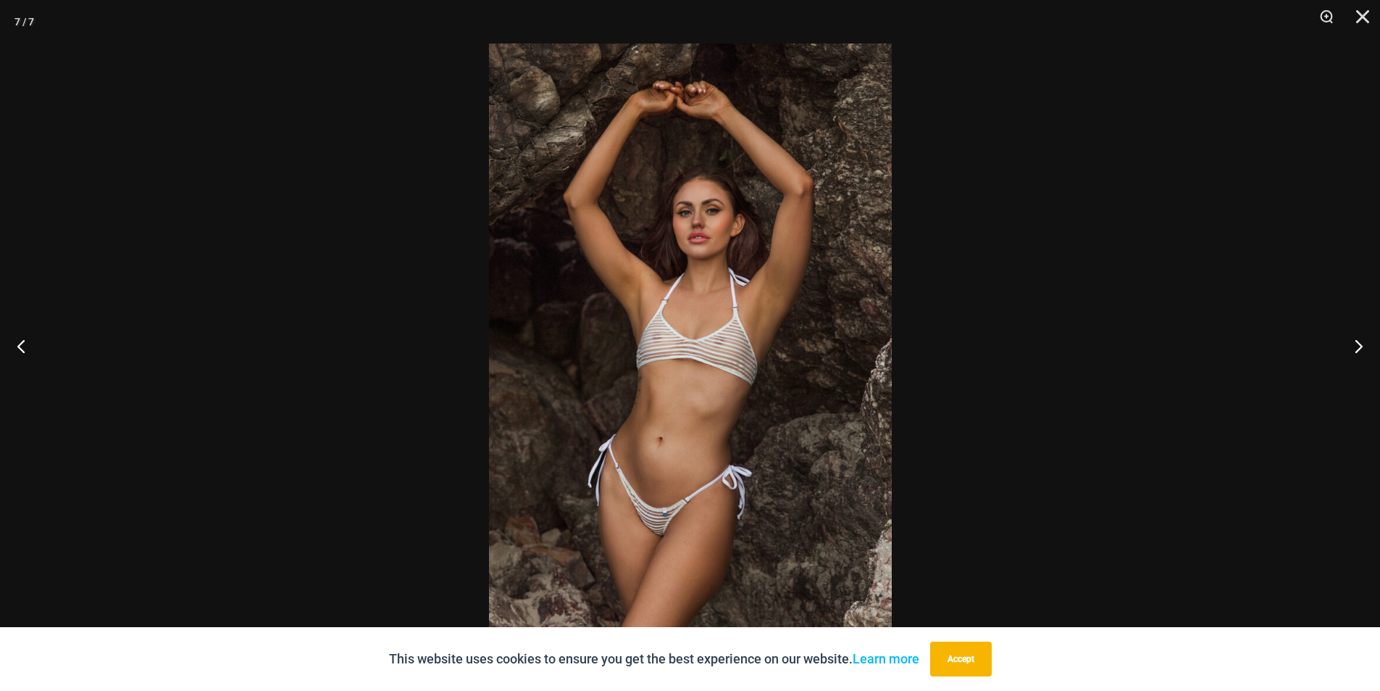
click at [1209, 337] on div at bounding box center [690, 345] width 1380 height 691
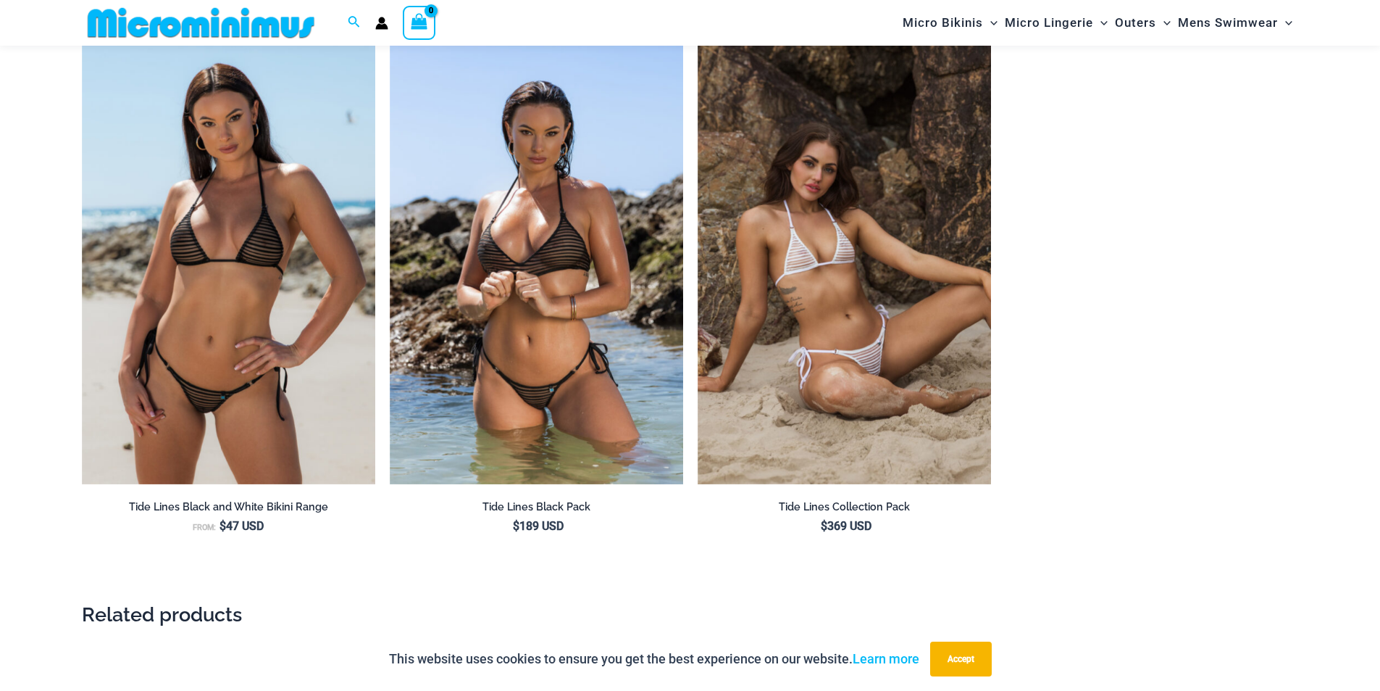
scroll to position [2380, 0]
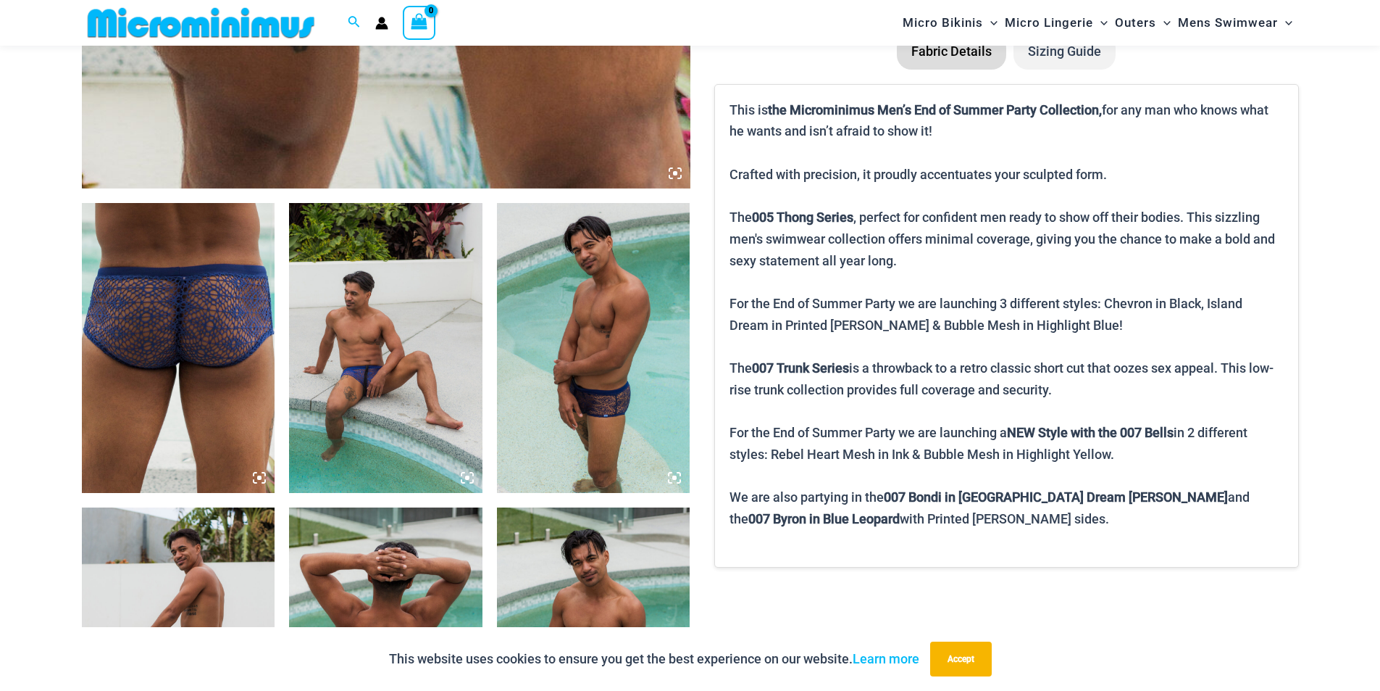
scroll to position [1146, 0]
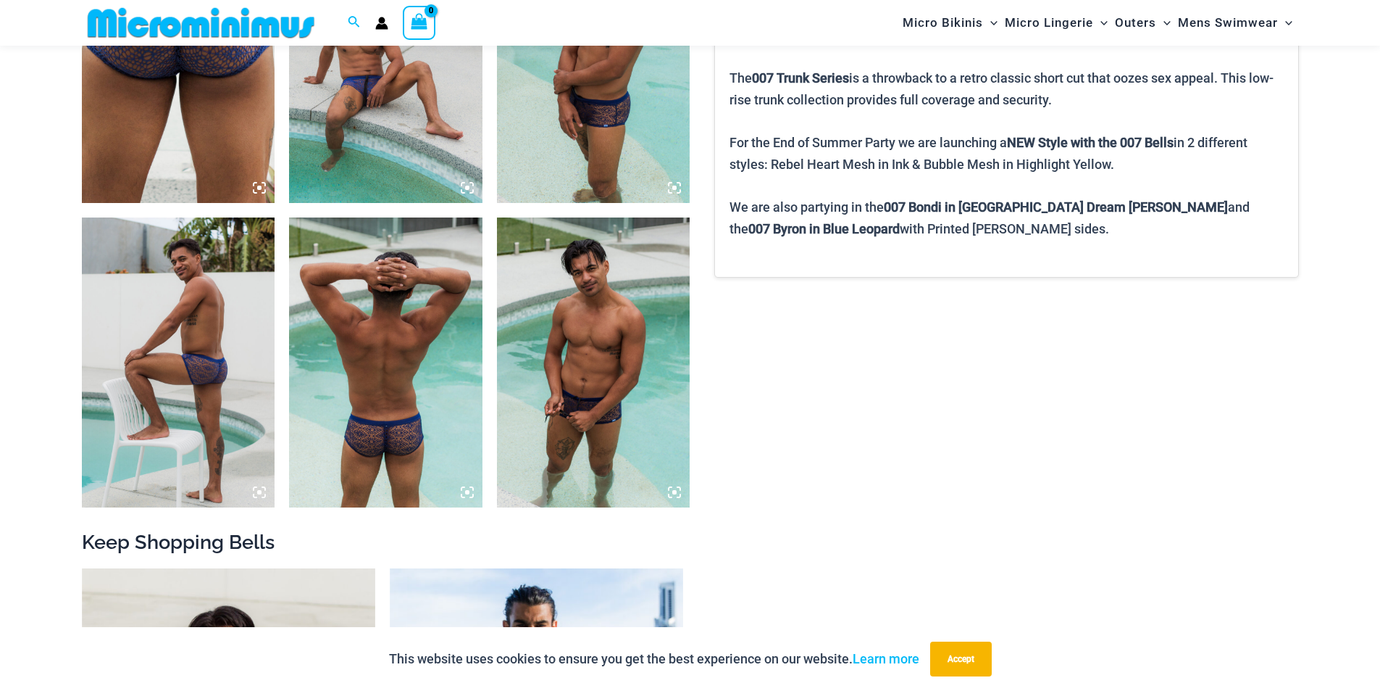
click at [655, 114] on img at bounding box center [593, 58] width 193 height 290
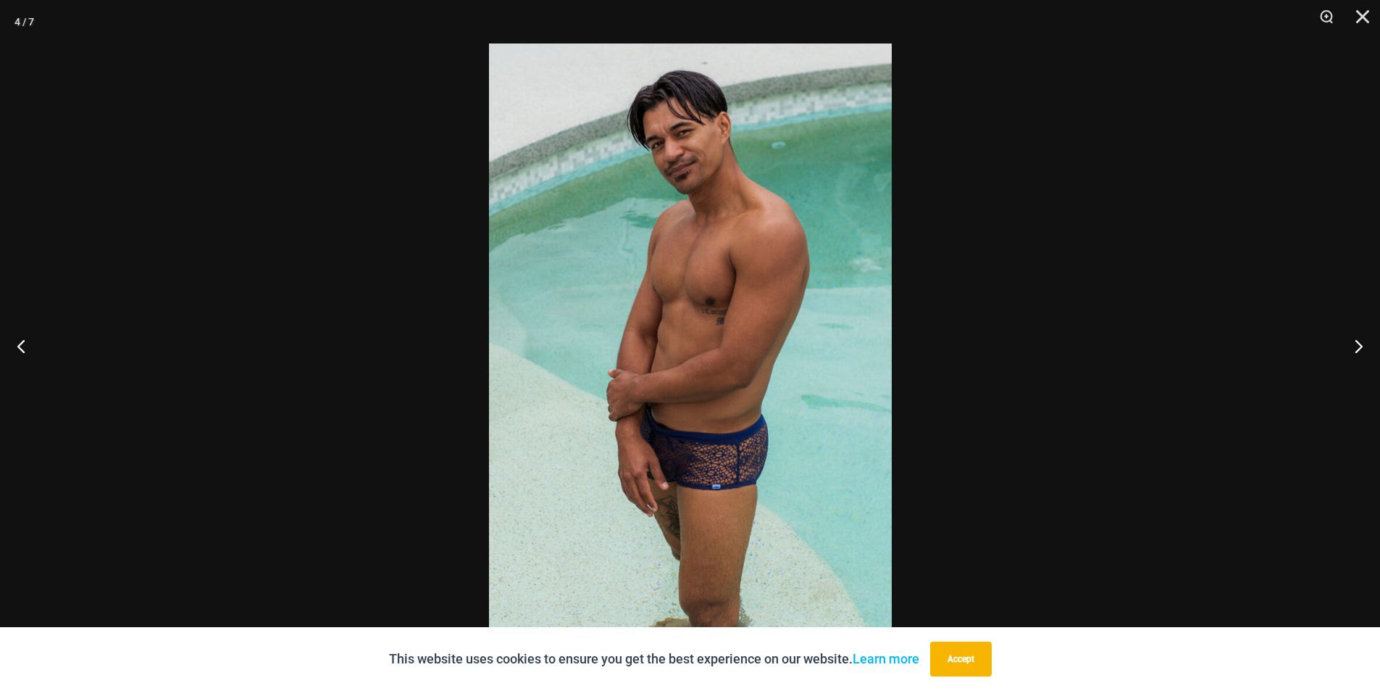
click at [318, 201] on div at bounding box center [690, 345] width 1380 height 691
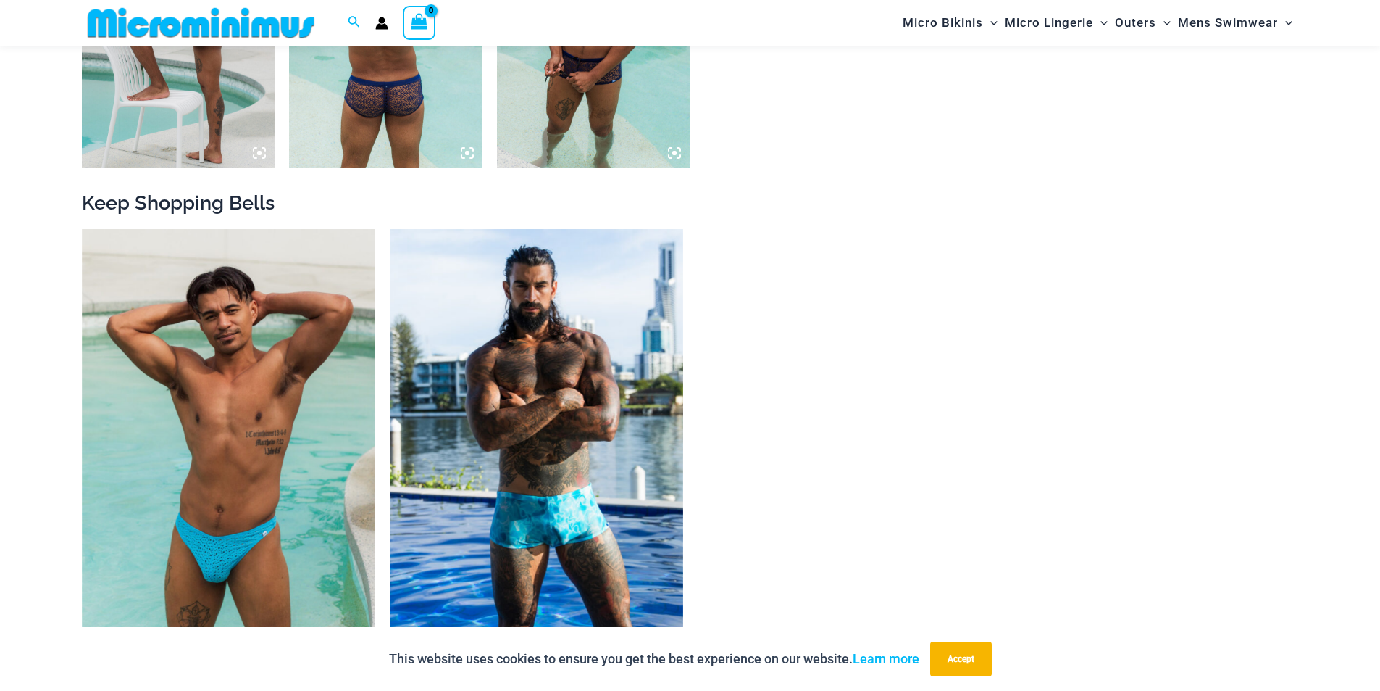
scroll to position [1581, 0]
